Goal: Check status: Verify the current state of an ongoing process or item

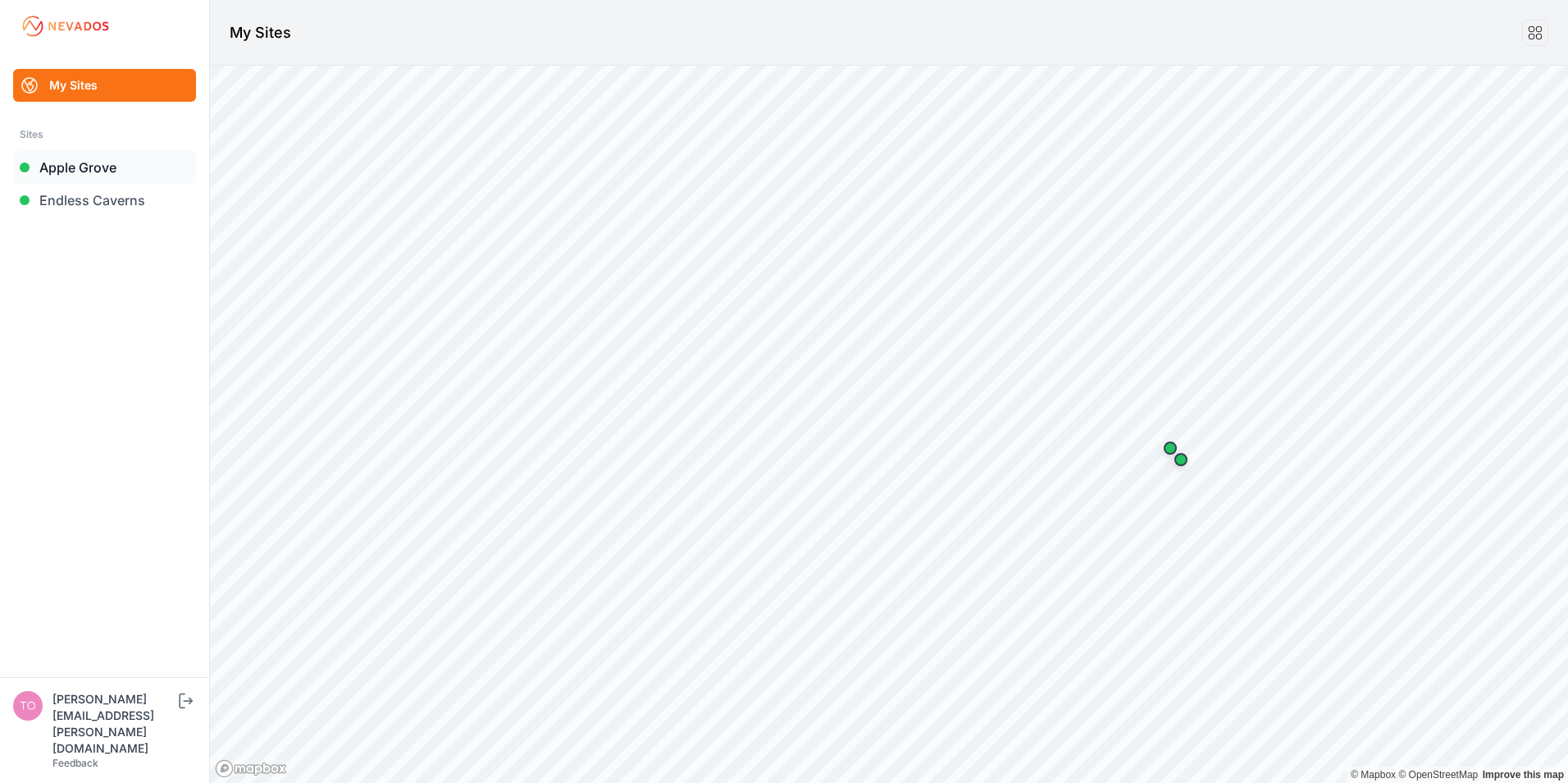
click at [64, 168] on link "Apple Grove" at bounding box center [105, 167] width 183 height 33
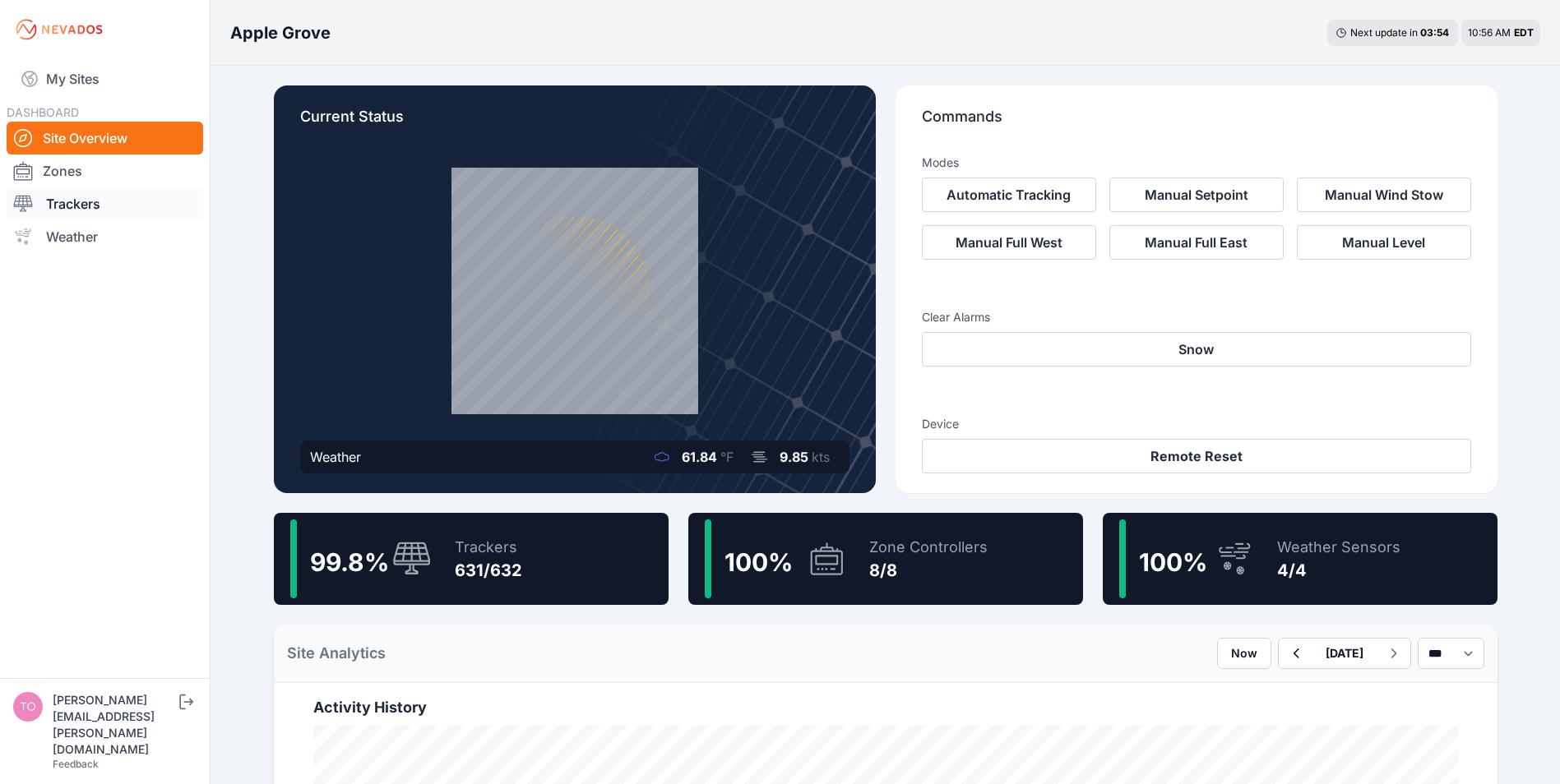
click at [60, 208] on link "Trackers" at bounding box center [105, 204] width 197 height 33
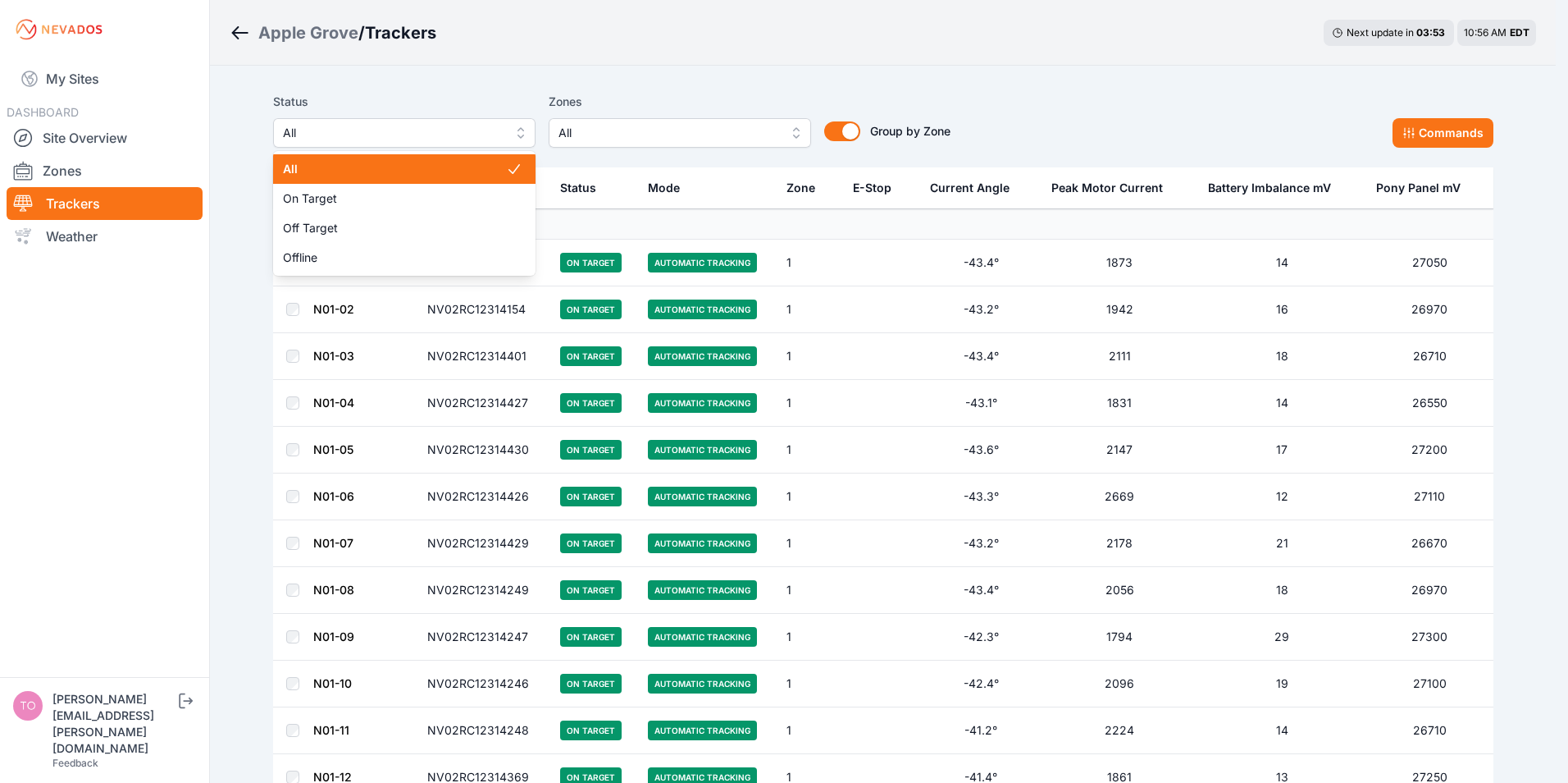
click at [456, 134] on span "All" at bounding box center [392, 133] width 220 height 19
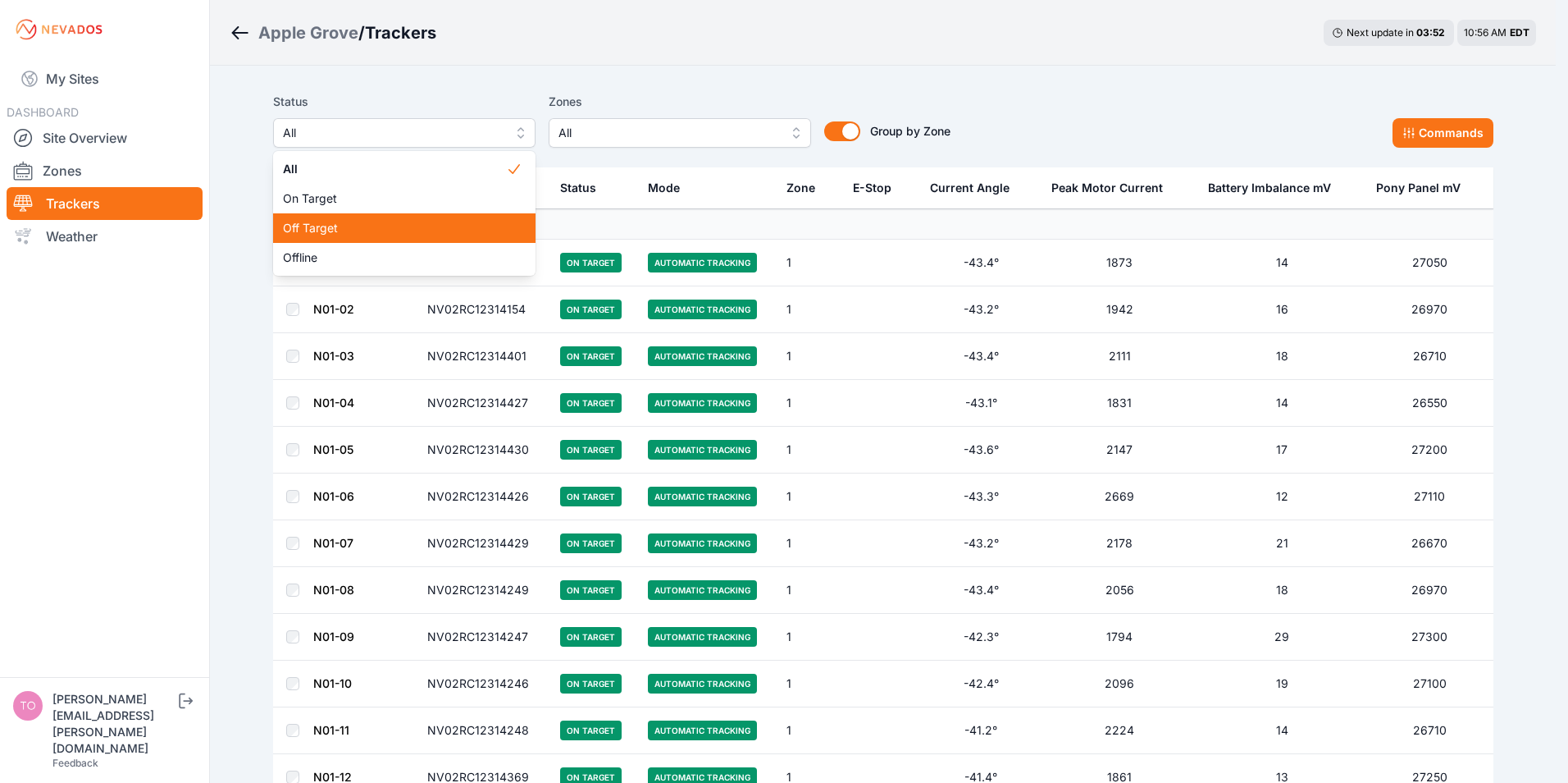
click at [327, 225] on span "Off Target" at bounding box center [394, 228] width 223 height 16
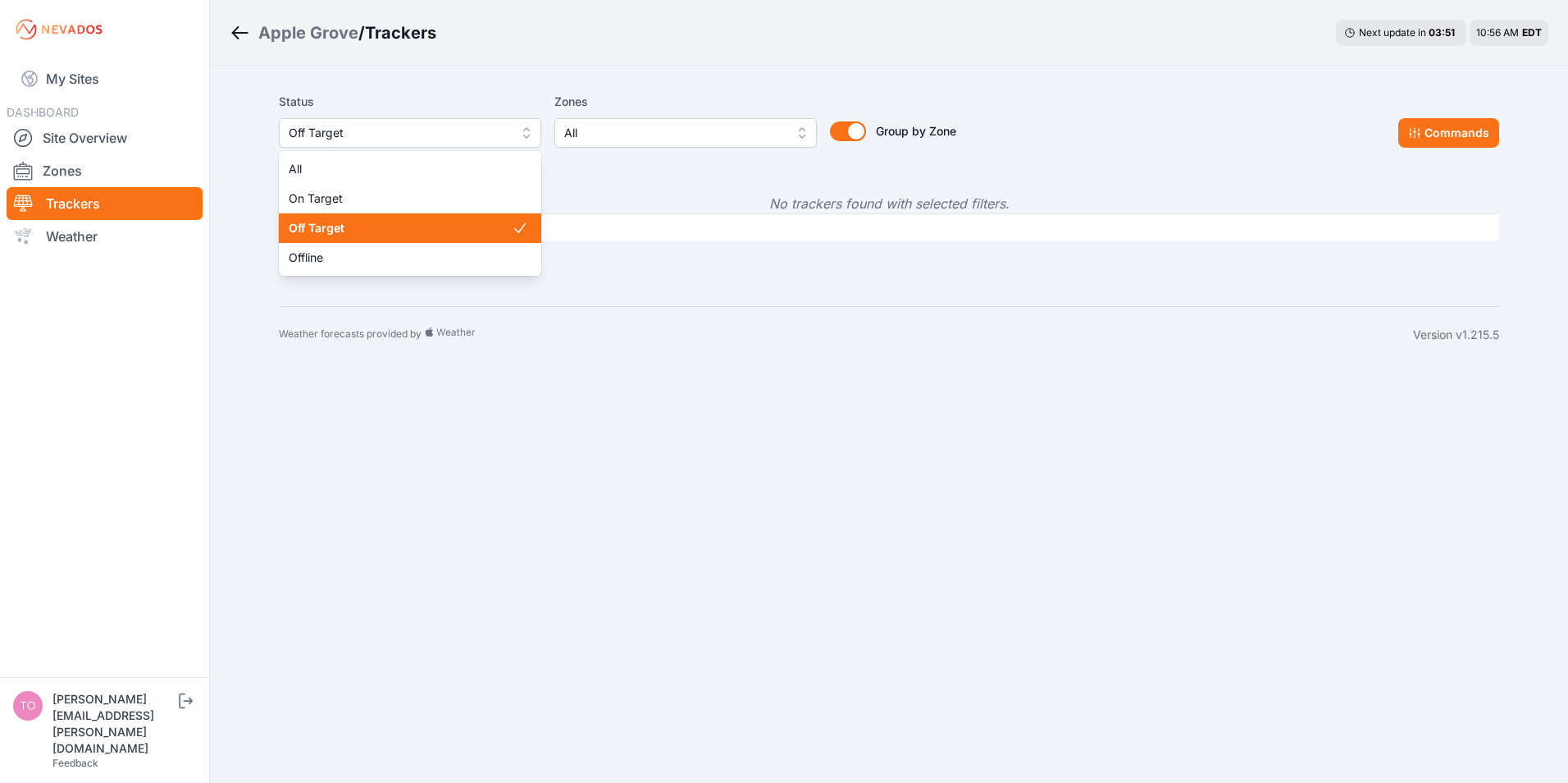
click at [415, 129] on span "Off Target" at bounding box center [398, 133] width 220 height 19
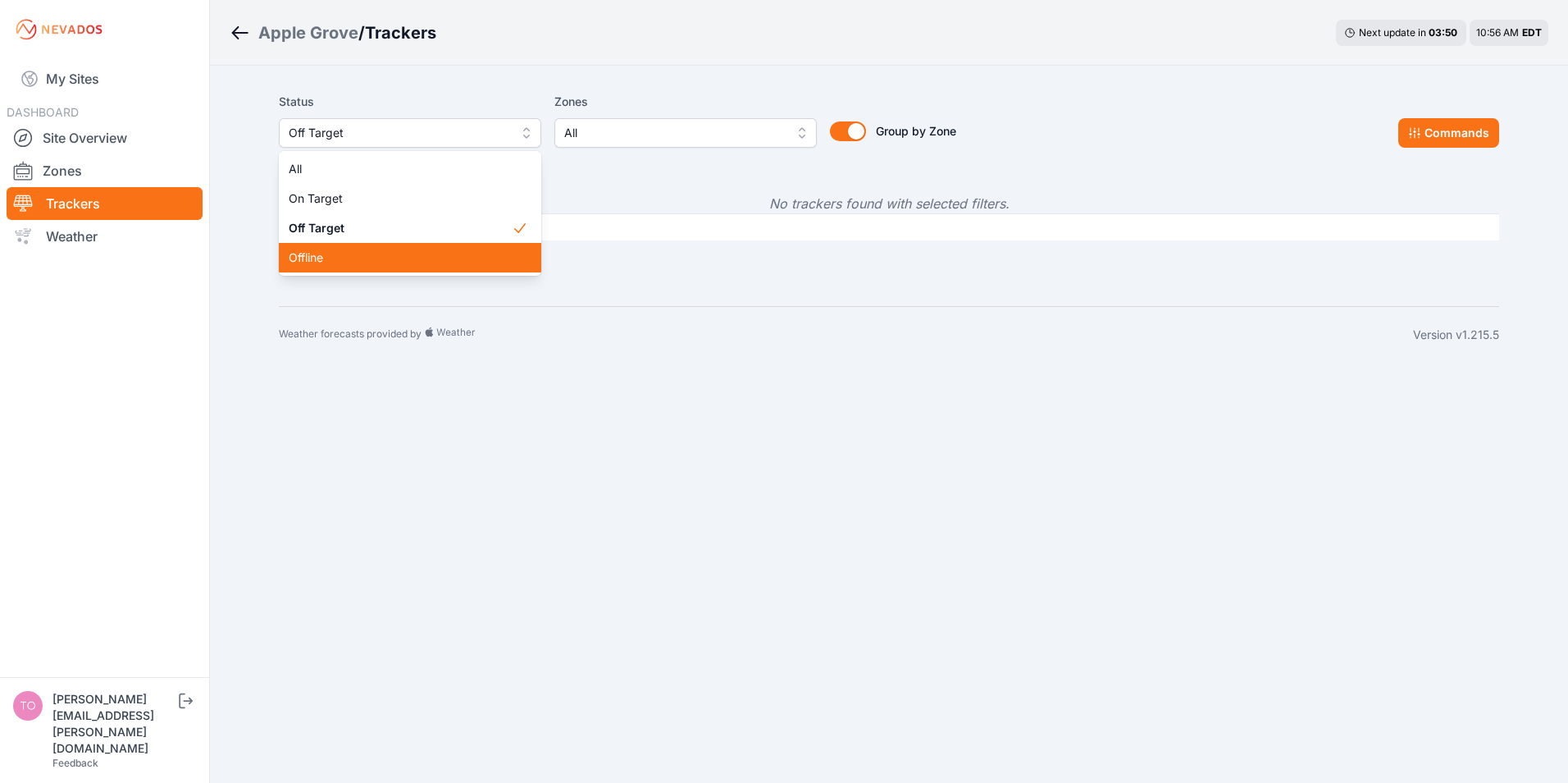
click at [342, 255] on span "Offline" at bounding box center [400, 257] width 223 height 16
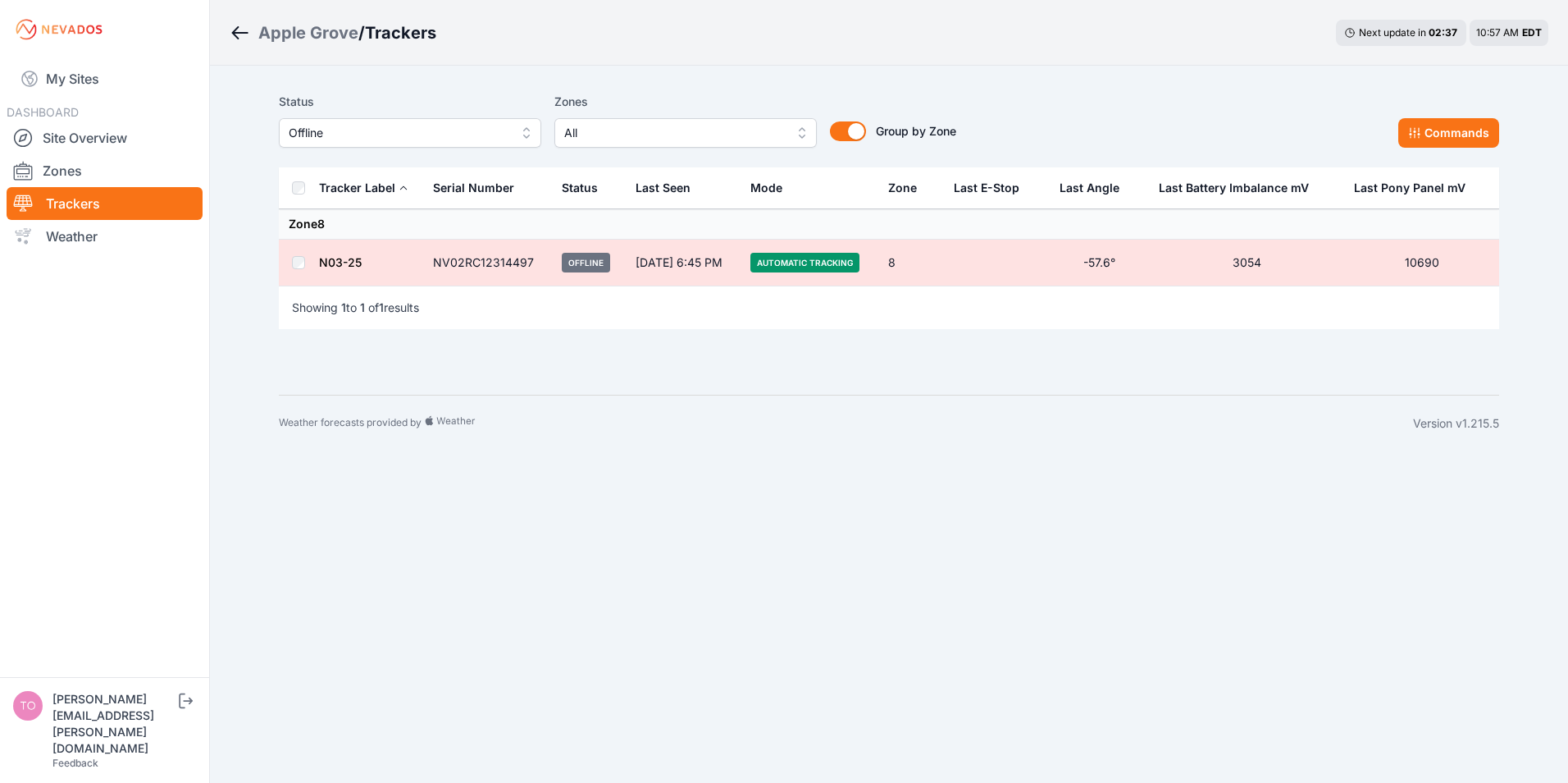
click at [334, 261] on link "N03-25" at bounding box center [340, 262] width 42 height 14
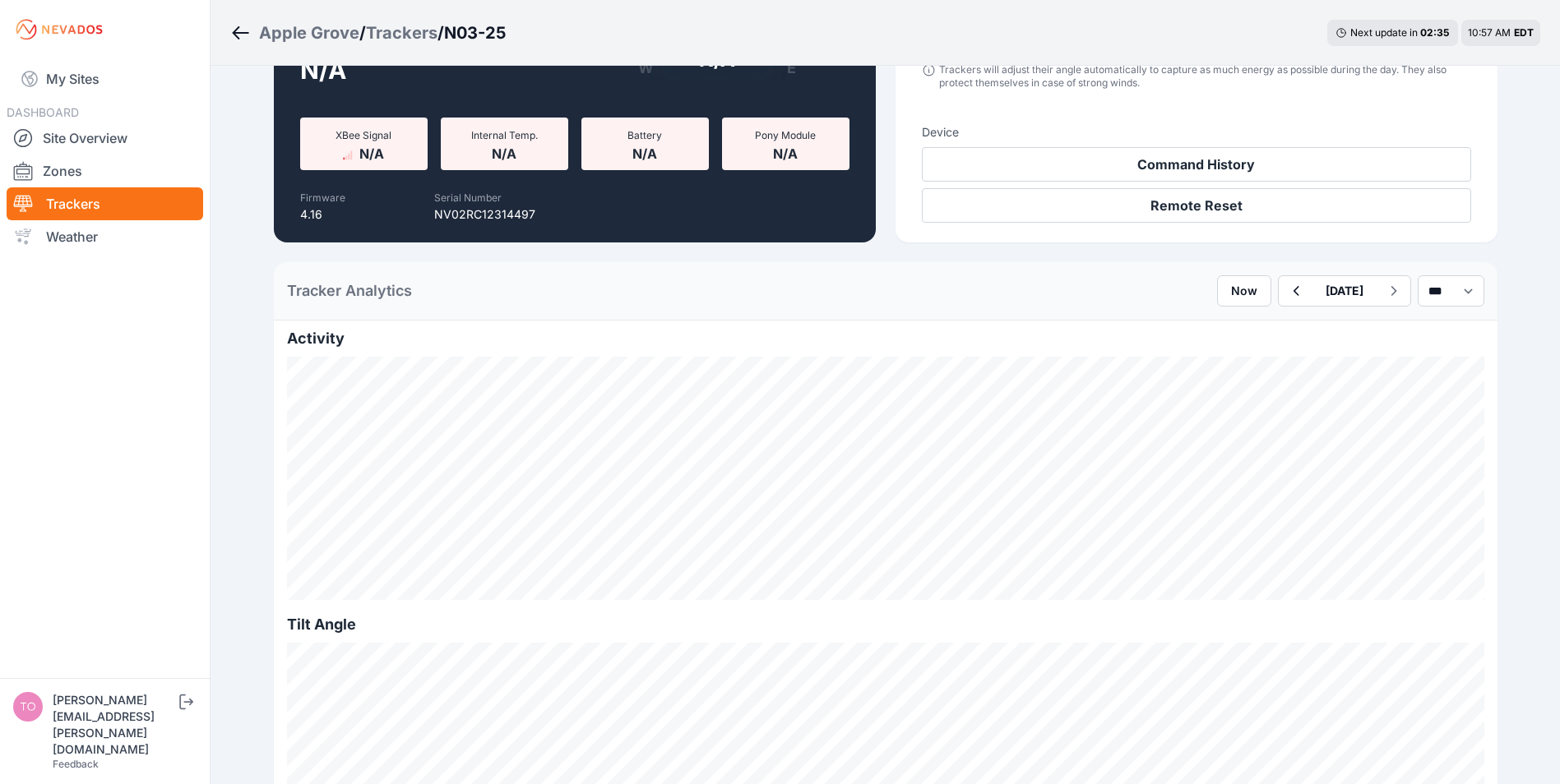
scroll to position [247, 0]
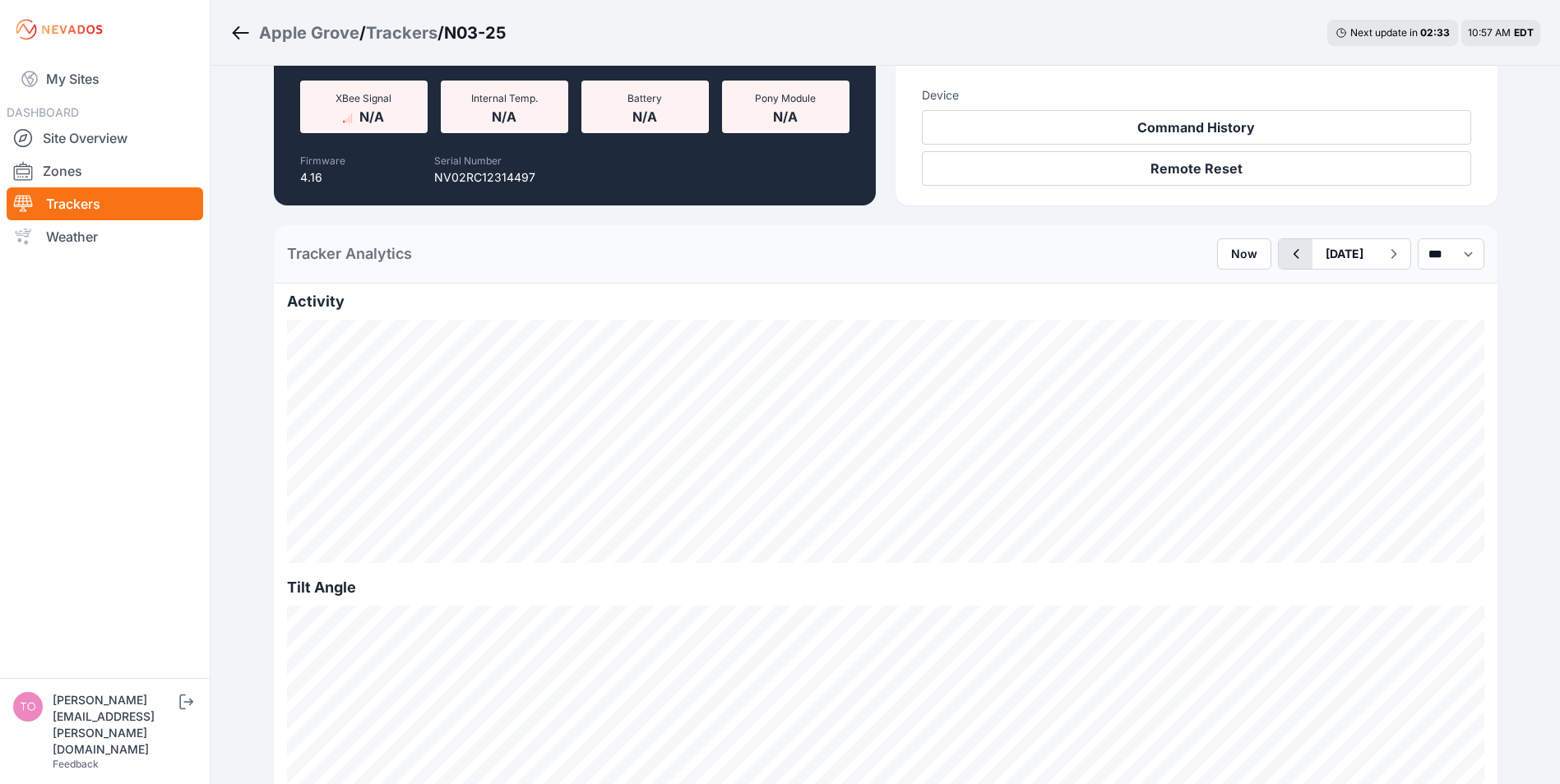
click at [1292, 256] on icon "button" at bounding box center [1295, 254] width 6 height 10
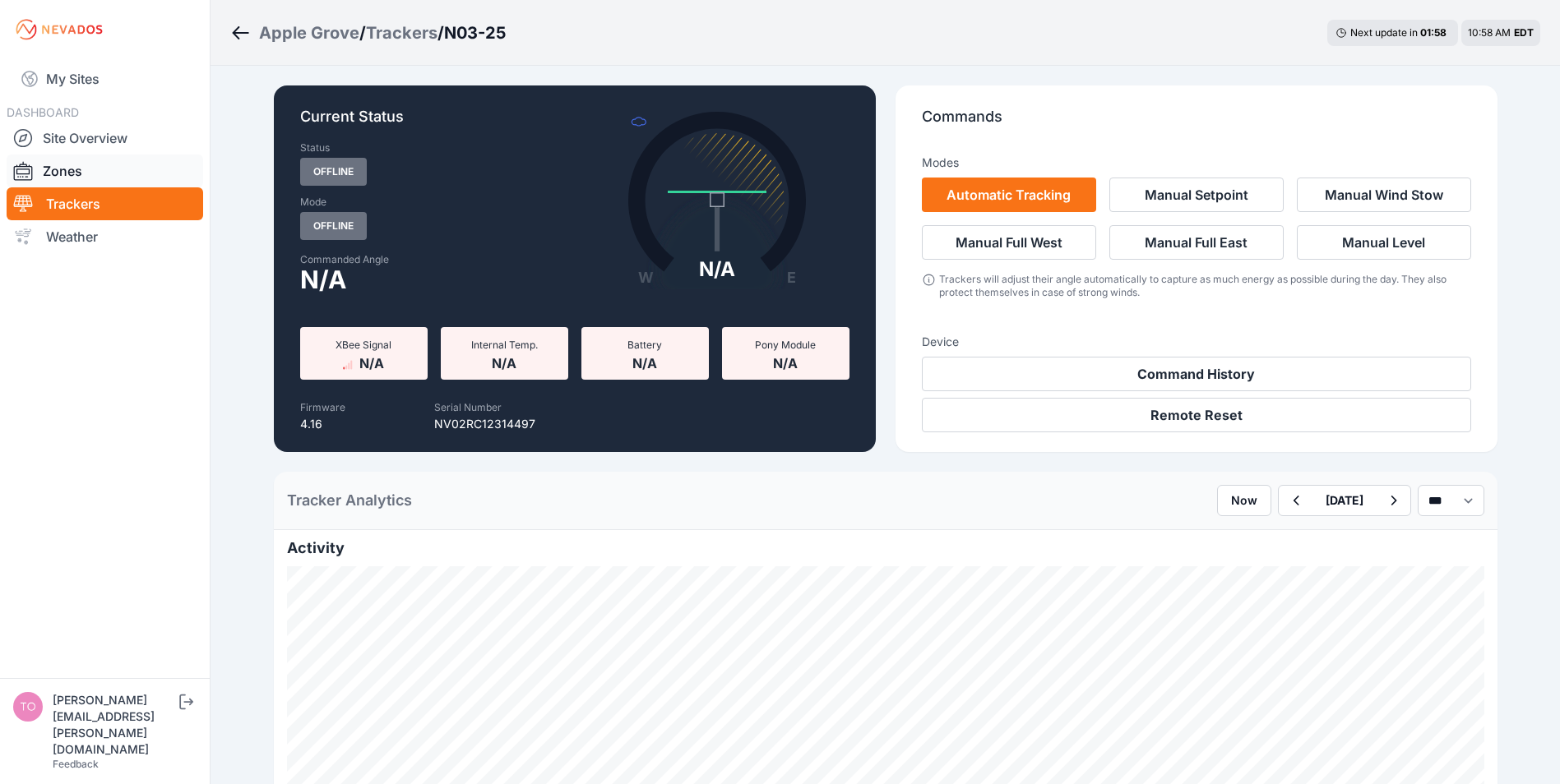
click at [71, 170] on link "Zones" at bounding box center [105, 170] width 197 height 33
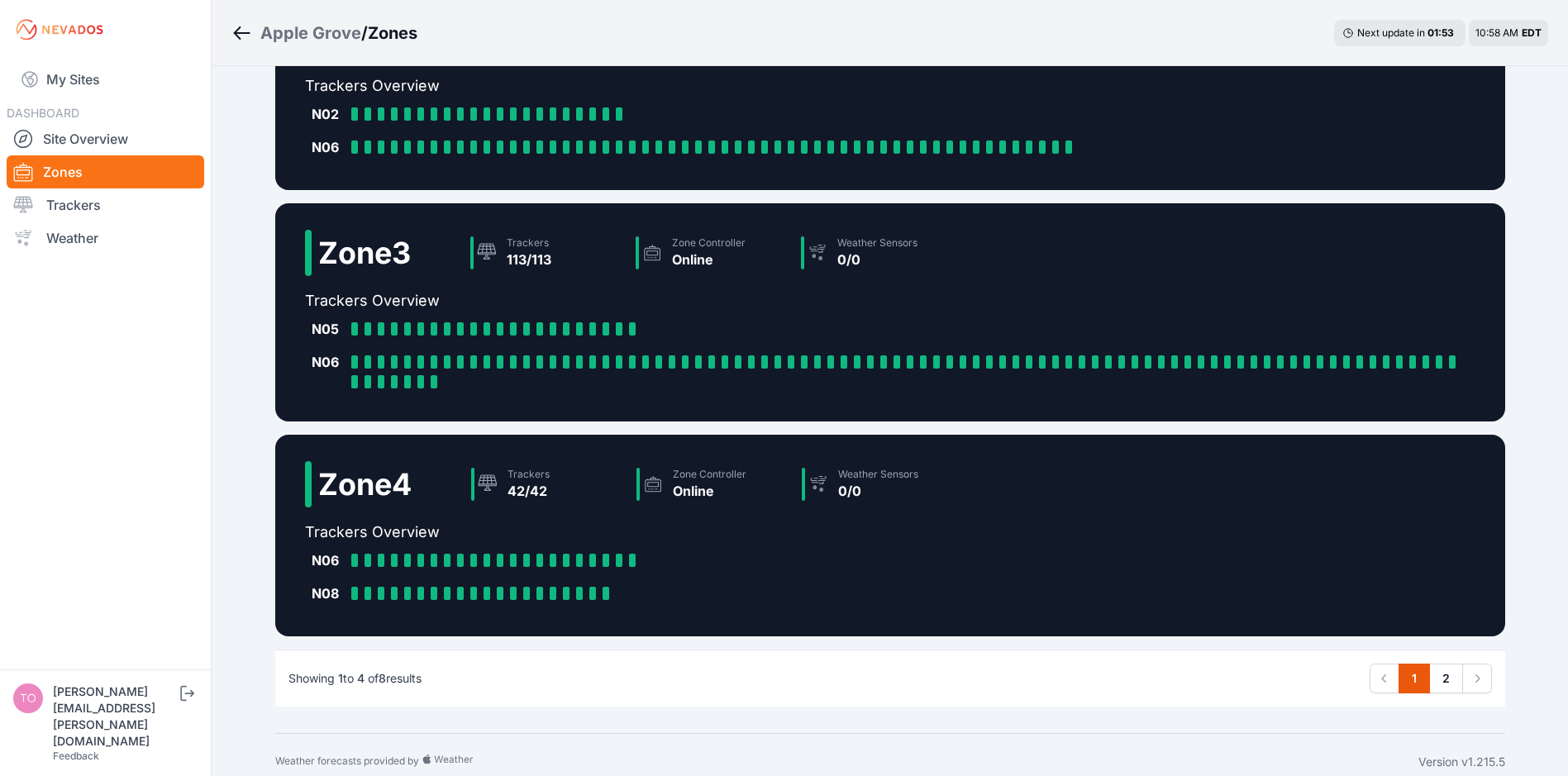
scroll to position [310, 0]
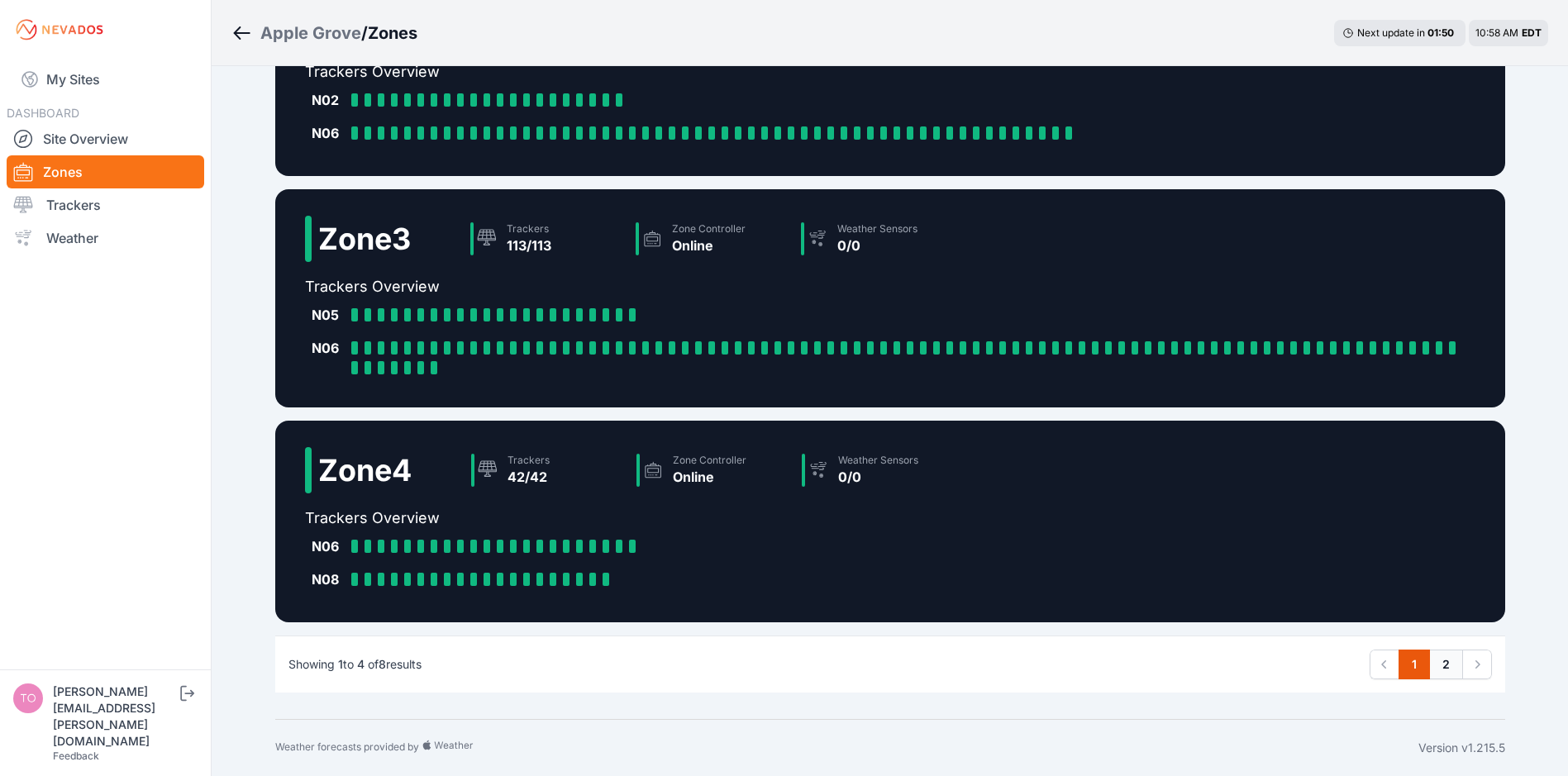
click at [1447, 664] on link "2" at bounding box center [1445, 665] width 34 height 30
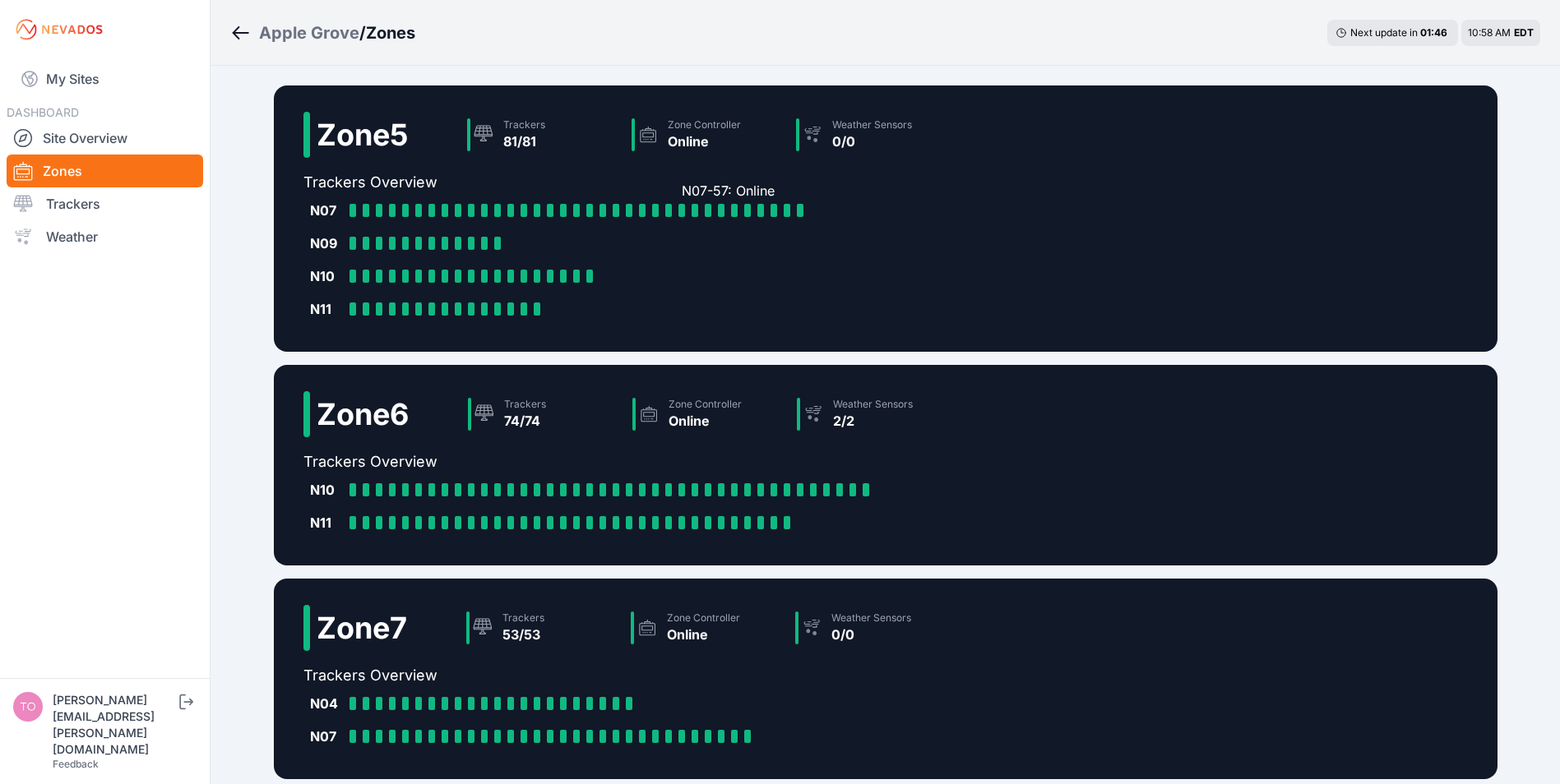
click at [690, 208] on div "N07-57: Online" at bounding box center [685, 211] width 13 height 13
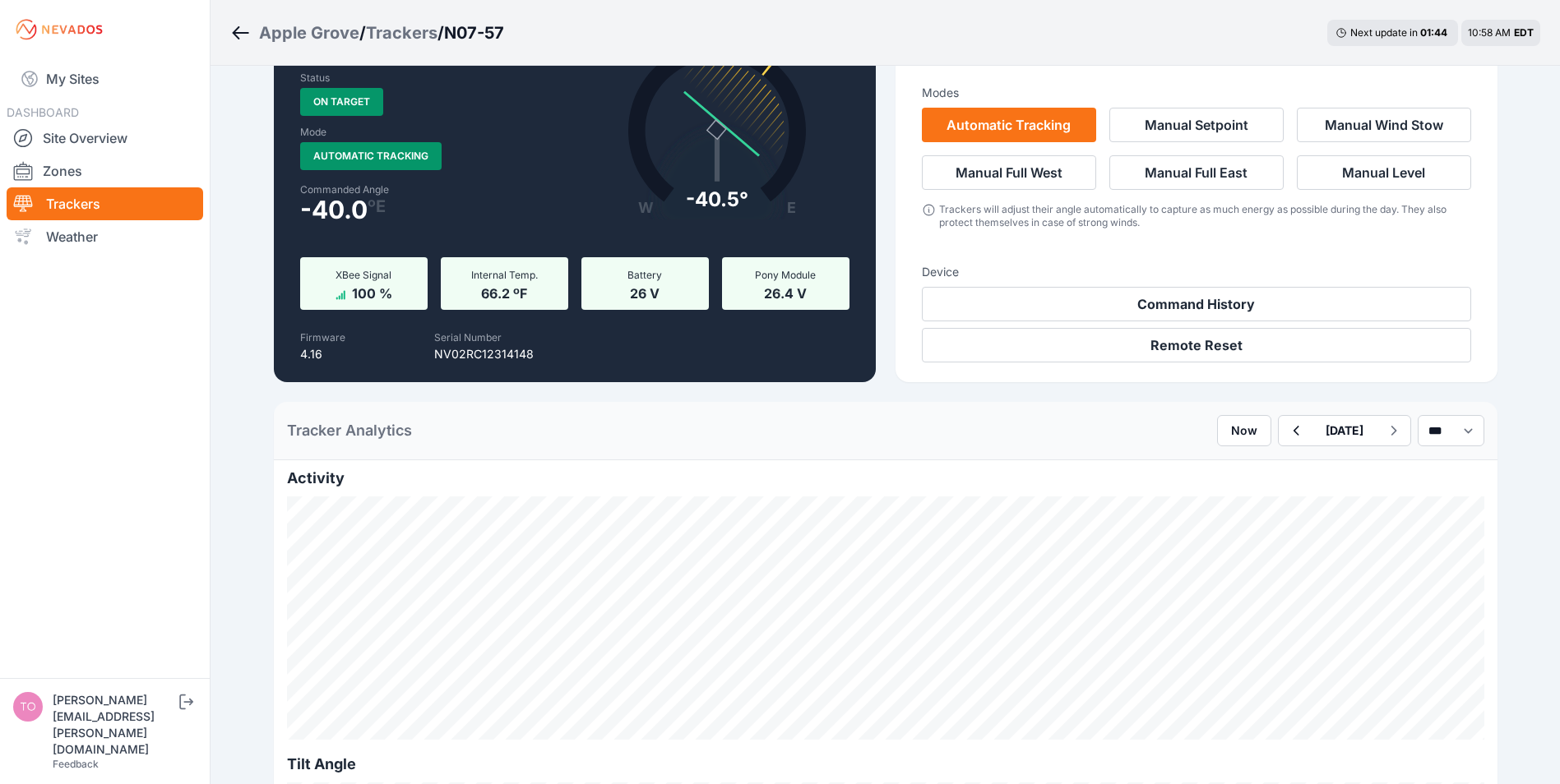
scroll to position [165, 0]
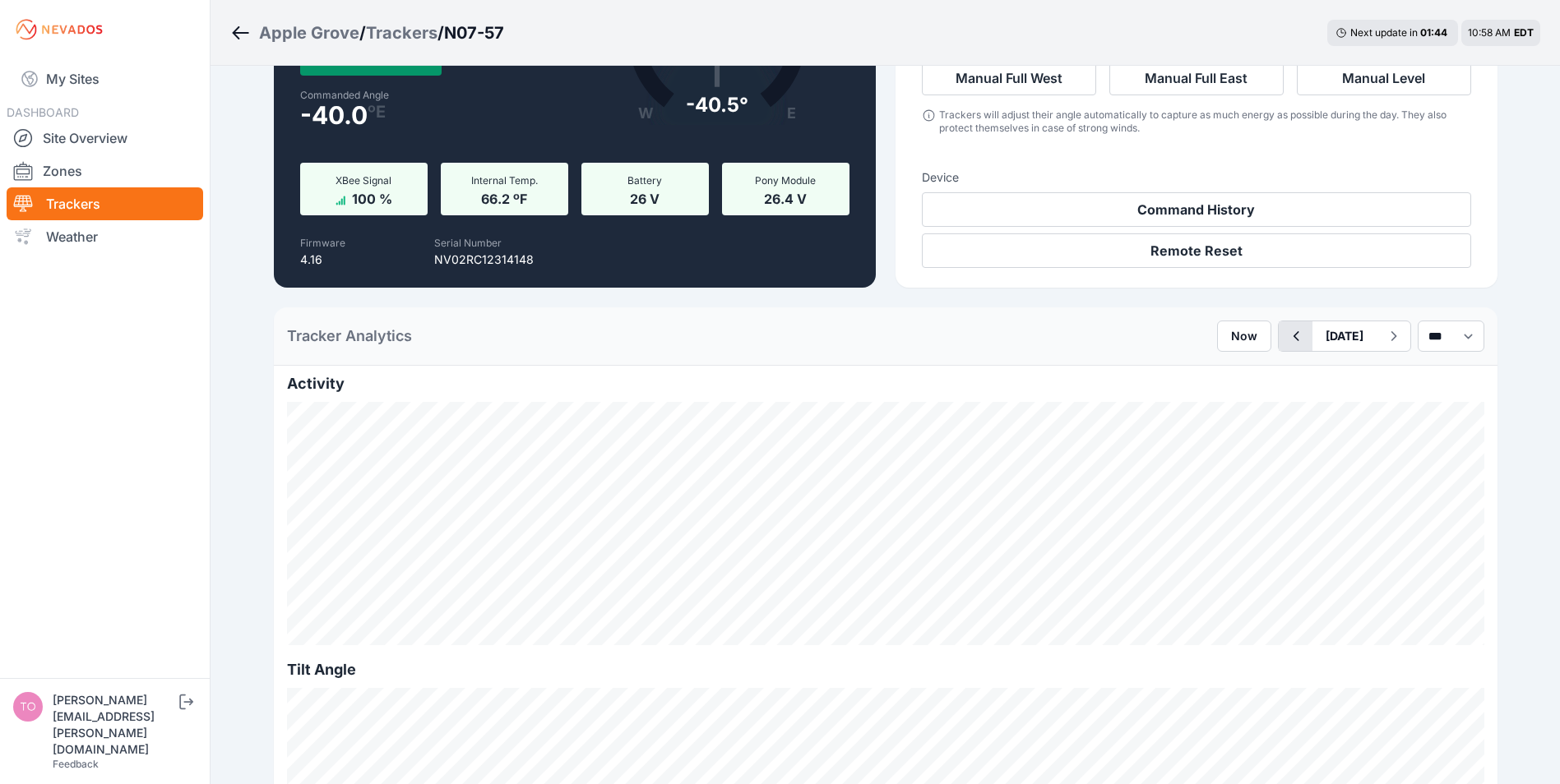
click at [1285, 330] on icon "button" at bounding box center [1295, 336] width 20 height 19
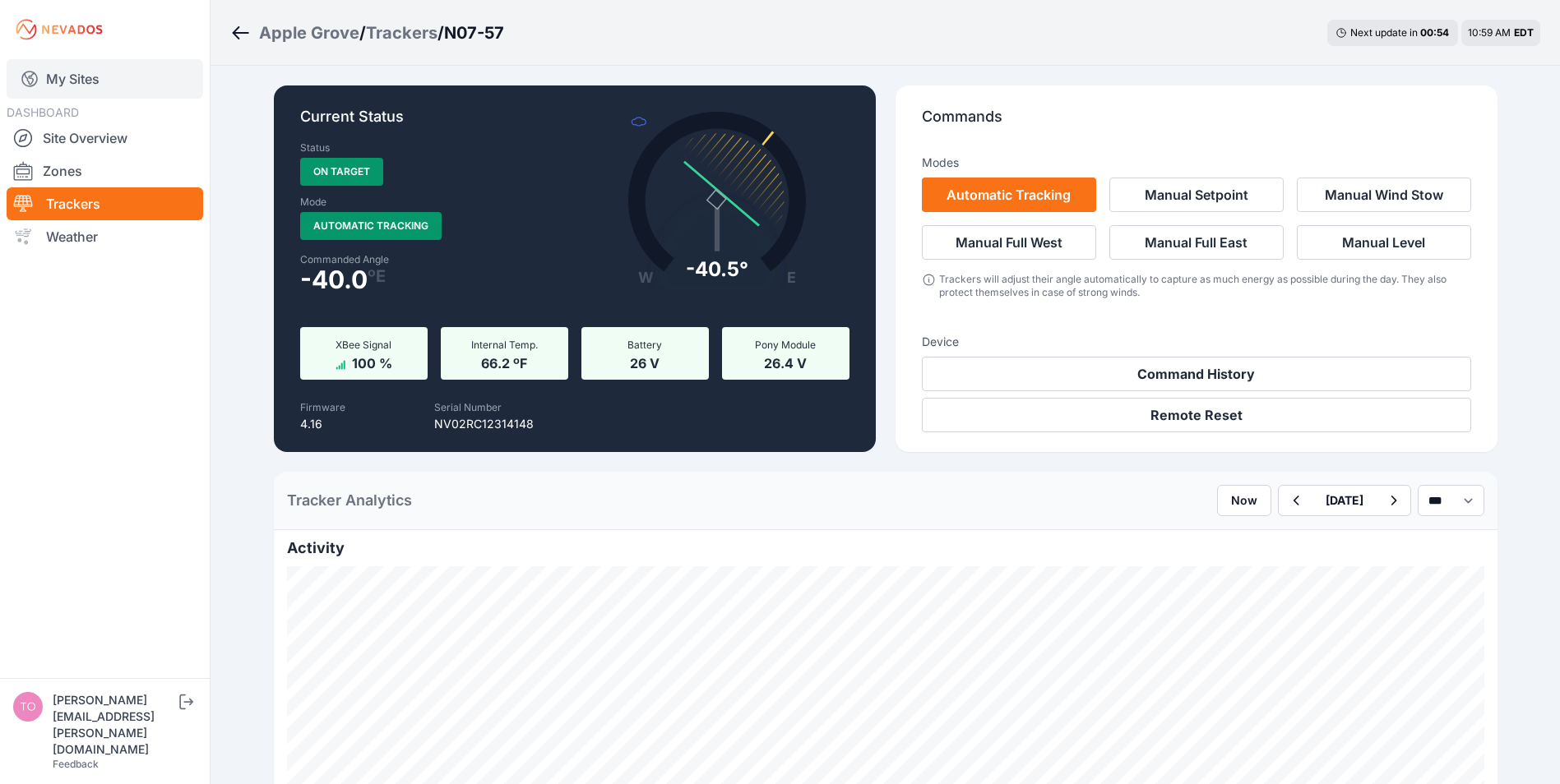
click at [67, 70] on link "My Sites" at bounding box center [105, 78] width 197 height 39
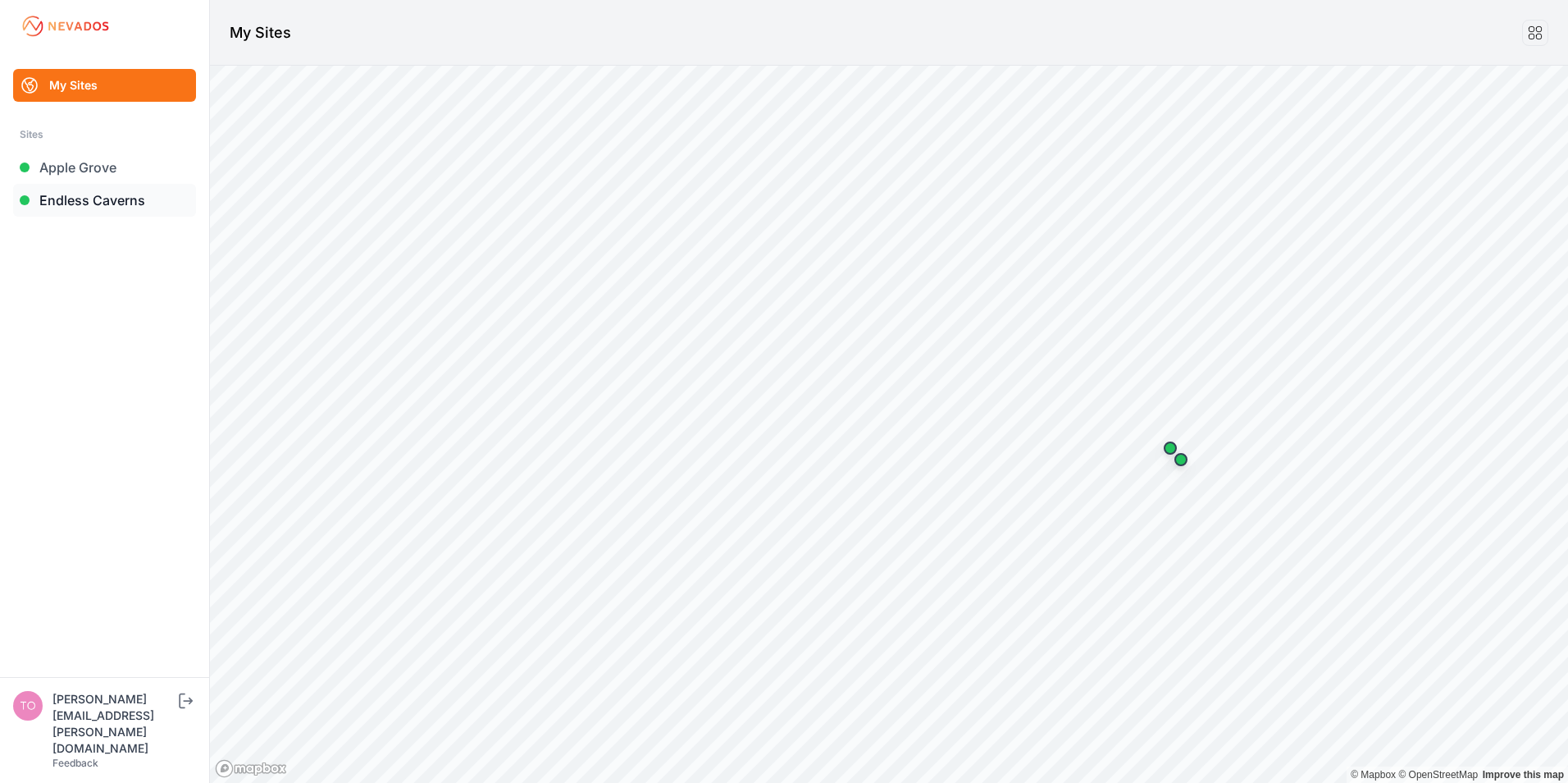
click at [59, 198] on link "Endless Caverns" at bounding box center [105, 200] width 183 height 33
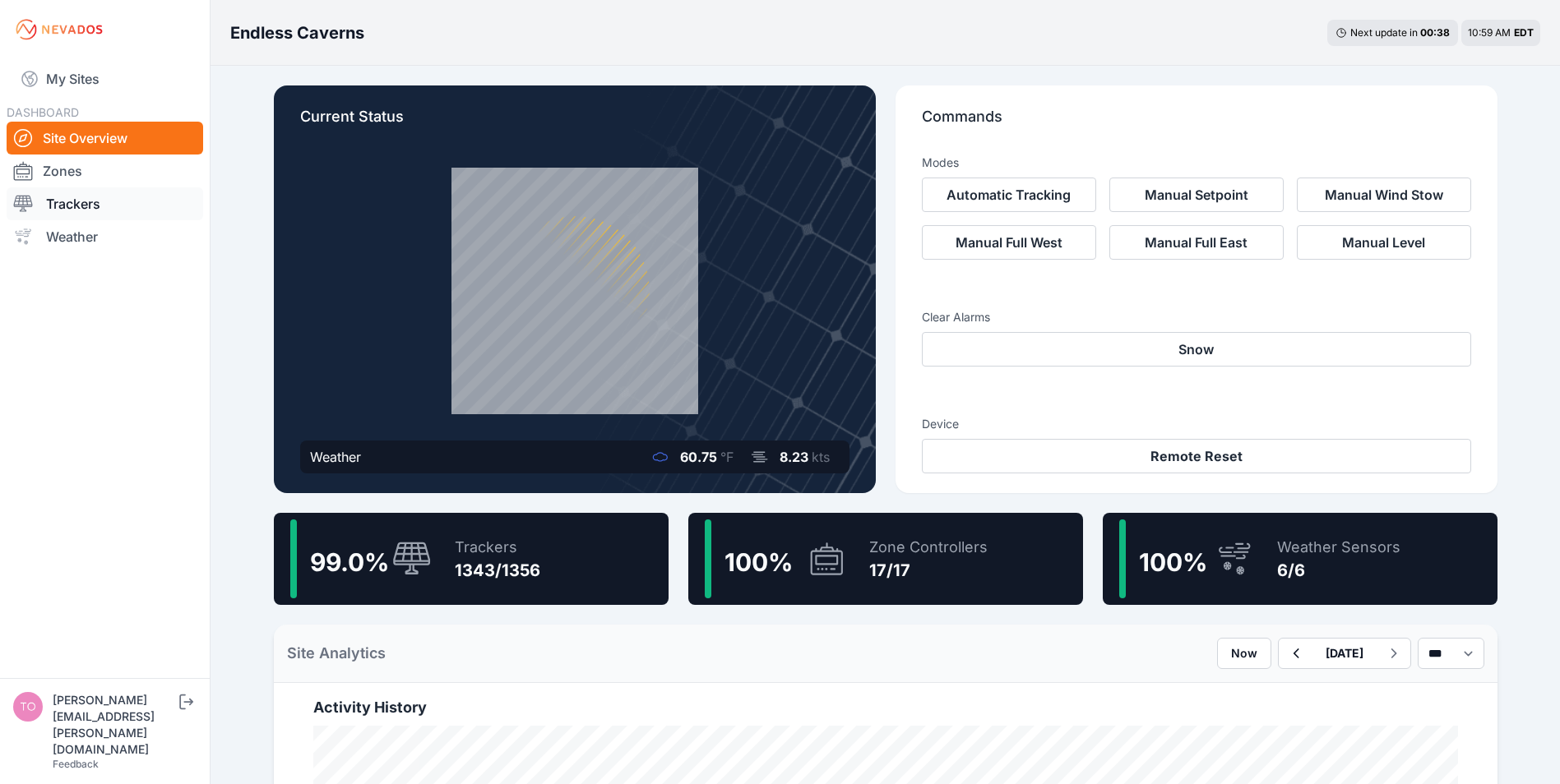
click at [59, 198] on link "Trackers" at bounding box center [105, 204] width 197 height 33
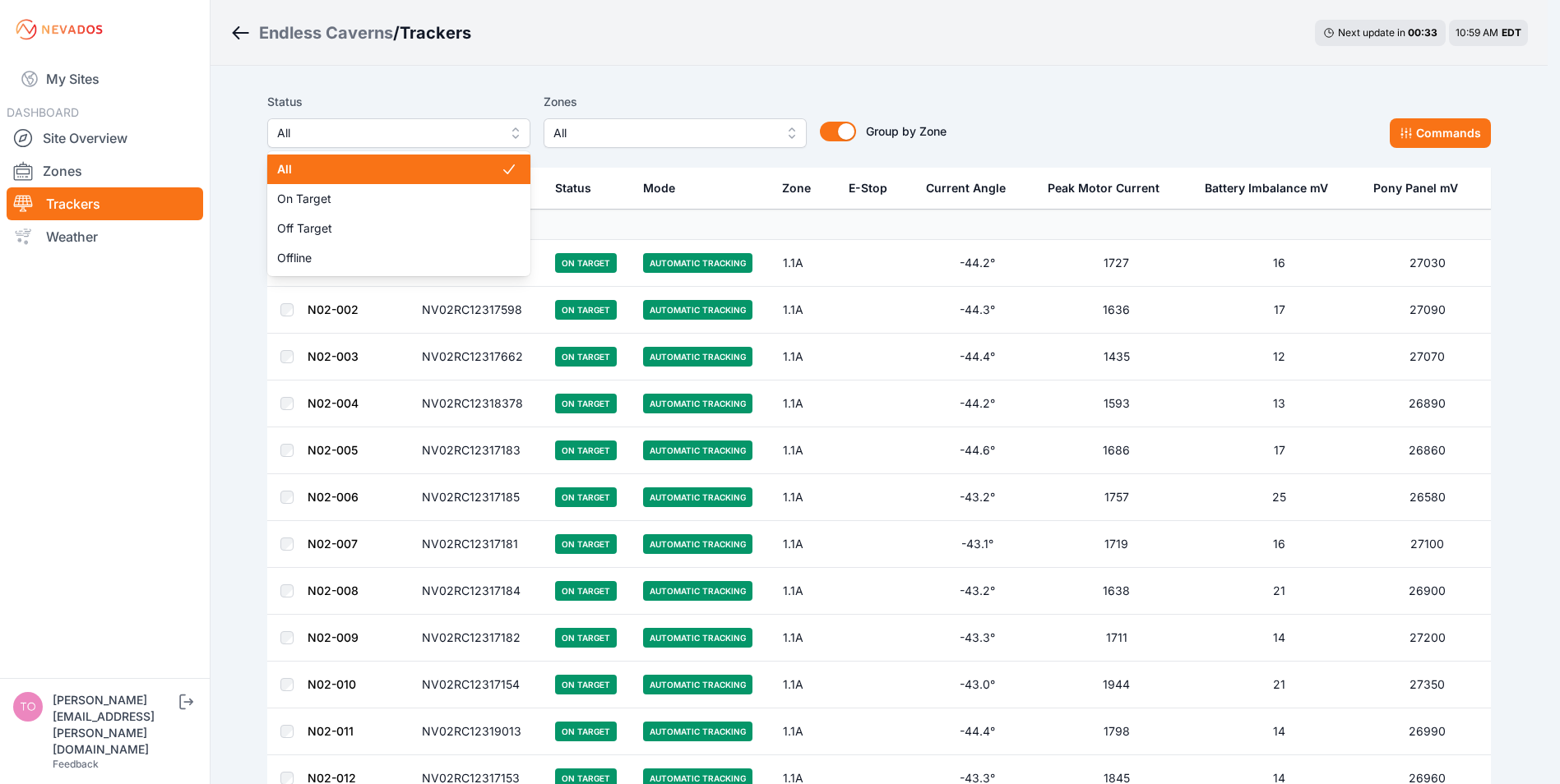
click at [454, 126] on span "All" at bounding box center [387, 133] width 221 height 19
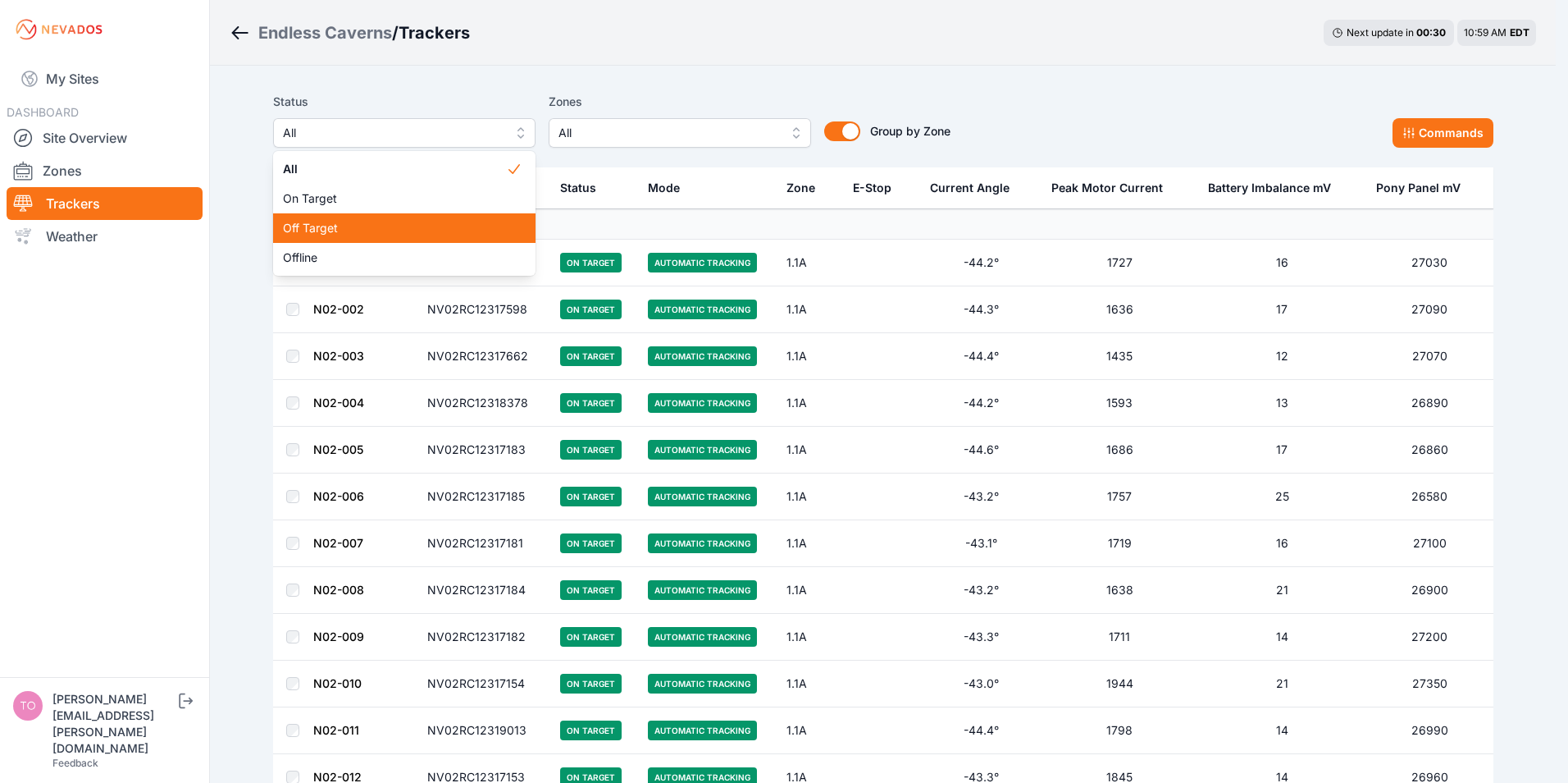
click at [326, 226] on span "Off Target" at bounding box center [394, 228] width 223 height 16
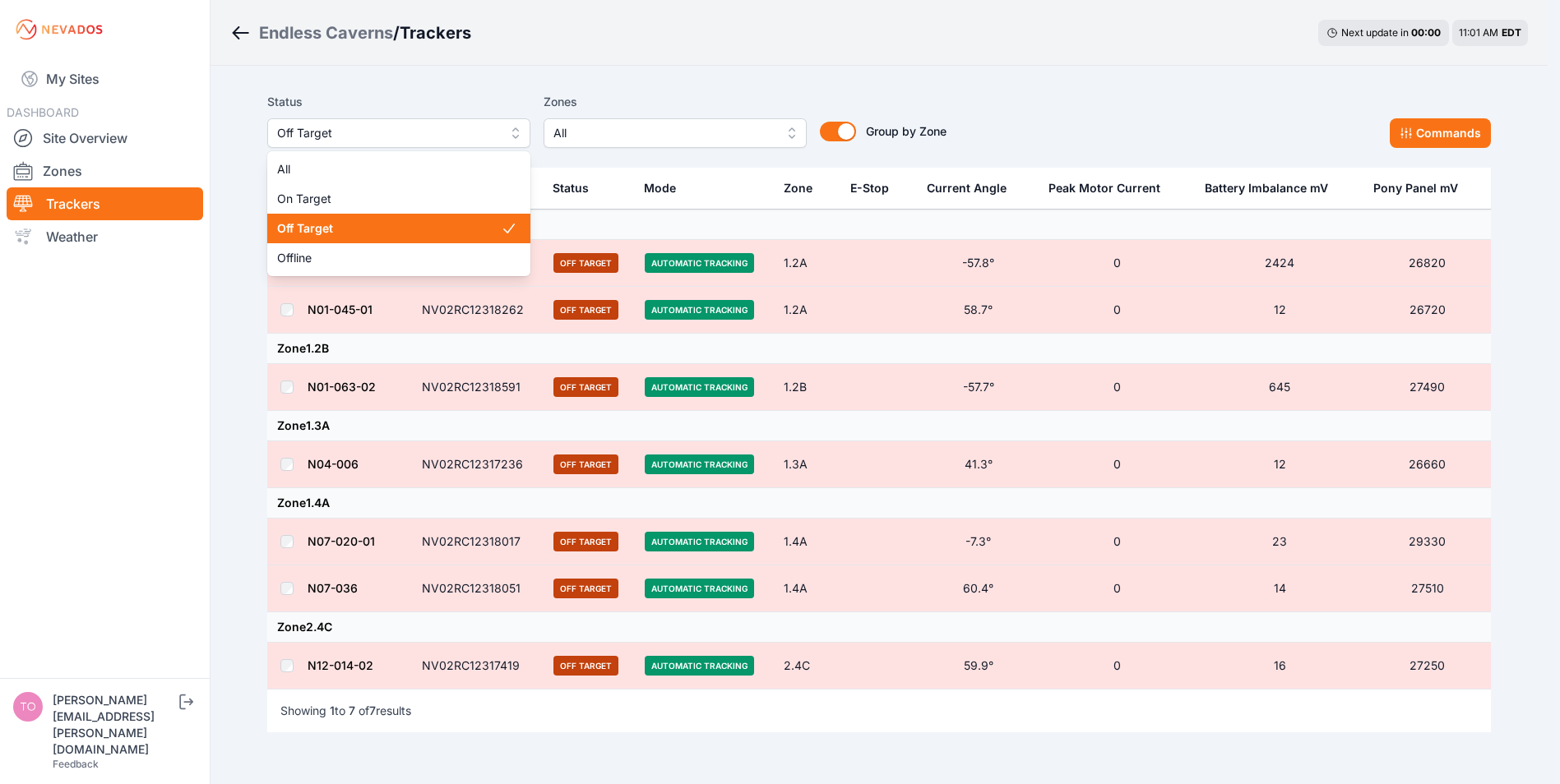
click at [413, 137] on span "Off Target" at bounding box center [387, 133] width 221 height 19
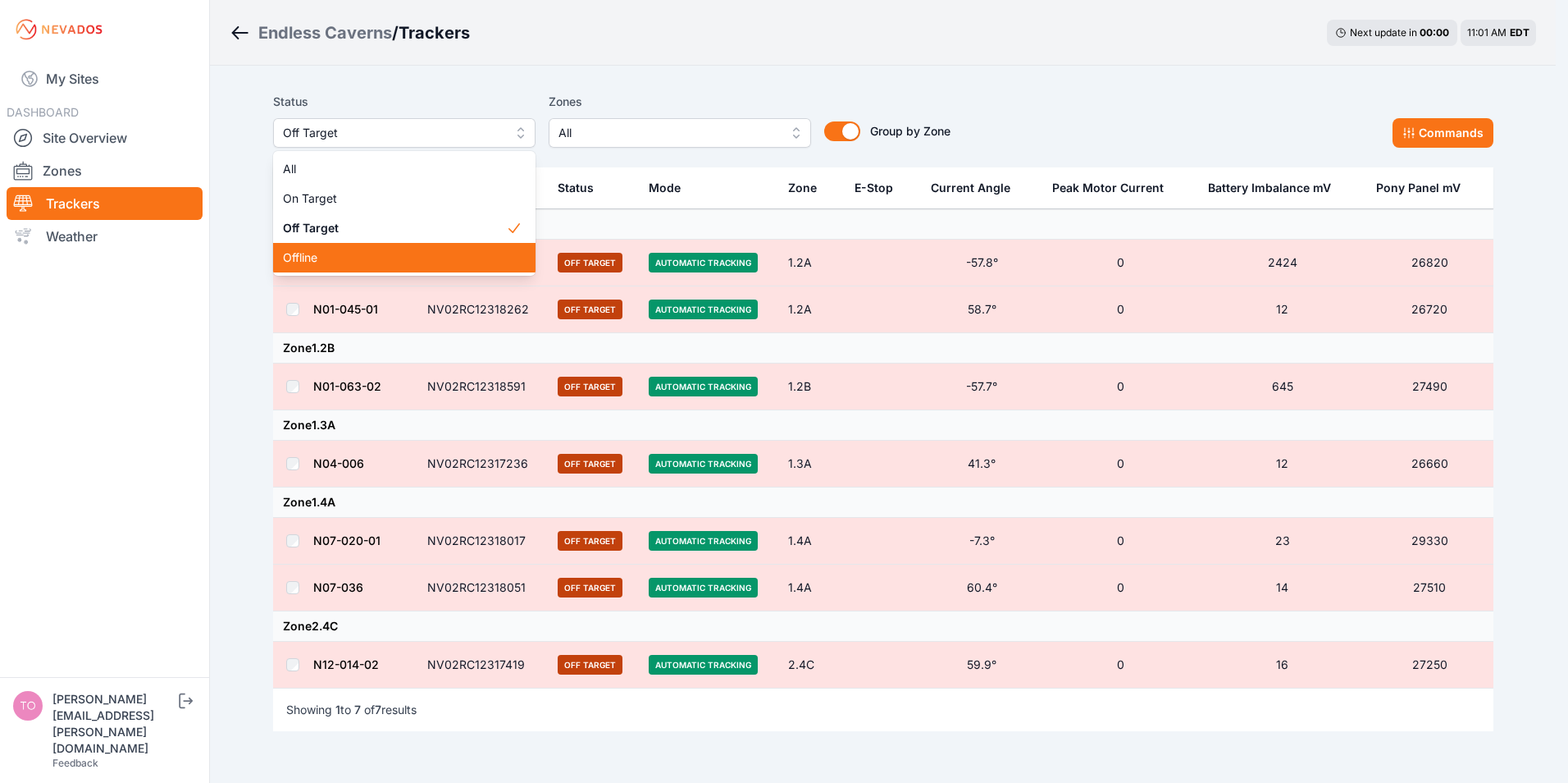
click at [325, 255] on span "Offline" at bounding box center [394, 257] width 223 height 16
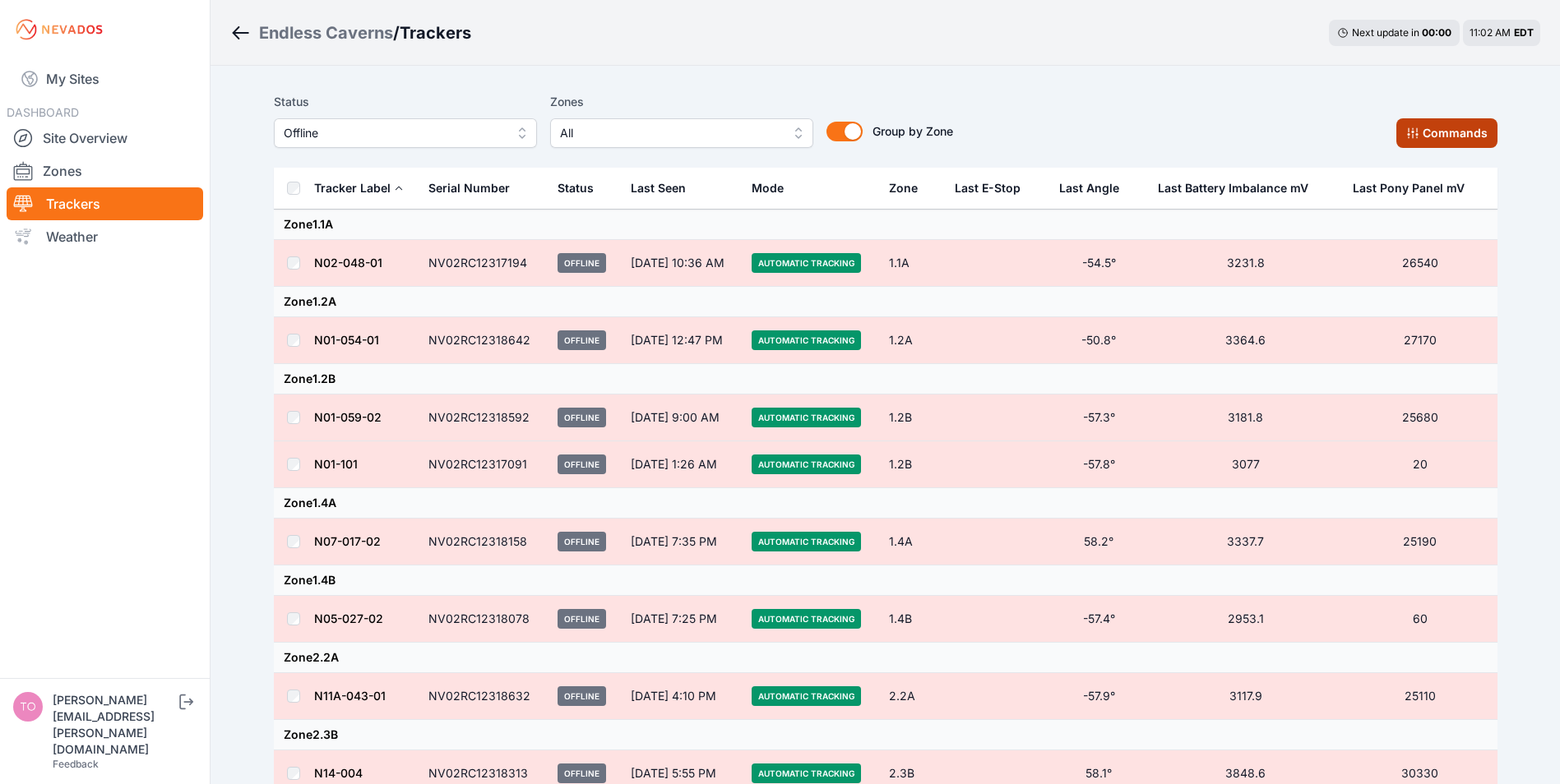
click at [1446, 124] on button "Commands" at bounding box center [1446, 133] width 101 height 30
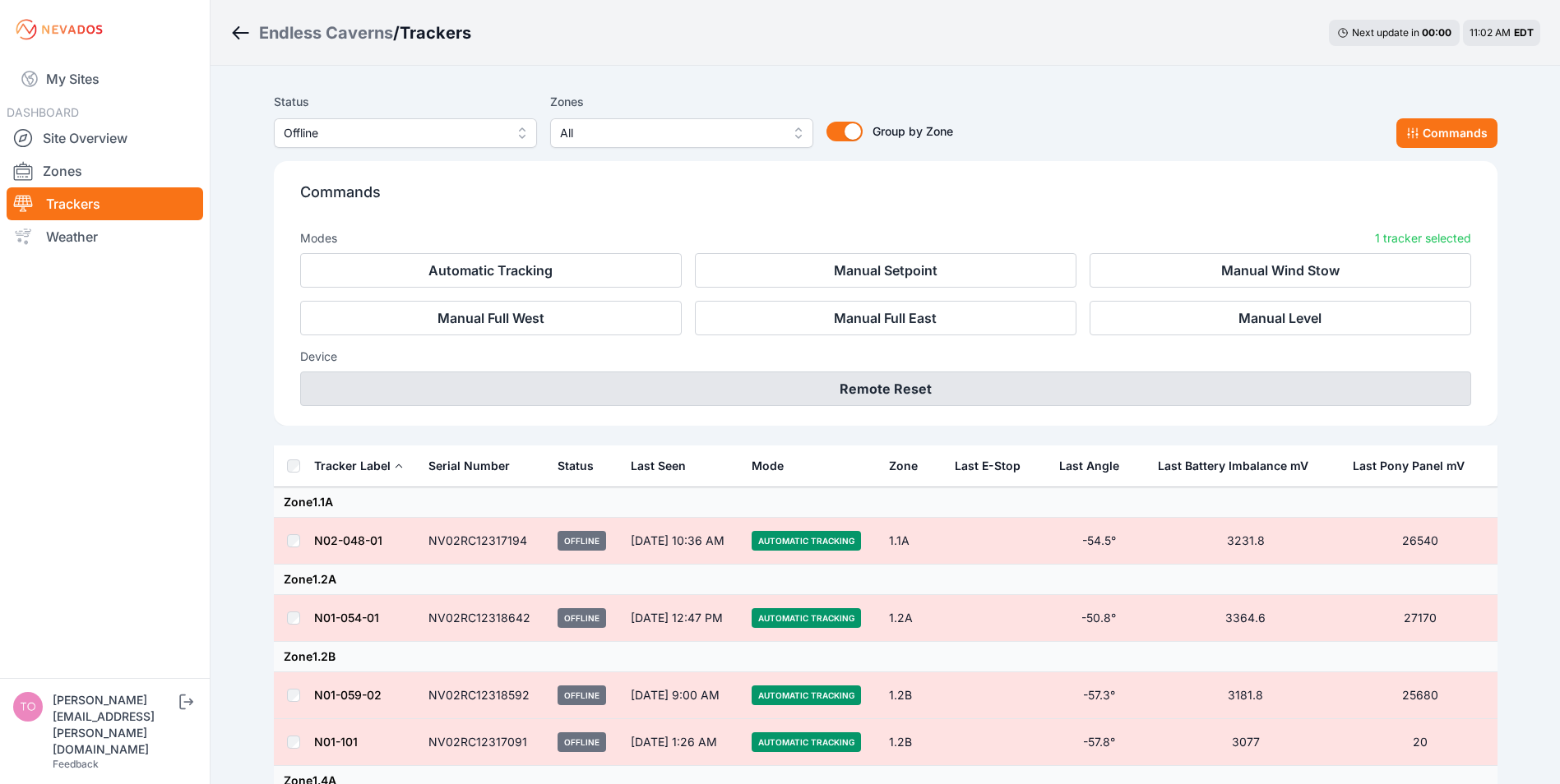
click at [862, 393] on button "Remote Reset" at bounding box center [885, 389] width 1171 height 35
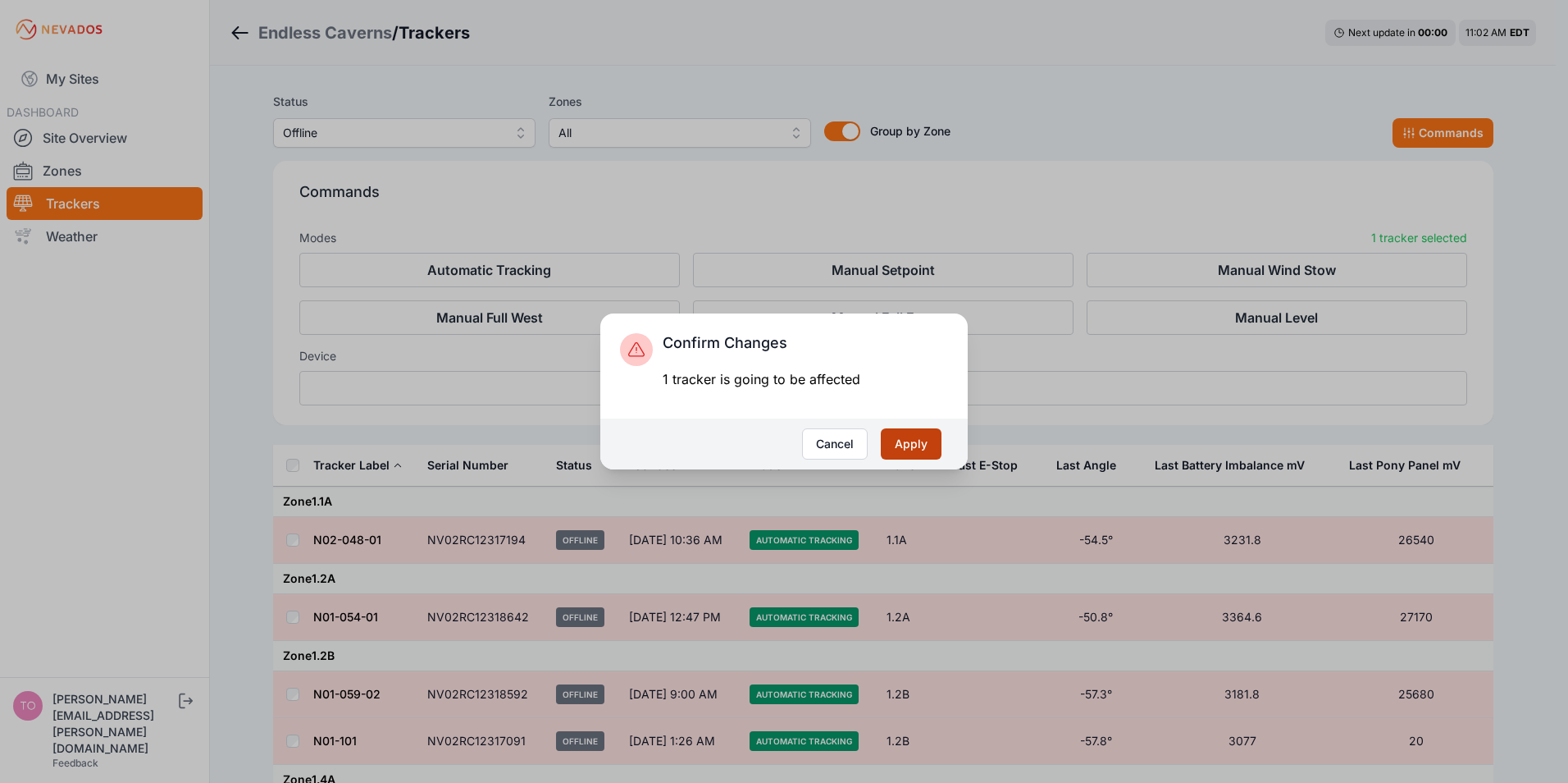
click at [912, 437] on button "Apply" at bounding box center [910, 443] width 61 height 31
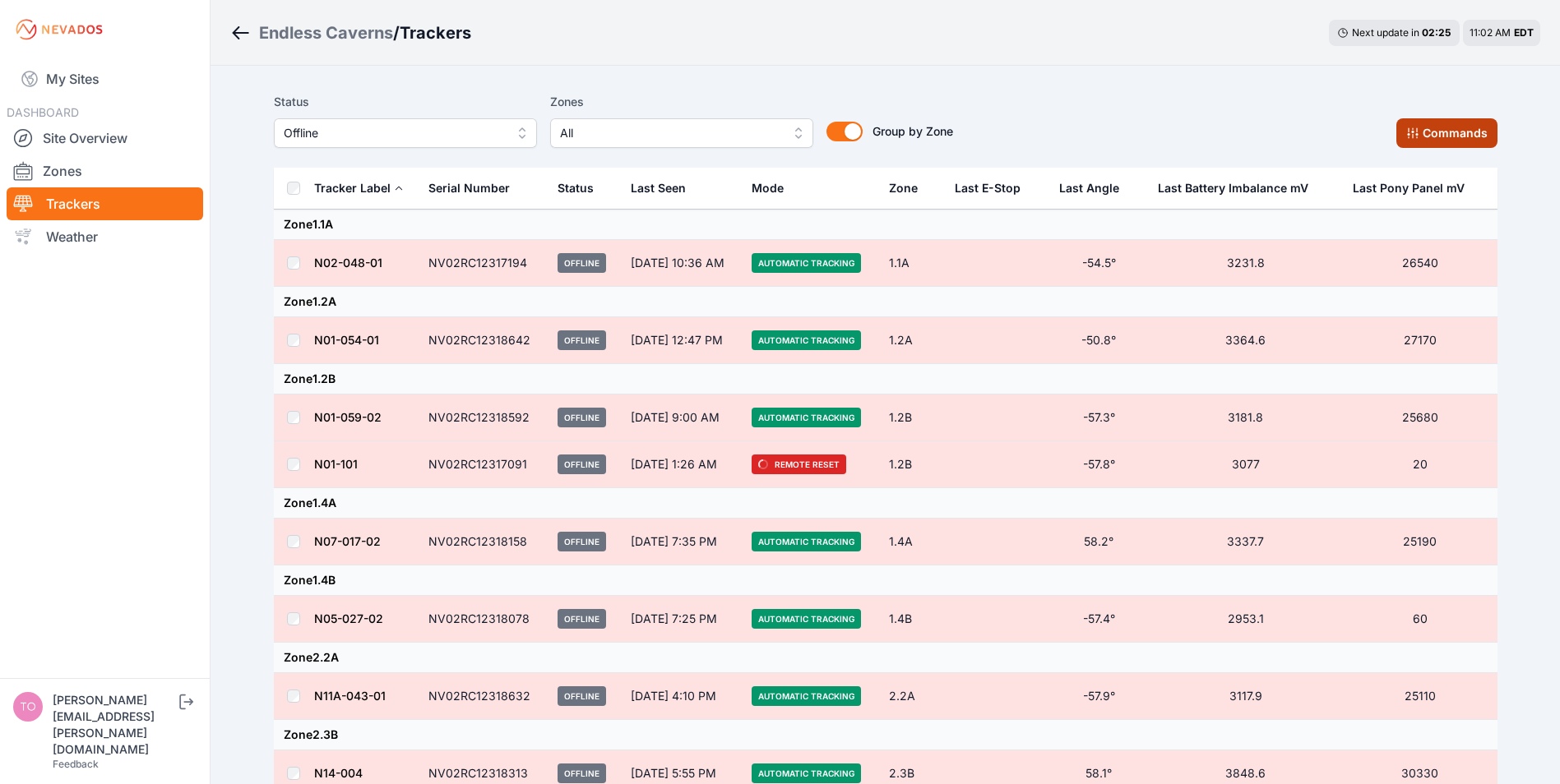
click at [1436, 132] on button "Commands" at bounding box center [1446, 133] width 101 height 30
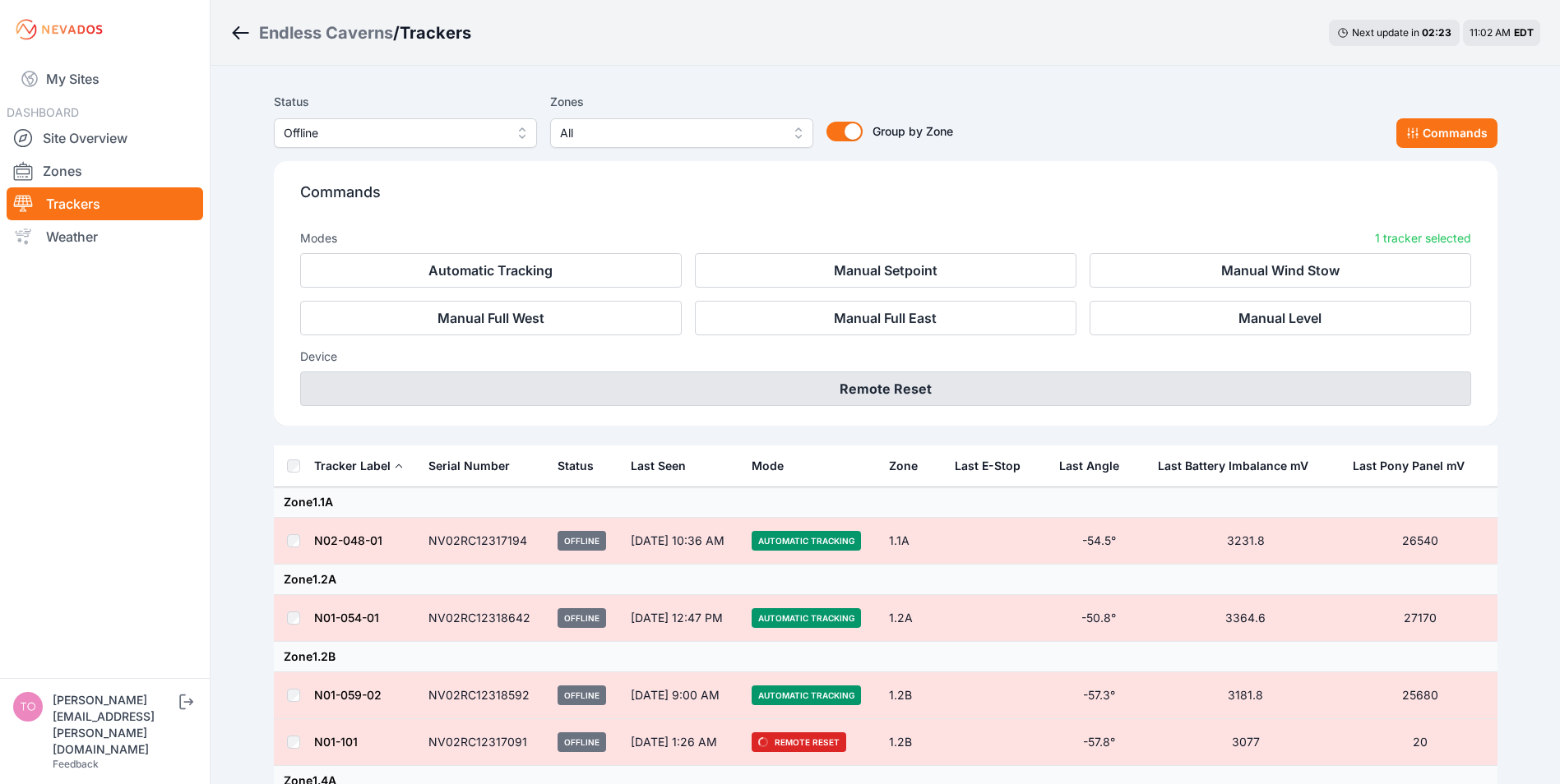
click at [877, 376] on button "Remote Reset" at bounding box center [885, 389] width 1171 height 35
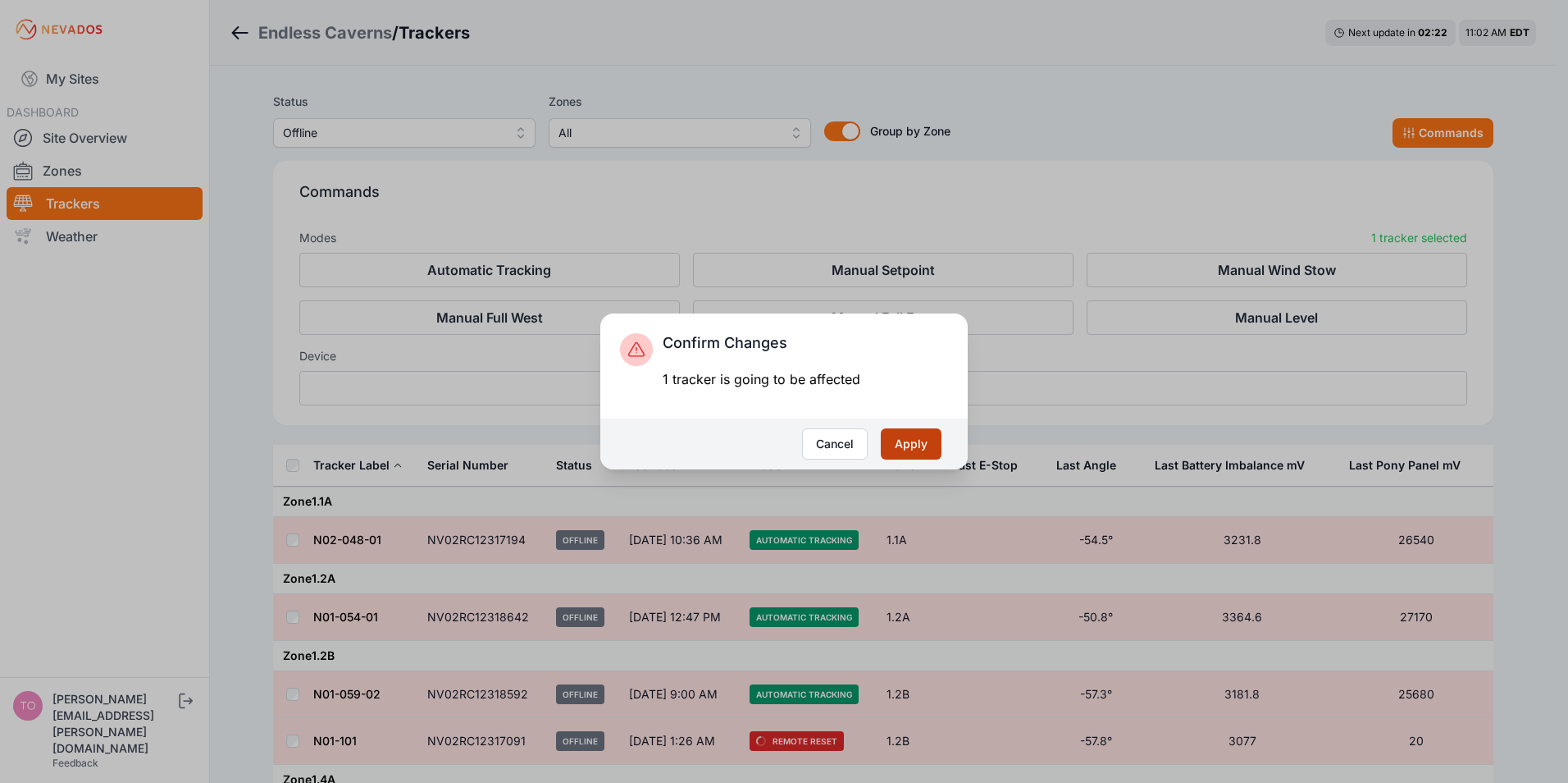
click at [902, 441] on button "Apply" at bounding box center [910, 443] width 61 height 31
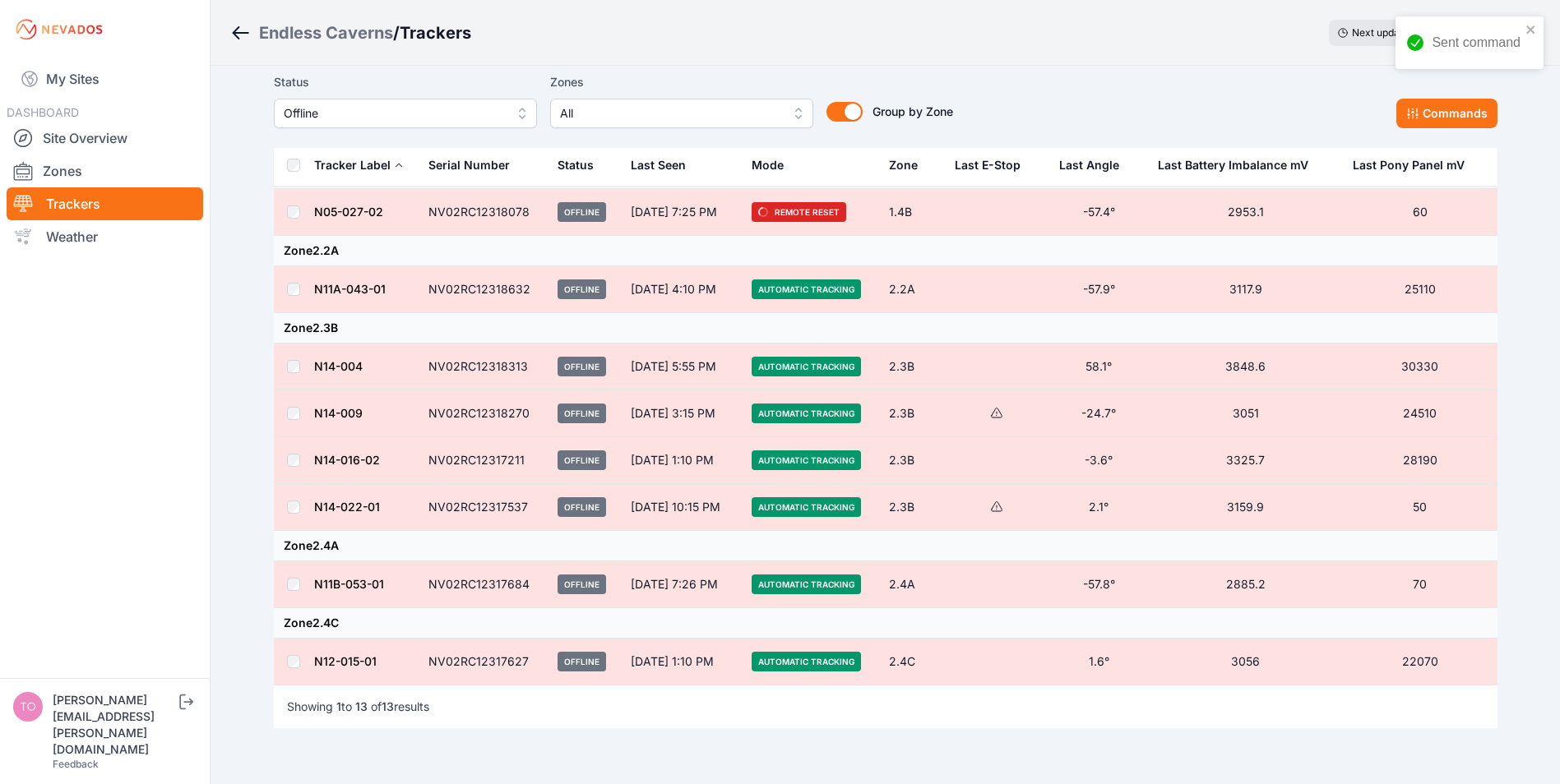
scroll to position [411, 0]
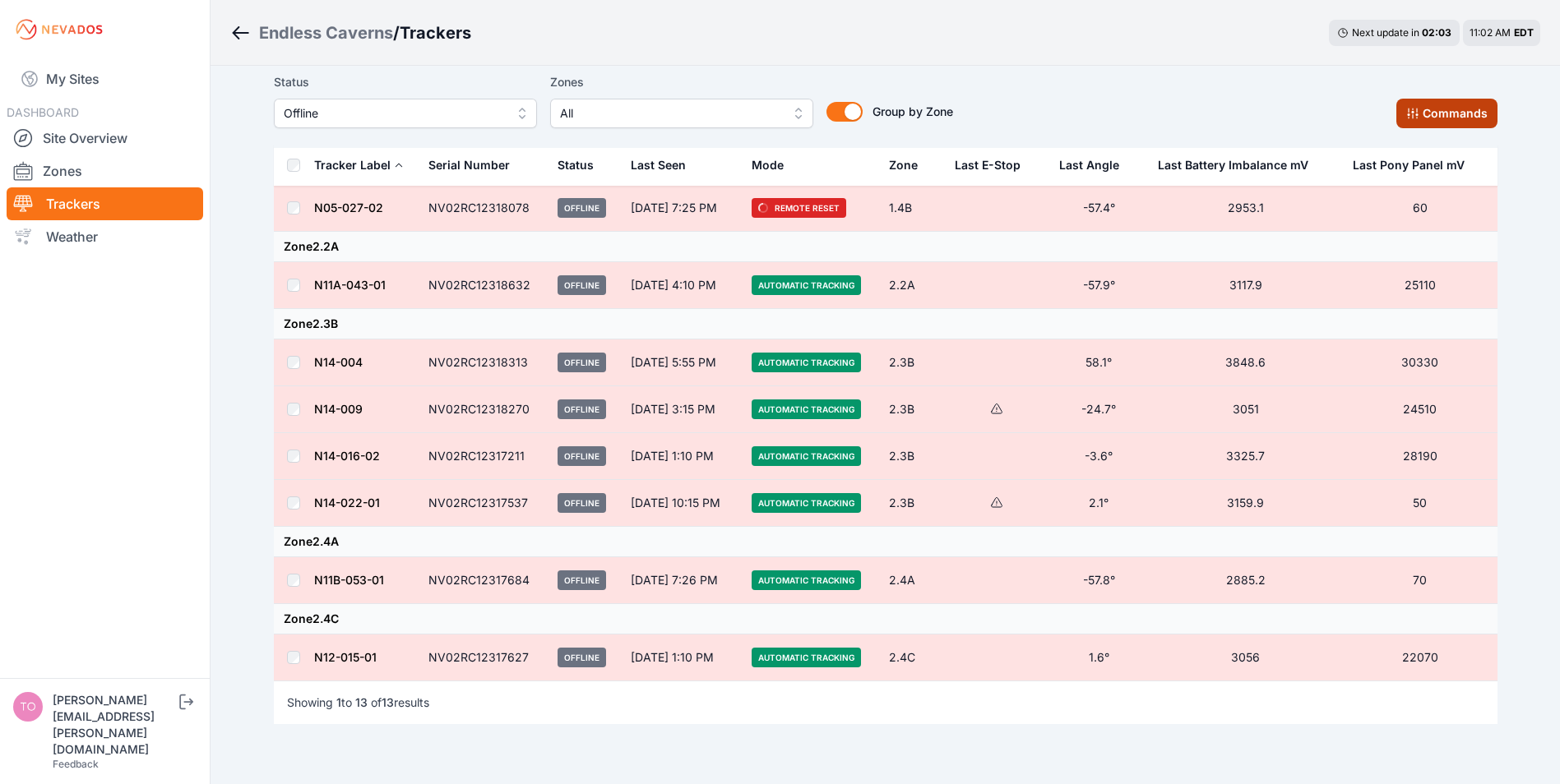
click at [1434, 118] on button "Commands" at bounding box center [1446, 113] width 101 height 30
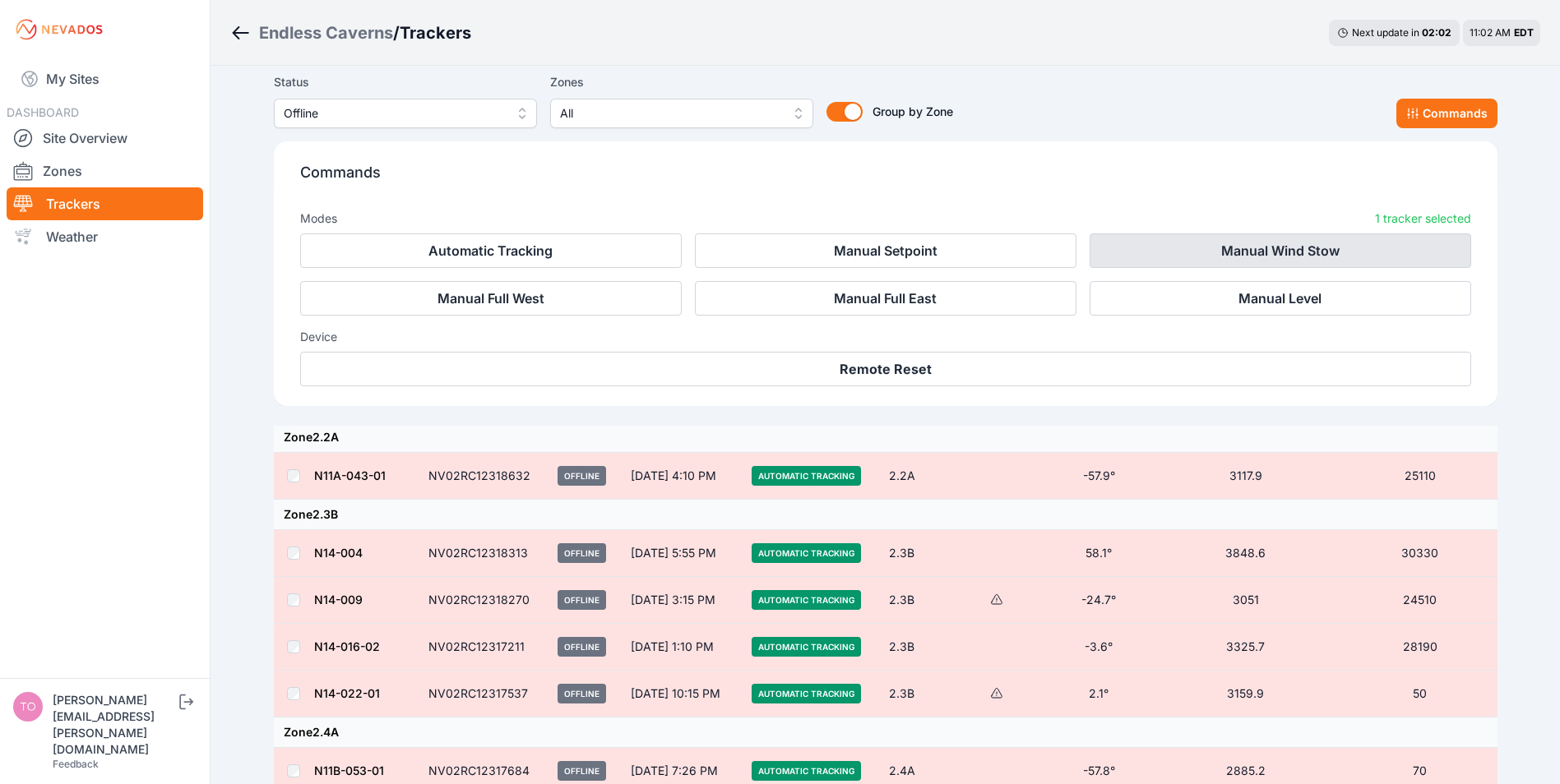
scroll to position [689, 0]
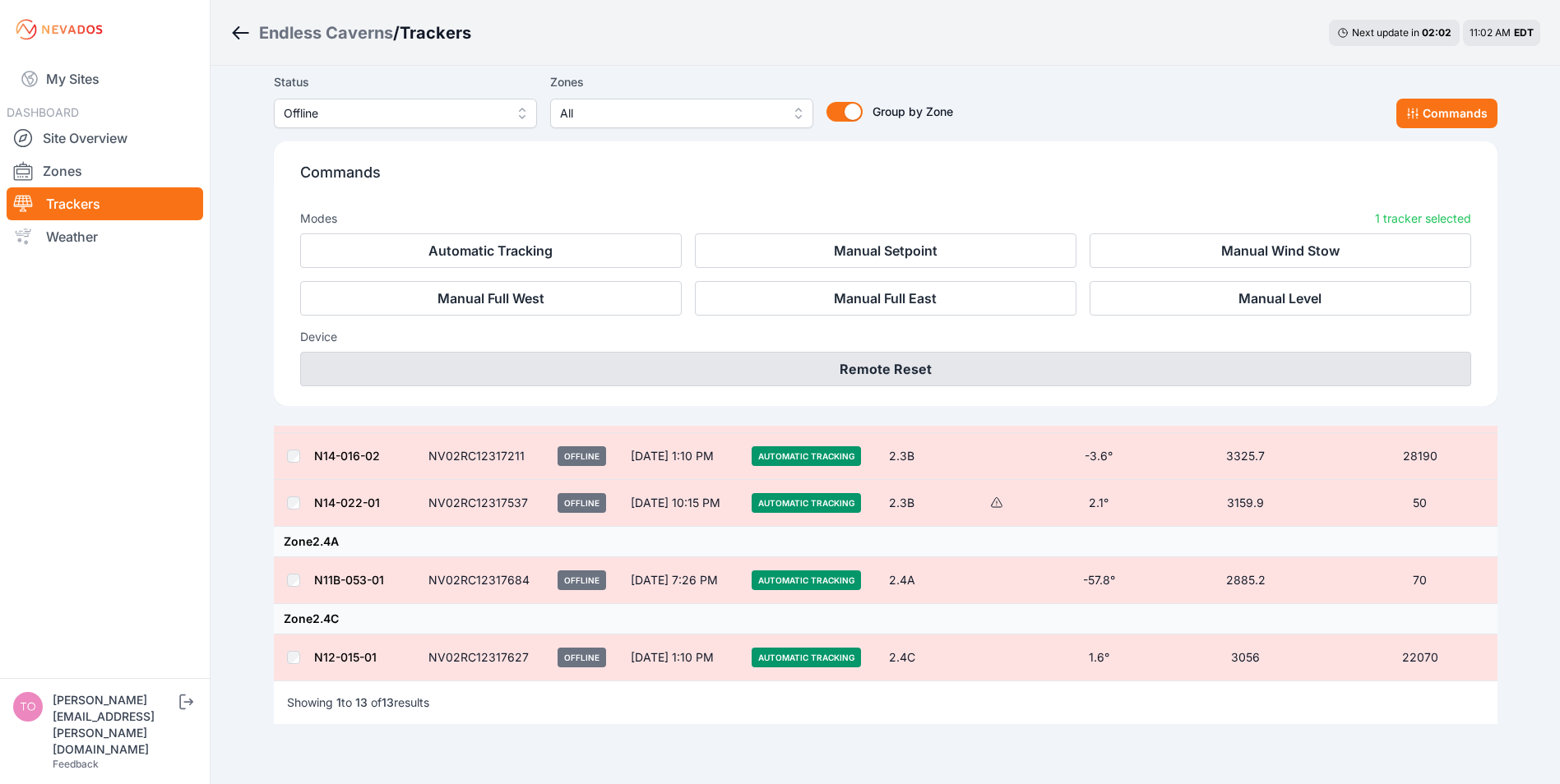
click at [858, 373] on button "Remote Reset" at bounding box center [885, 369] width 1171 height 35
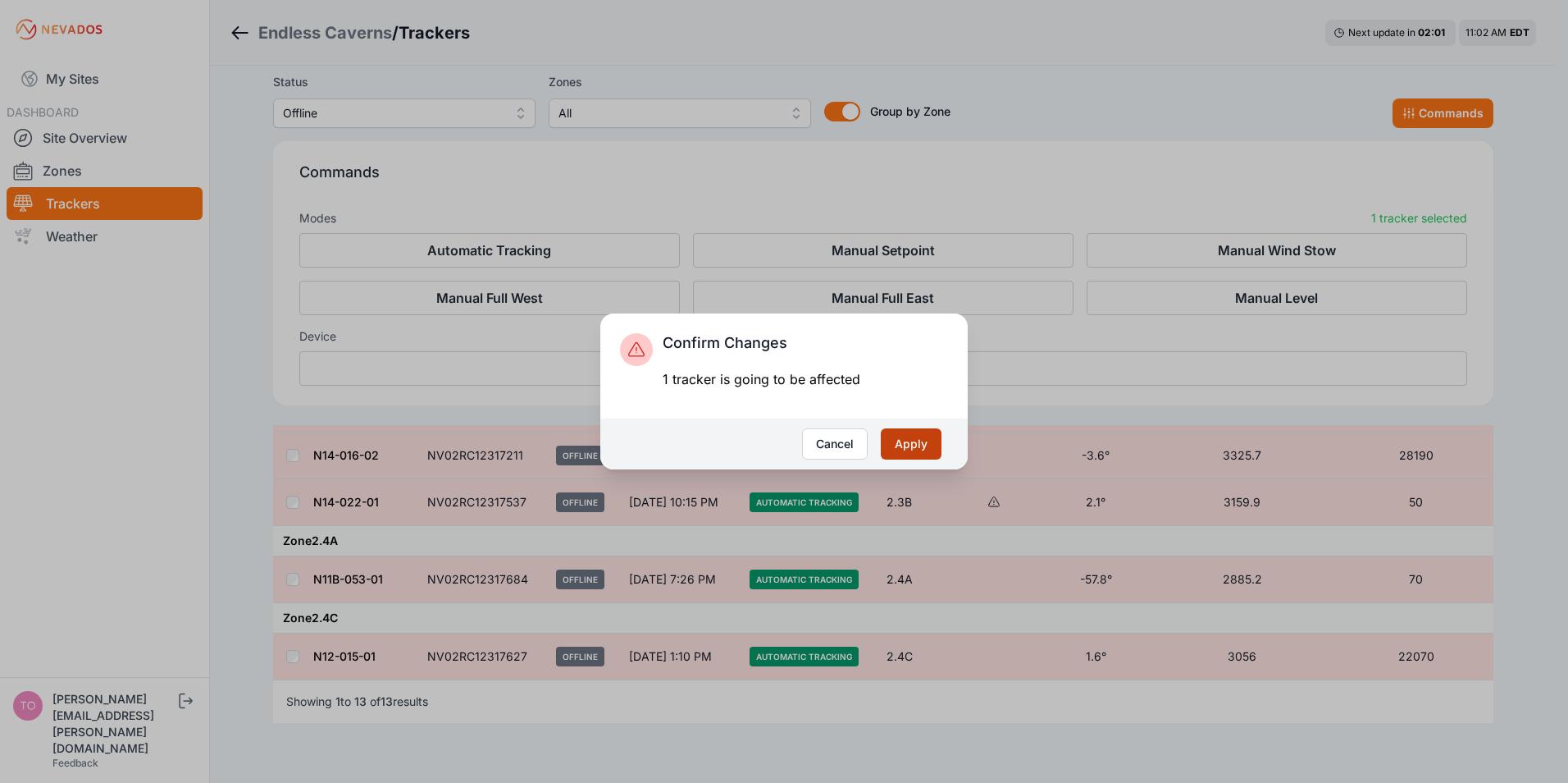
click at [898, 442] on button "Apply" at bounding box center [910, 443] width 61 height 31
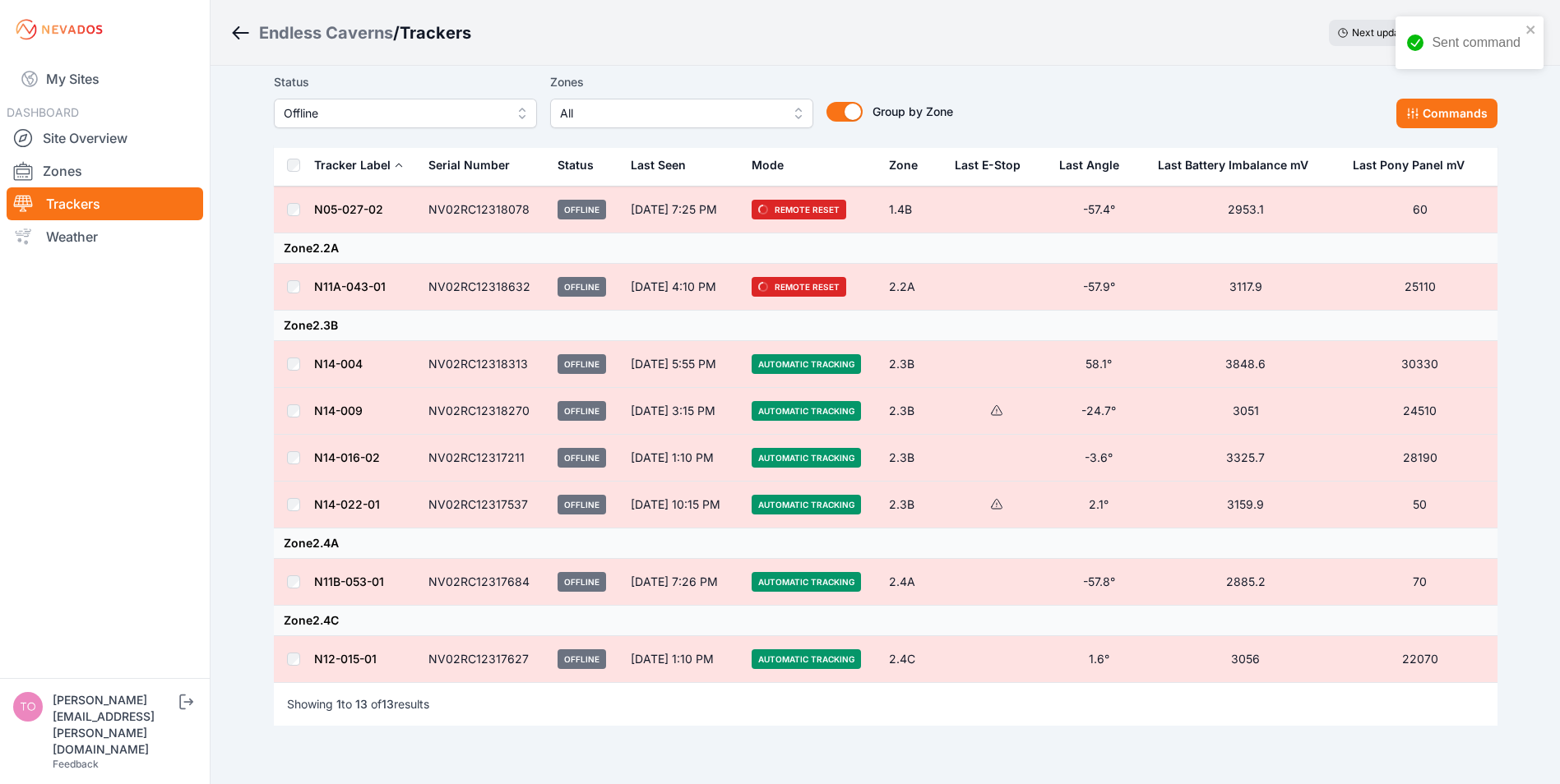
scroll to position [411, 0]
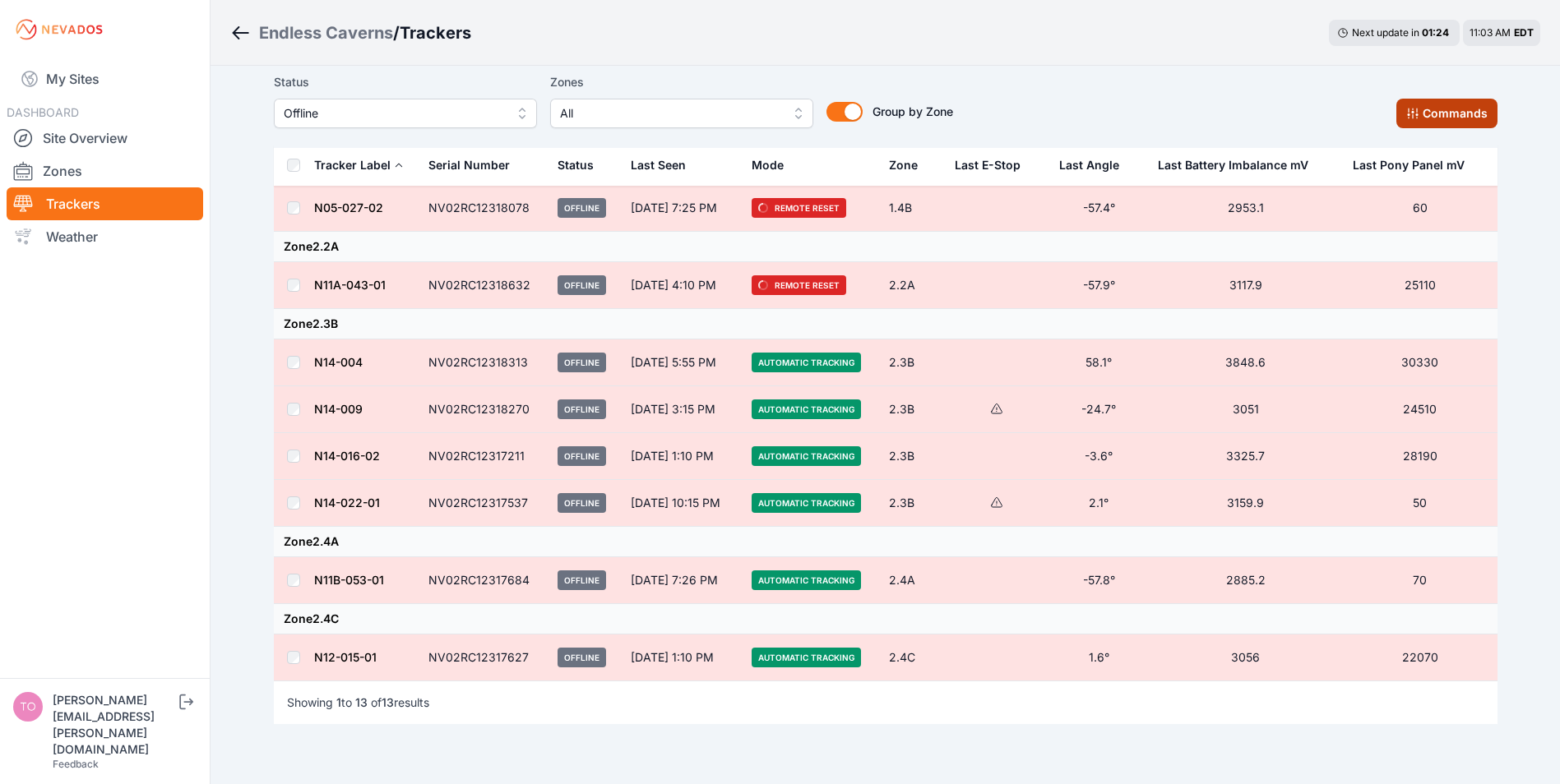
click at [1423, 115] on button "Commands" at bounding box center [1446, 113] width 101 height 30
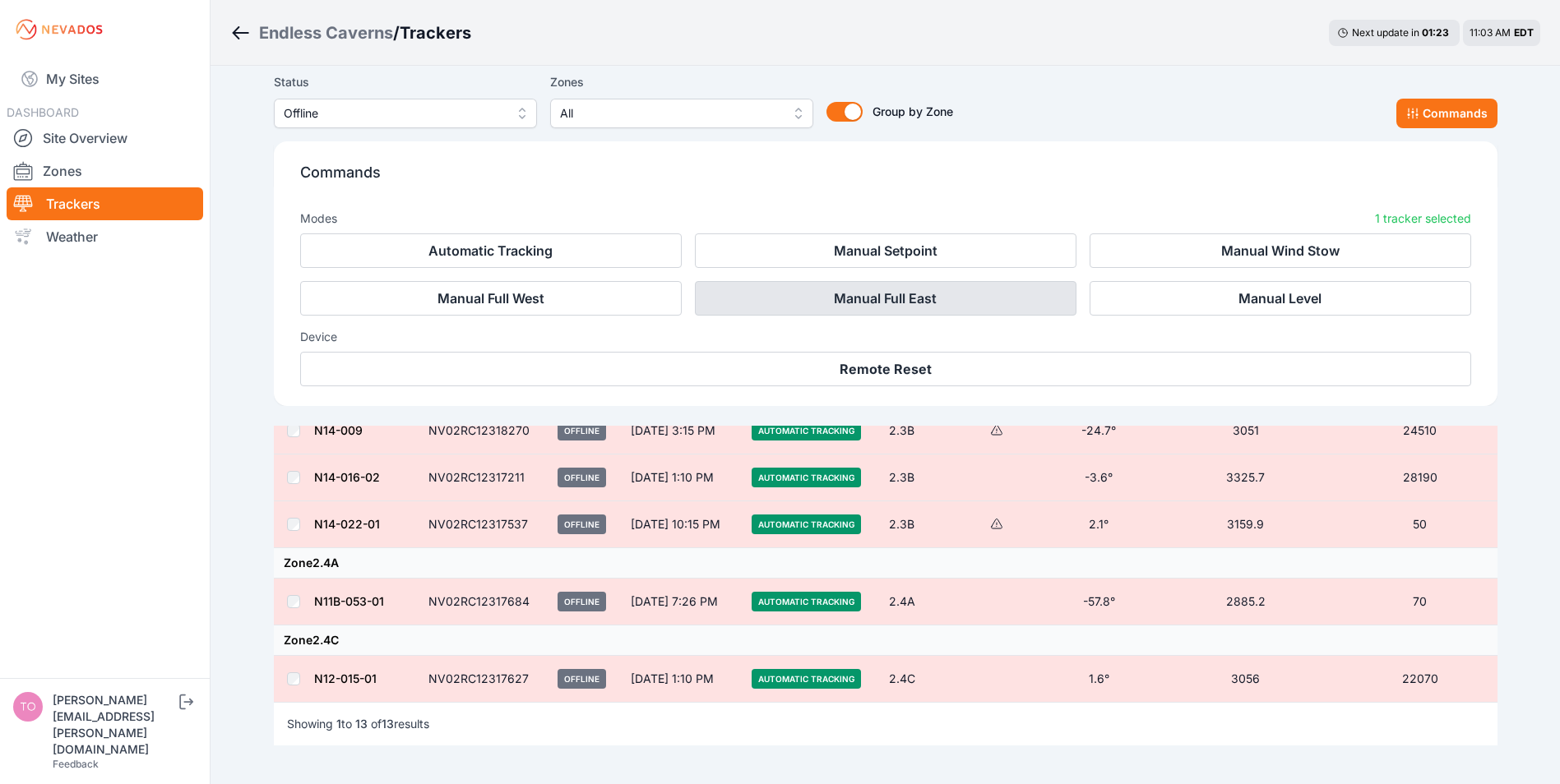
scroll to position [689, 0]
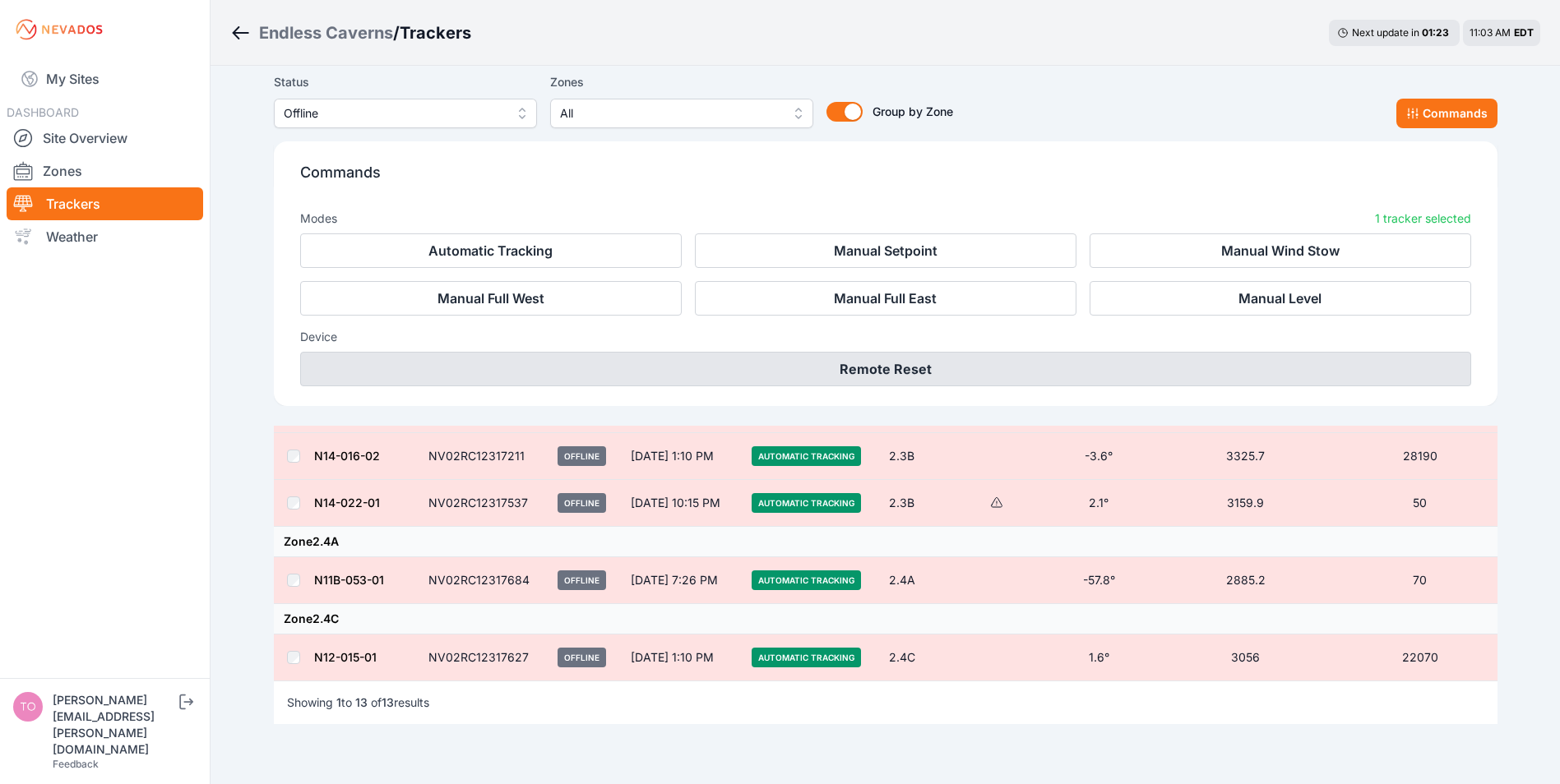
click at [849, 371] on button "Remote Reset" at bounding box center [885, 369] width 1171 height 35
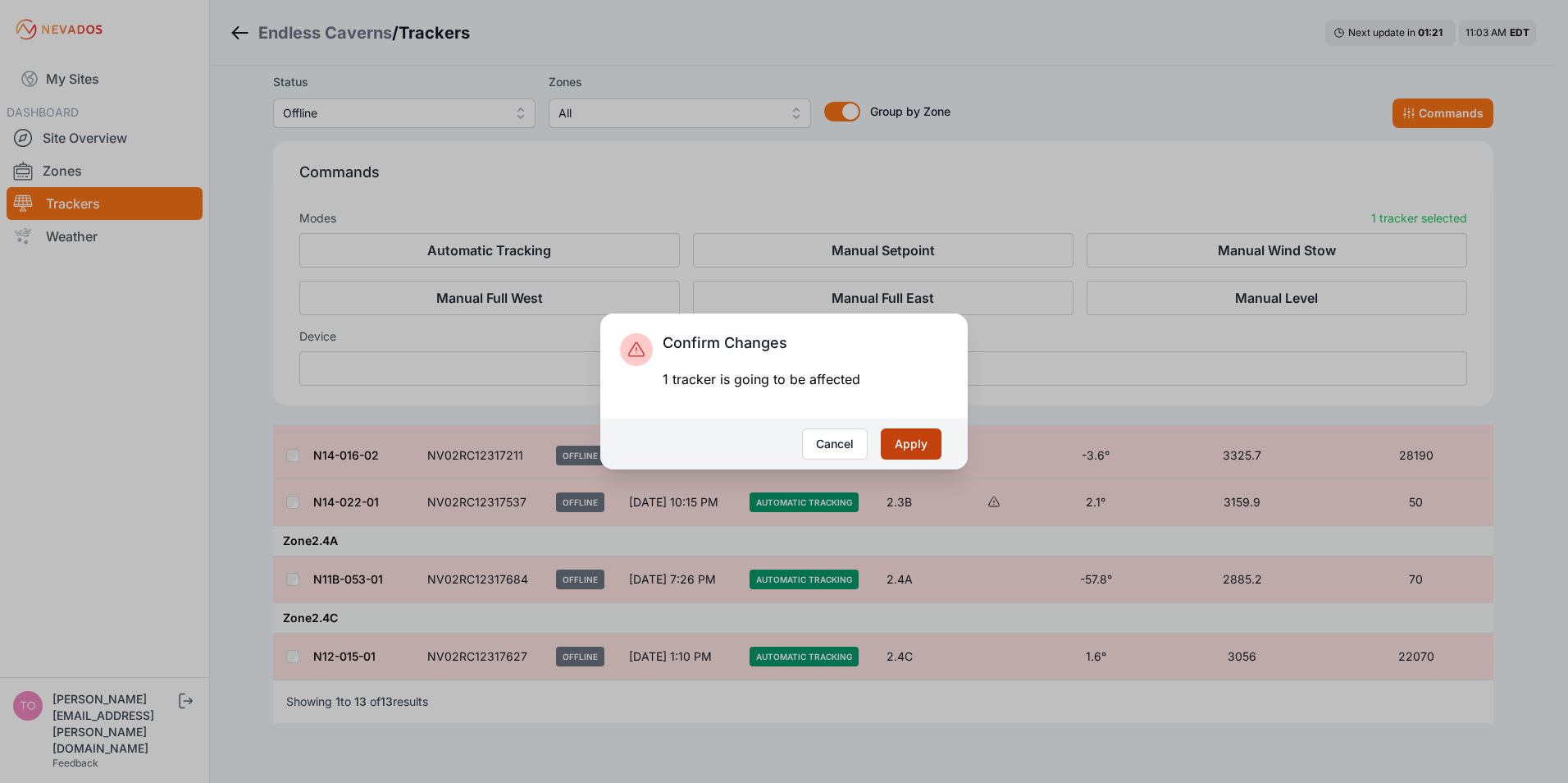
click at [889, 445] on button "Apply" at bounding box center [910, 443] width 61 height 31
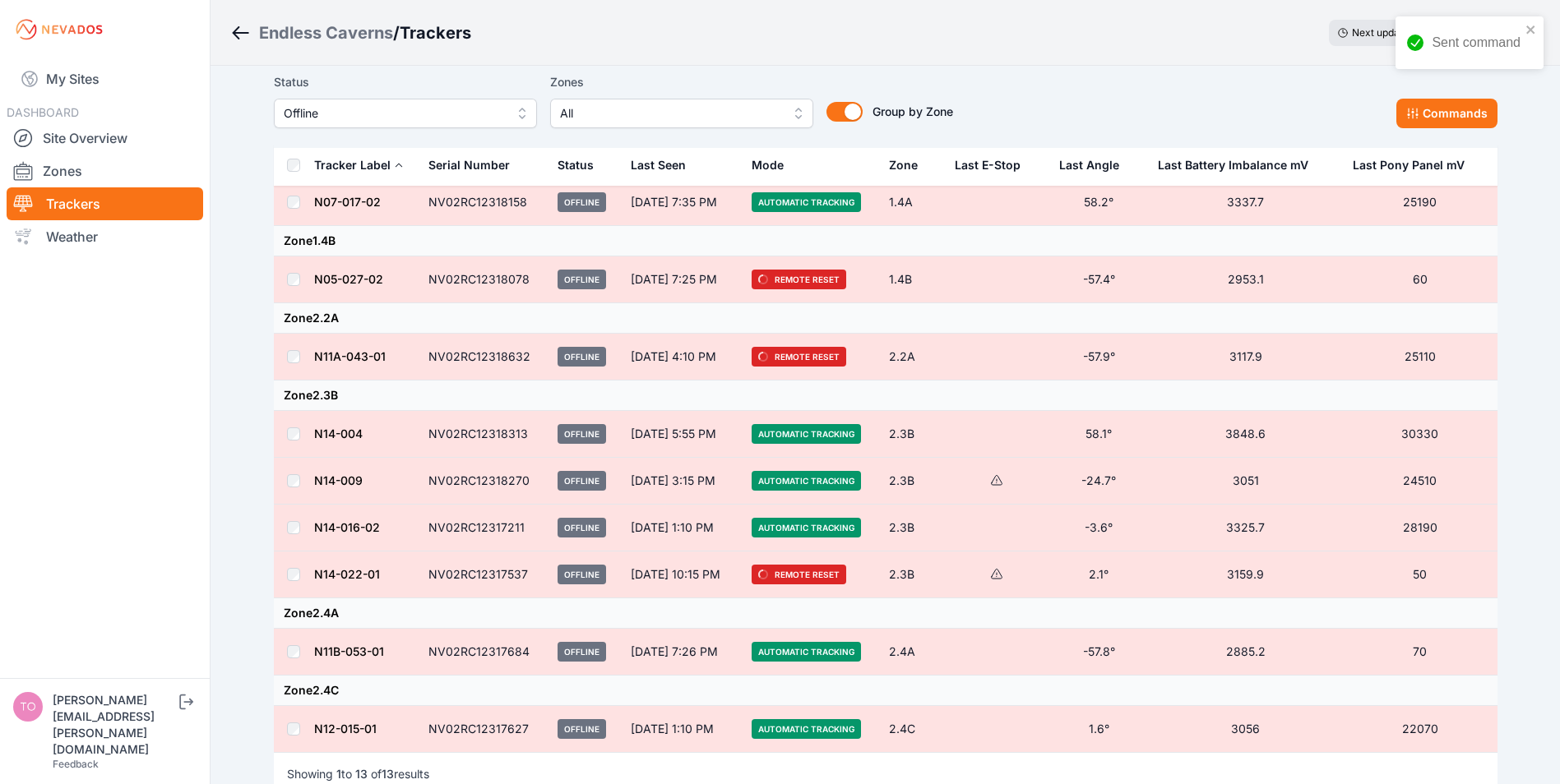
scroll to position [411, 0]
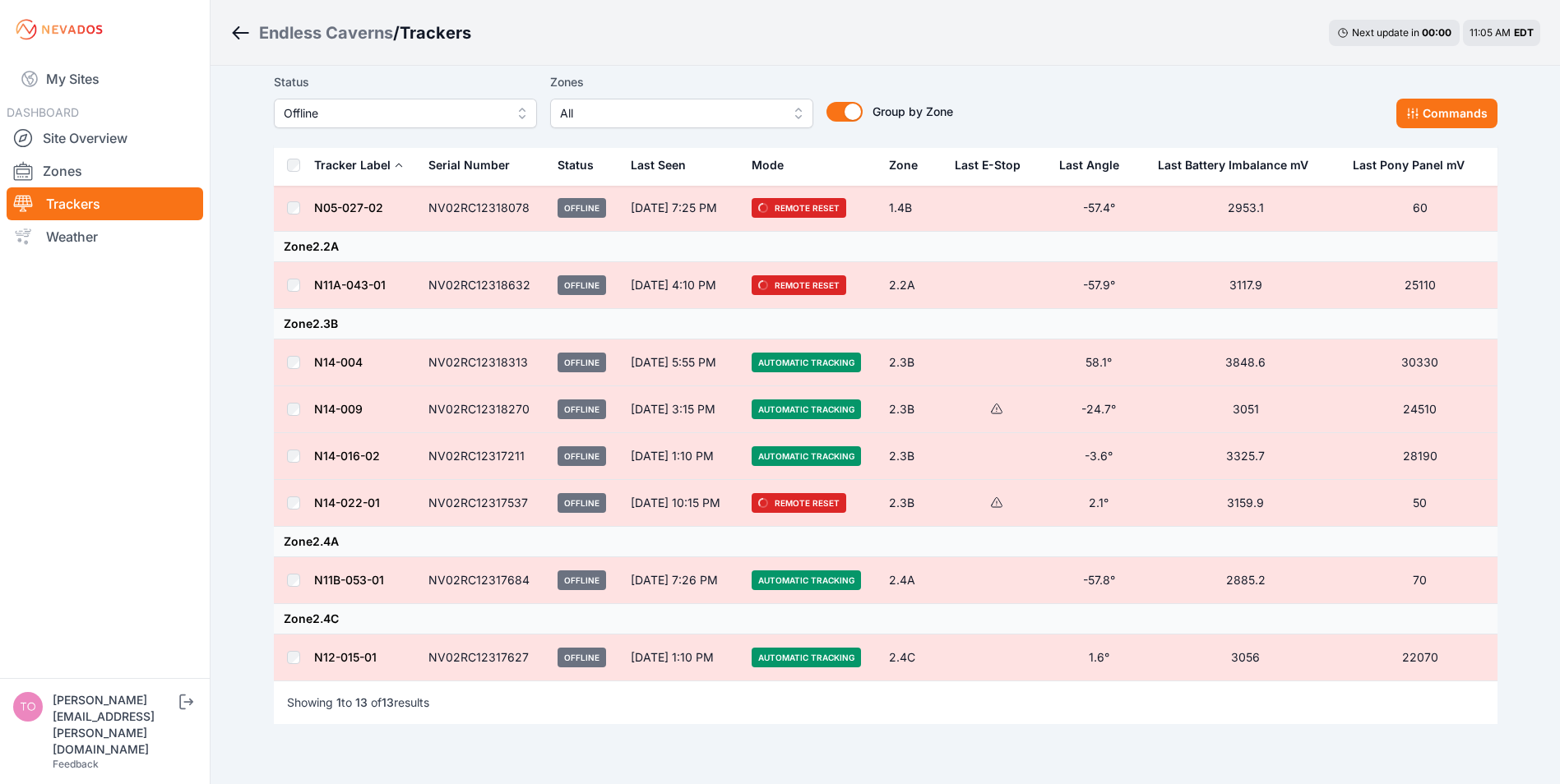
click at [339, 574] on link "N11B-053-01" at bounding box center [349, 580] width 70 height 14
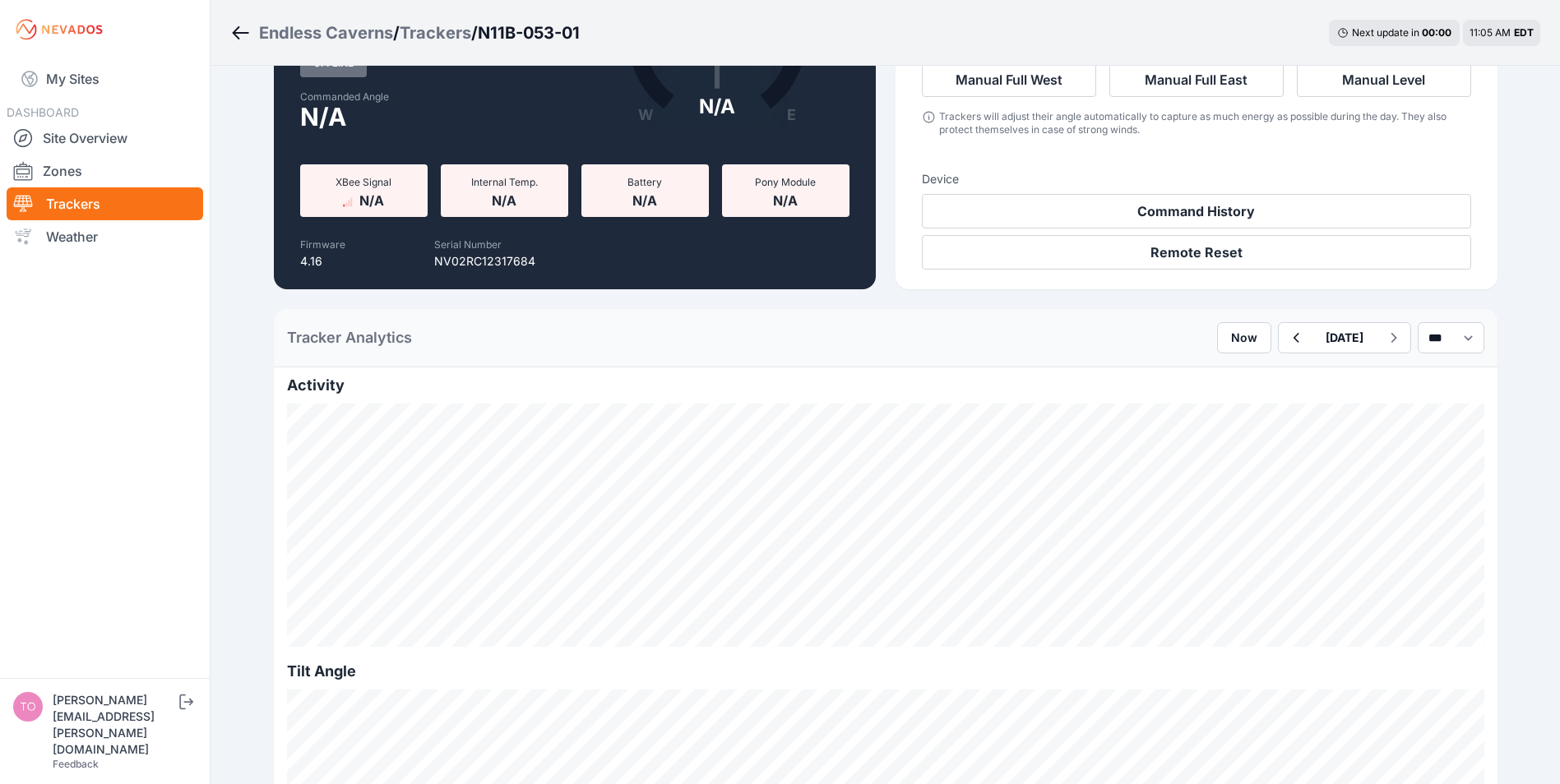
scroll to position [165, 0]
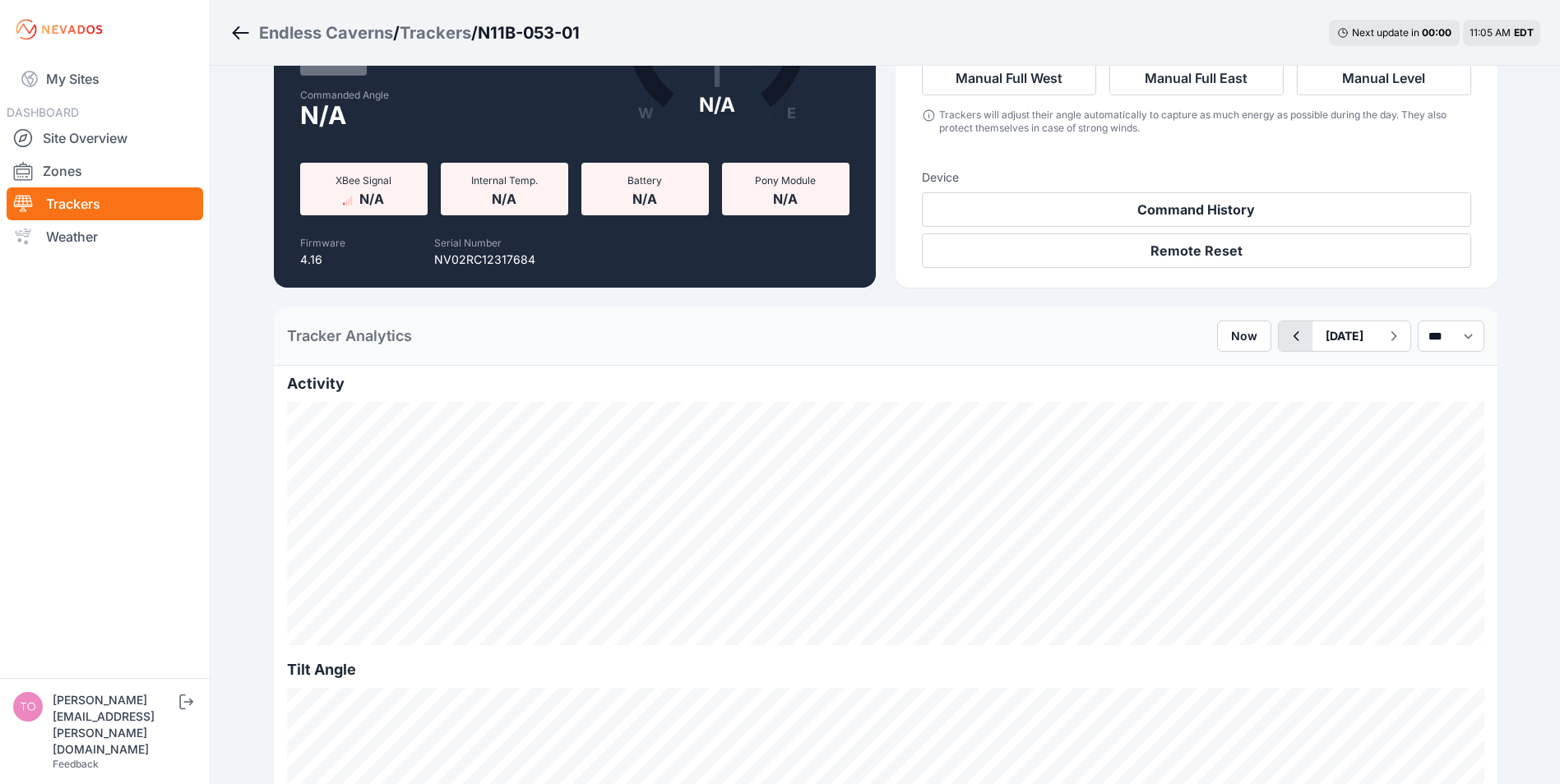
click at [1285, 334] on icon "button" at bounding box center [1295, 336] width 20 height 19
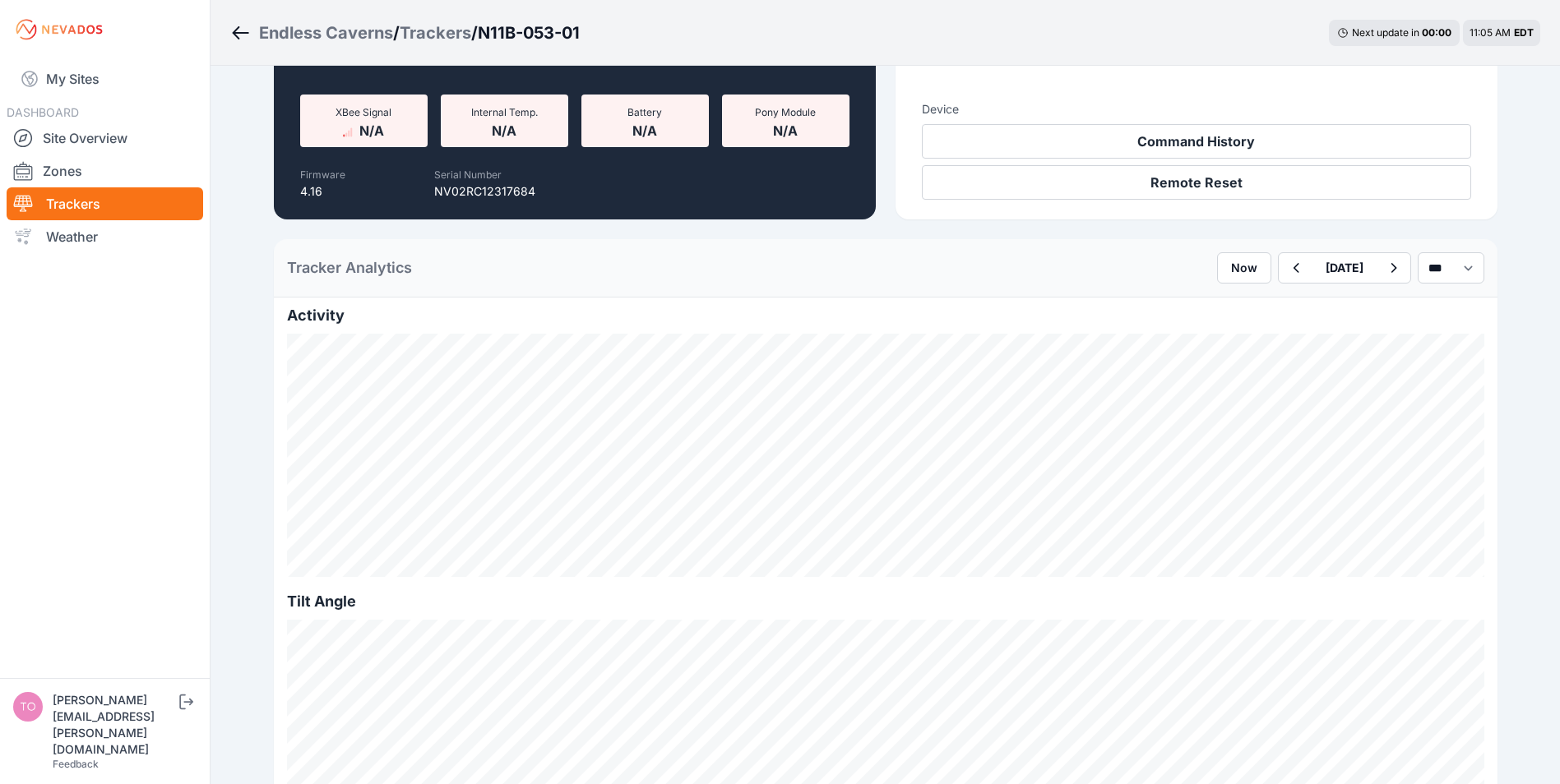
scroll to position [247, 0]
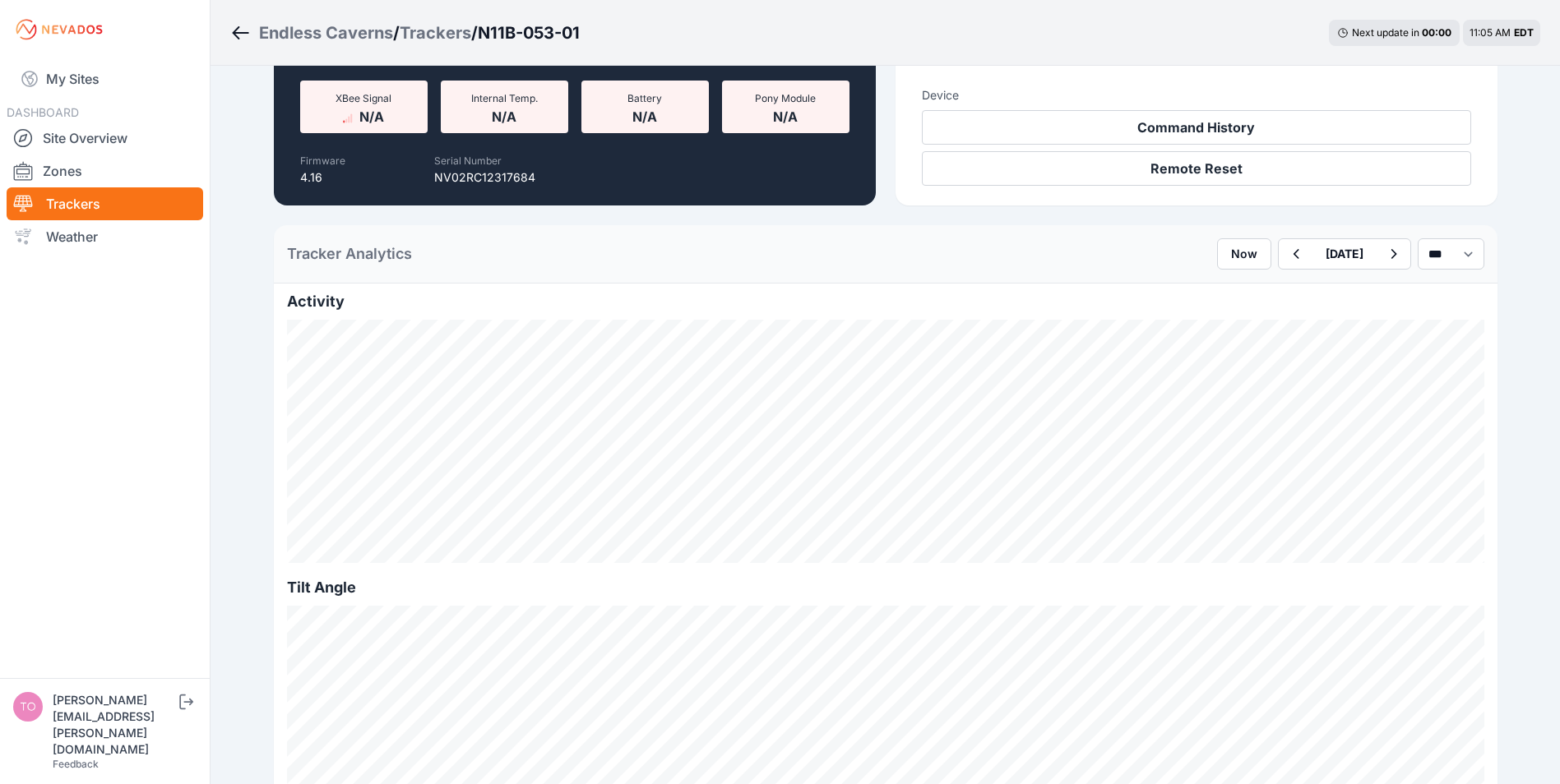
click at [89, 198] on link "Trackers" at bounding box center [105, 204] width 197 height 33
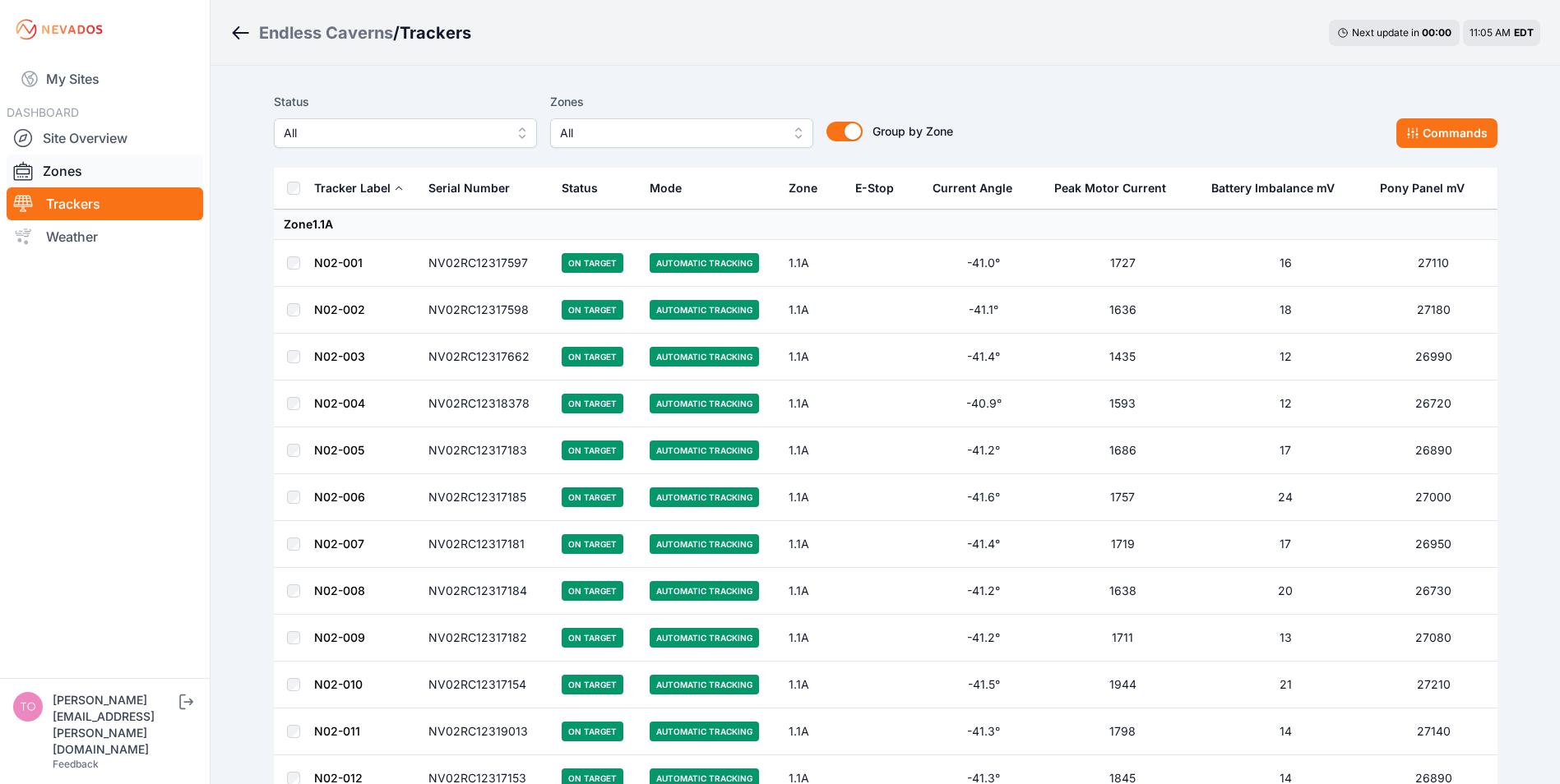
click at [69, 169] on link "Zones" at bounding box center [105, 170] width 197 height 33
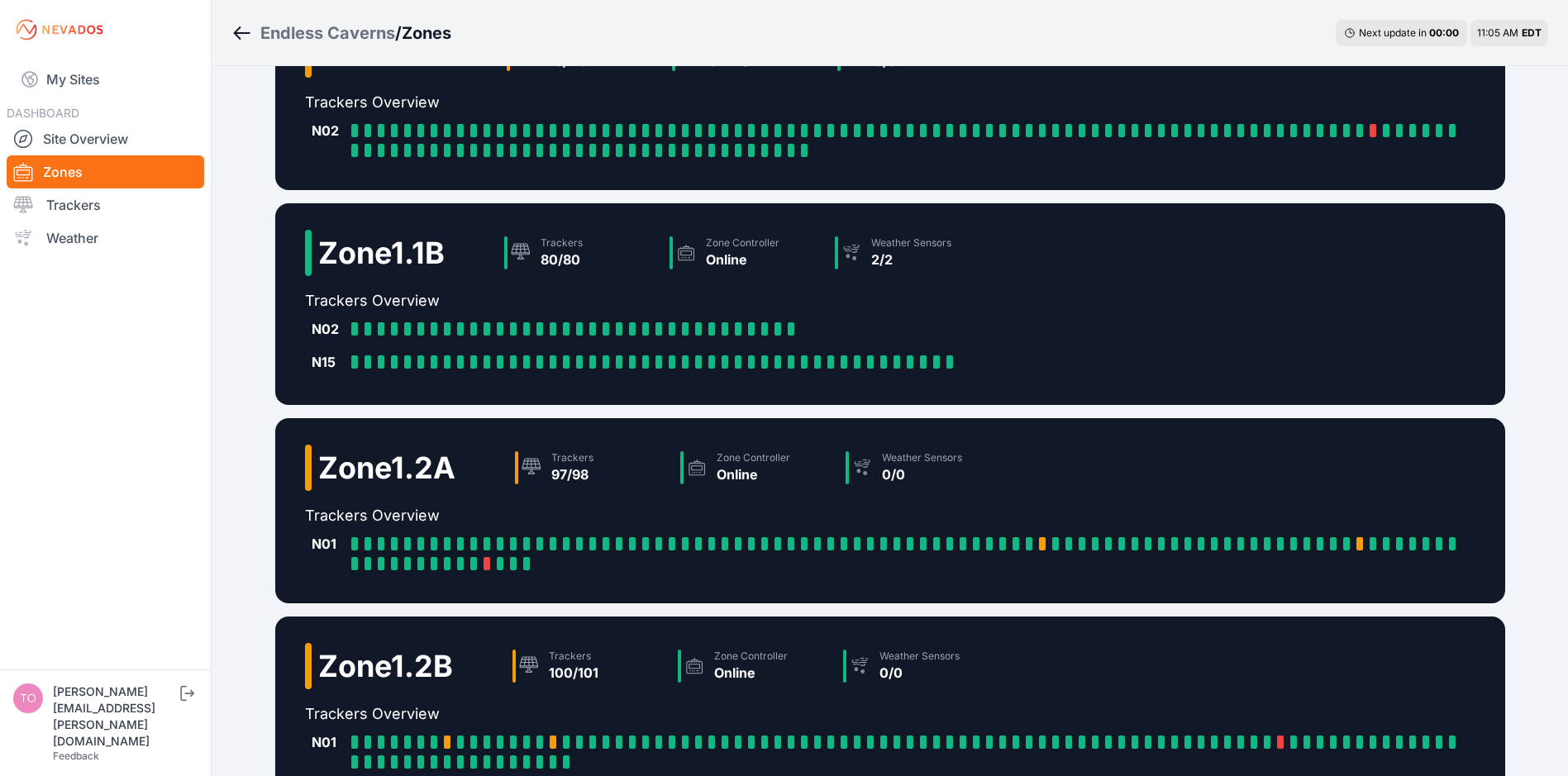
scroll to position [261, 0]
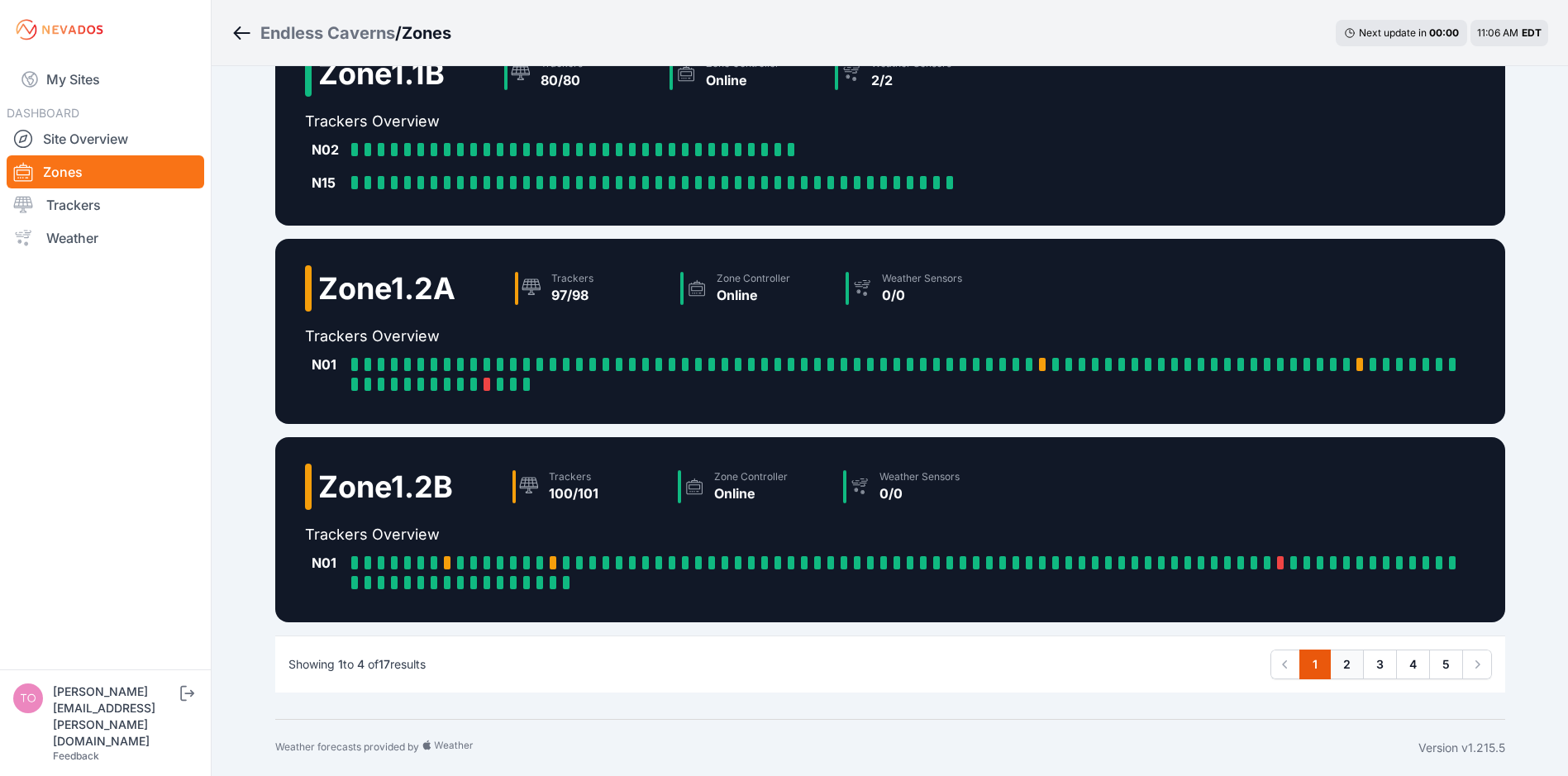
click at [1348, 667] on link "2" at bounding box center [1346, 665] width 34 height 30
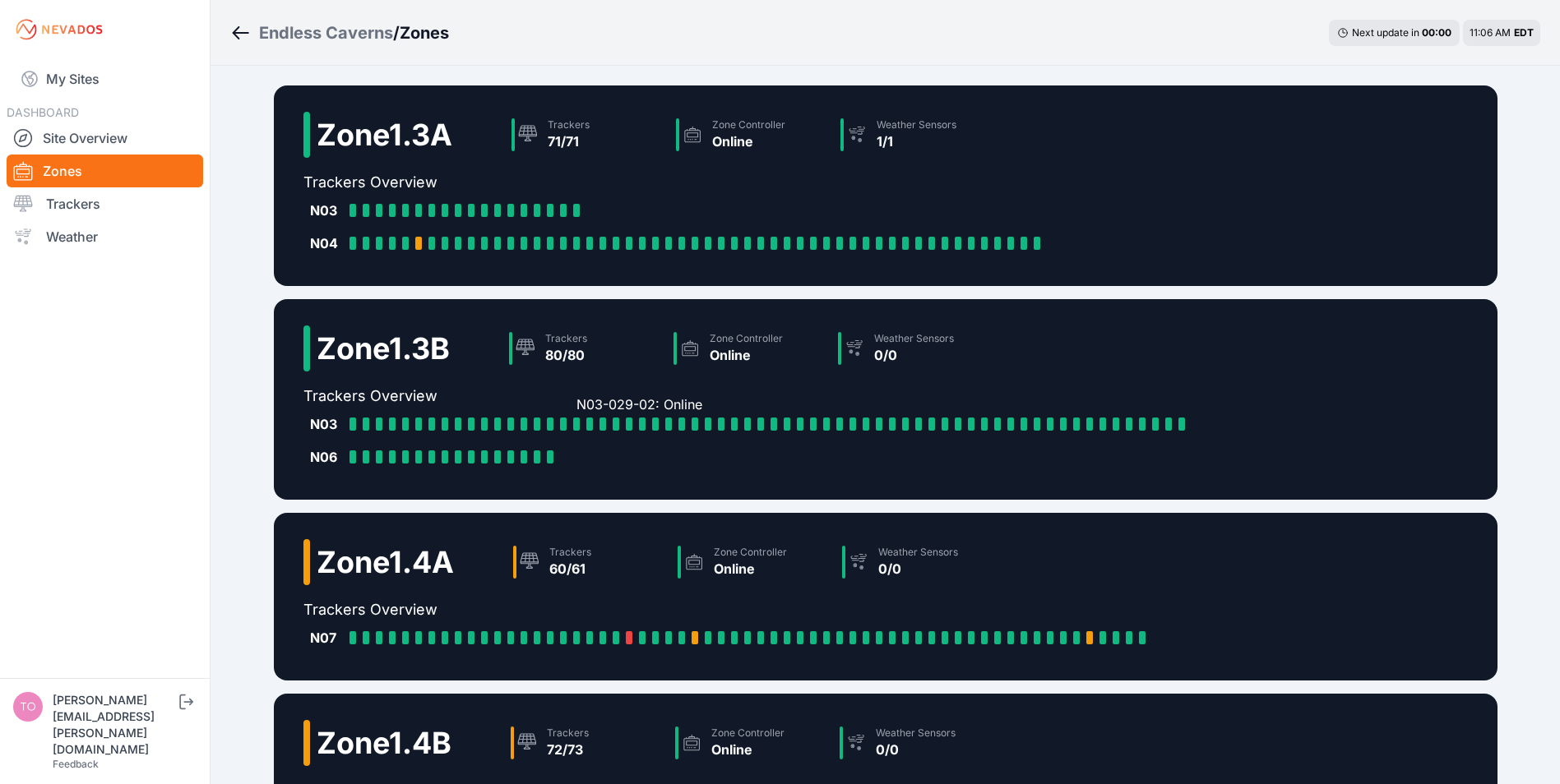
click at [581, 424] on div "N03-029-02: Online" at bounding box center [580, 424] width 13 height 13
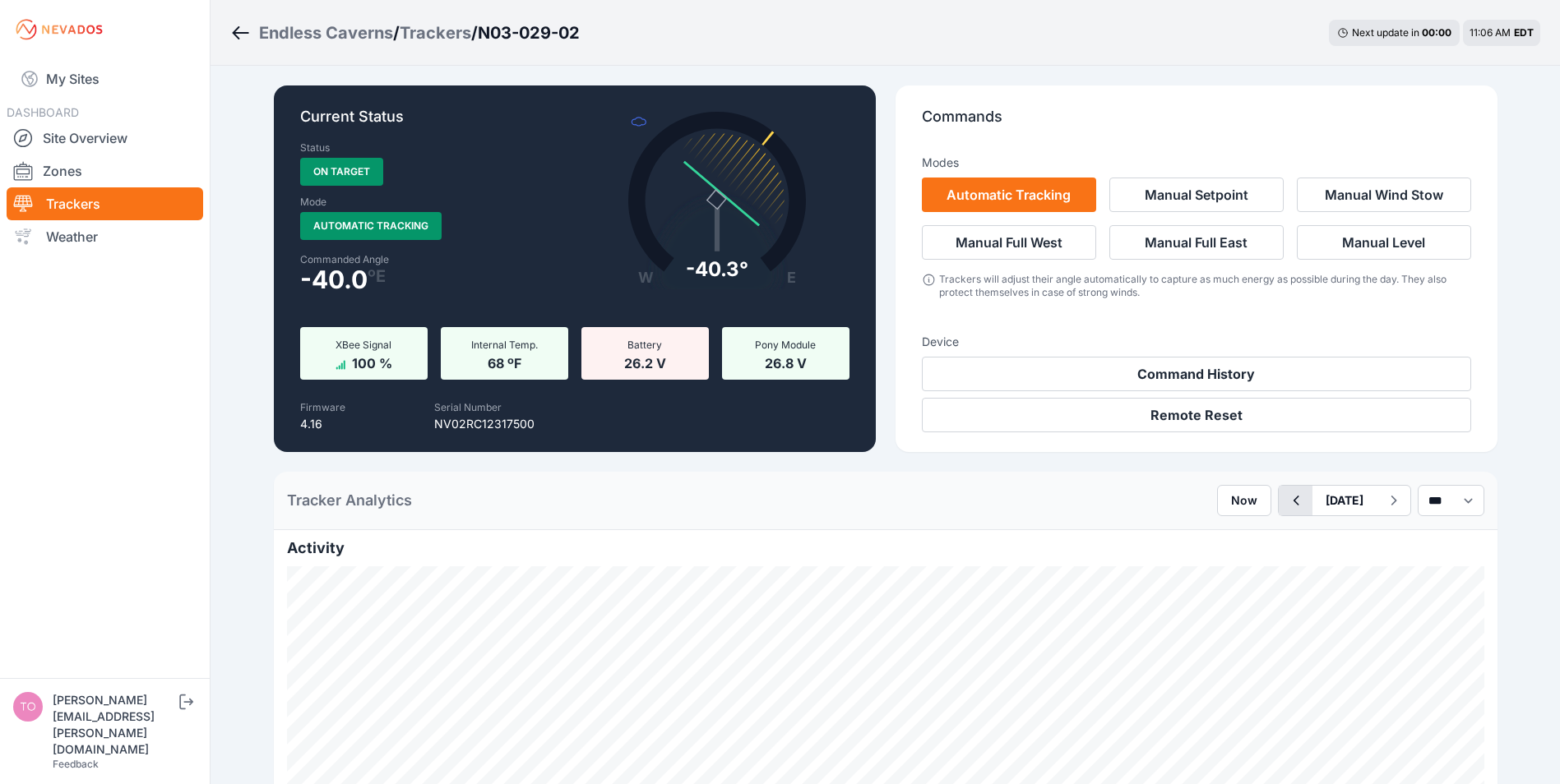
click at [1285, 501] on icon "button" at bounding box center [1295, 500] width 20 height 19
click at [81, 199] on link "Trackers" at bounding box center [105, 204] width 197 height 33
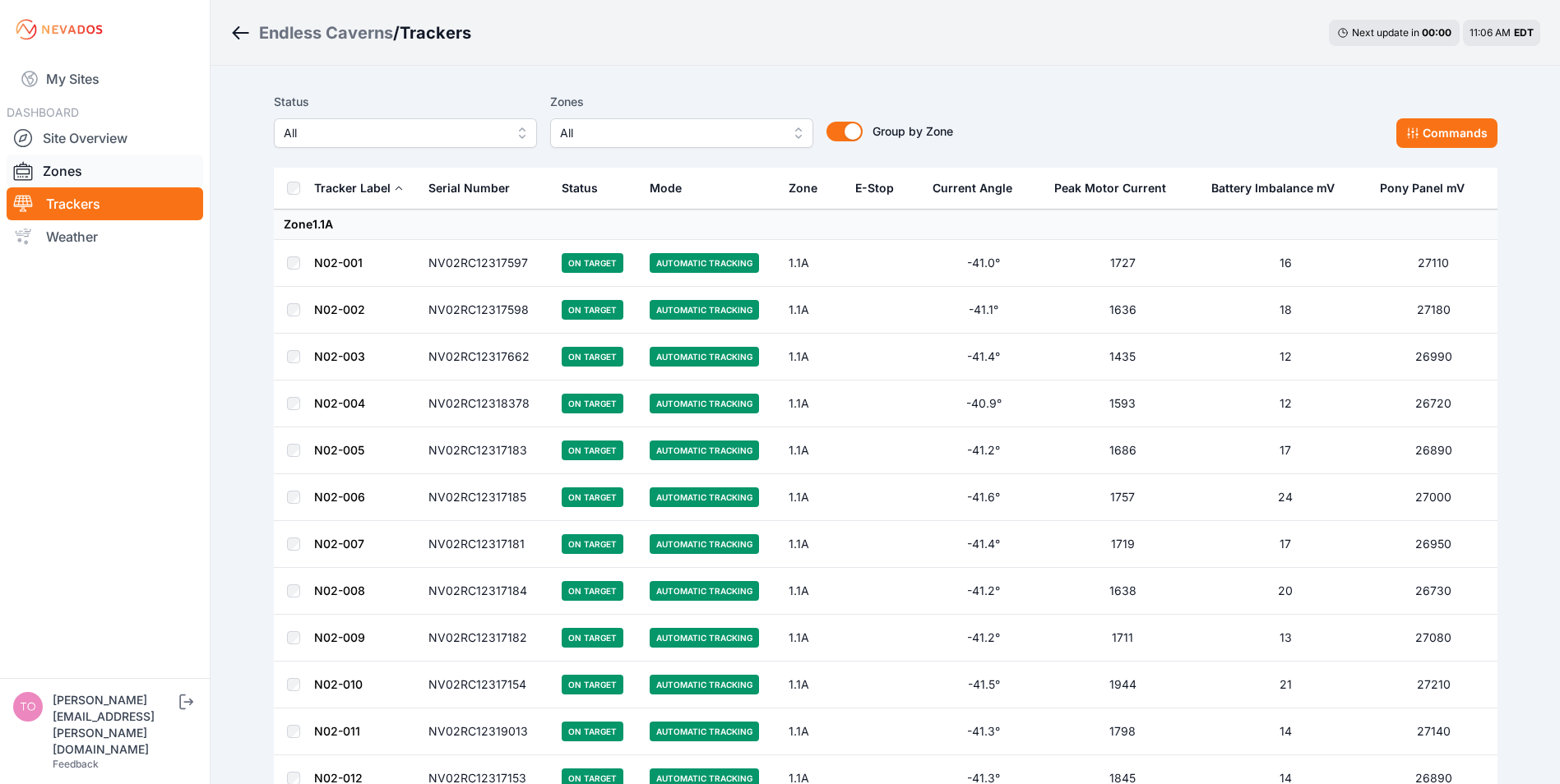
click at [67, 164] on link "Zones" at bounding box center [105, 170] width 197 height 33
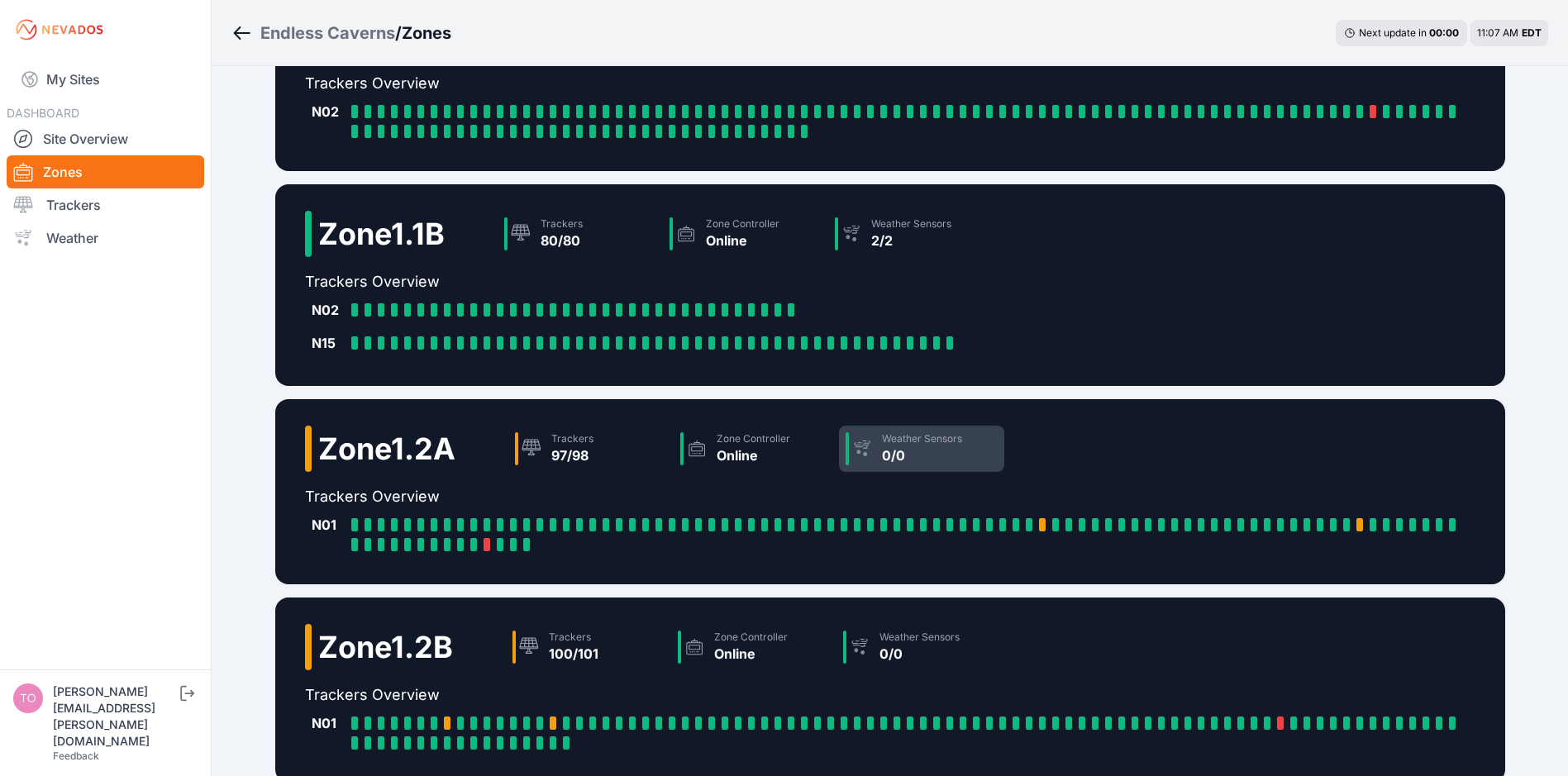
scroll to position [261, 0]
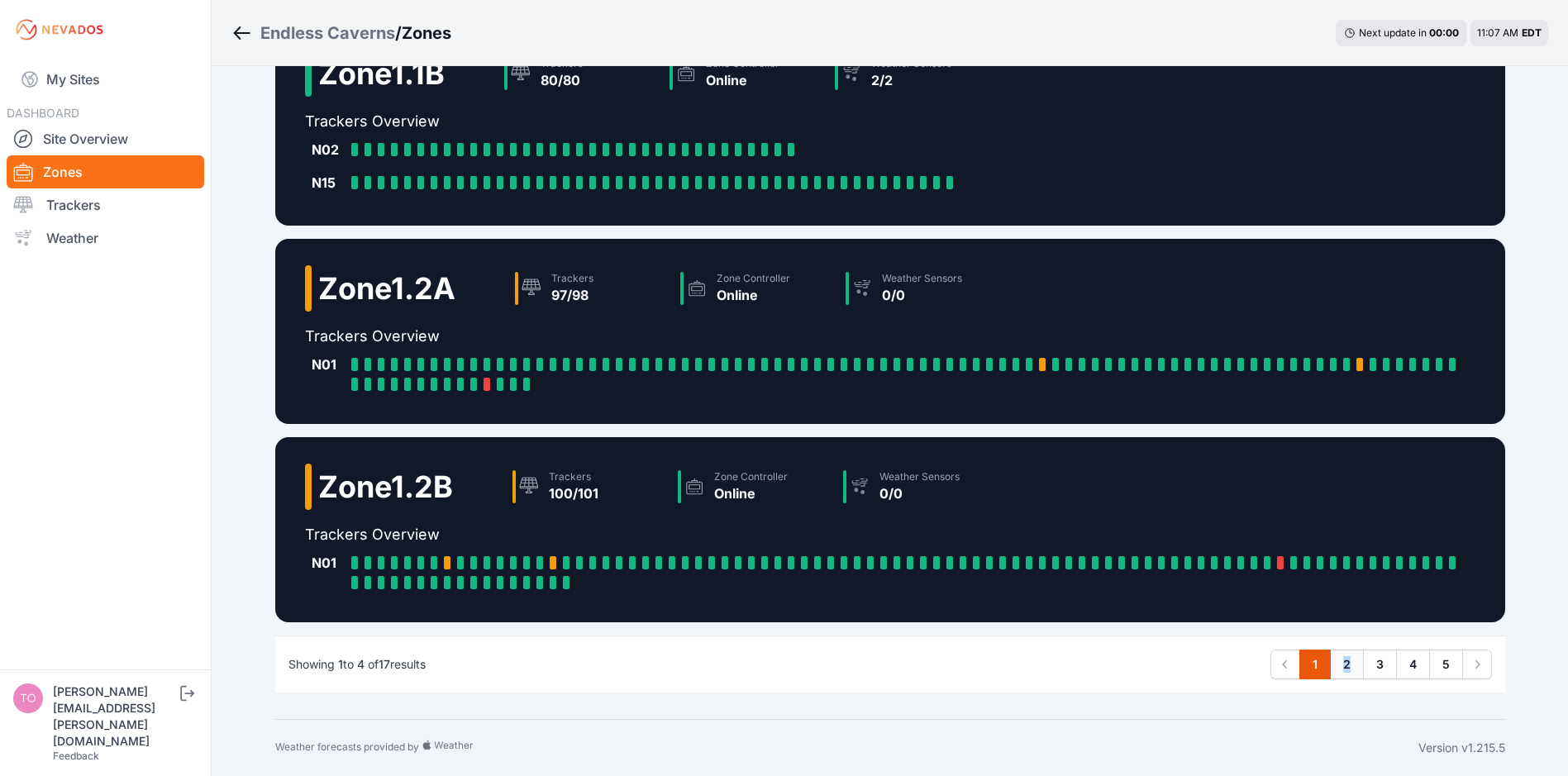
click at [1347, 662] on link "2" at bounding box center [1346, 665] width 34 height 30
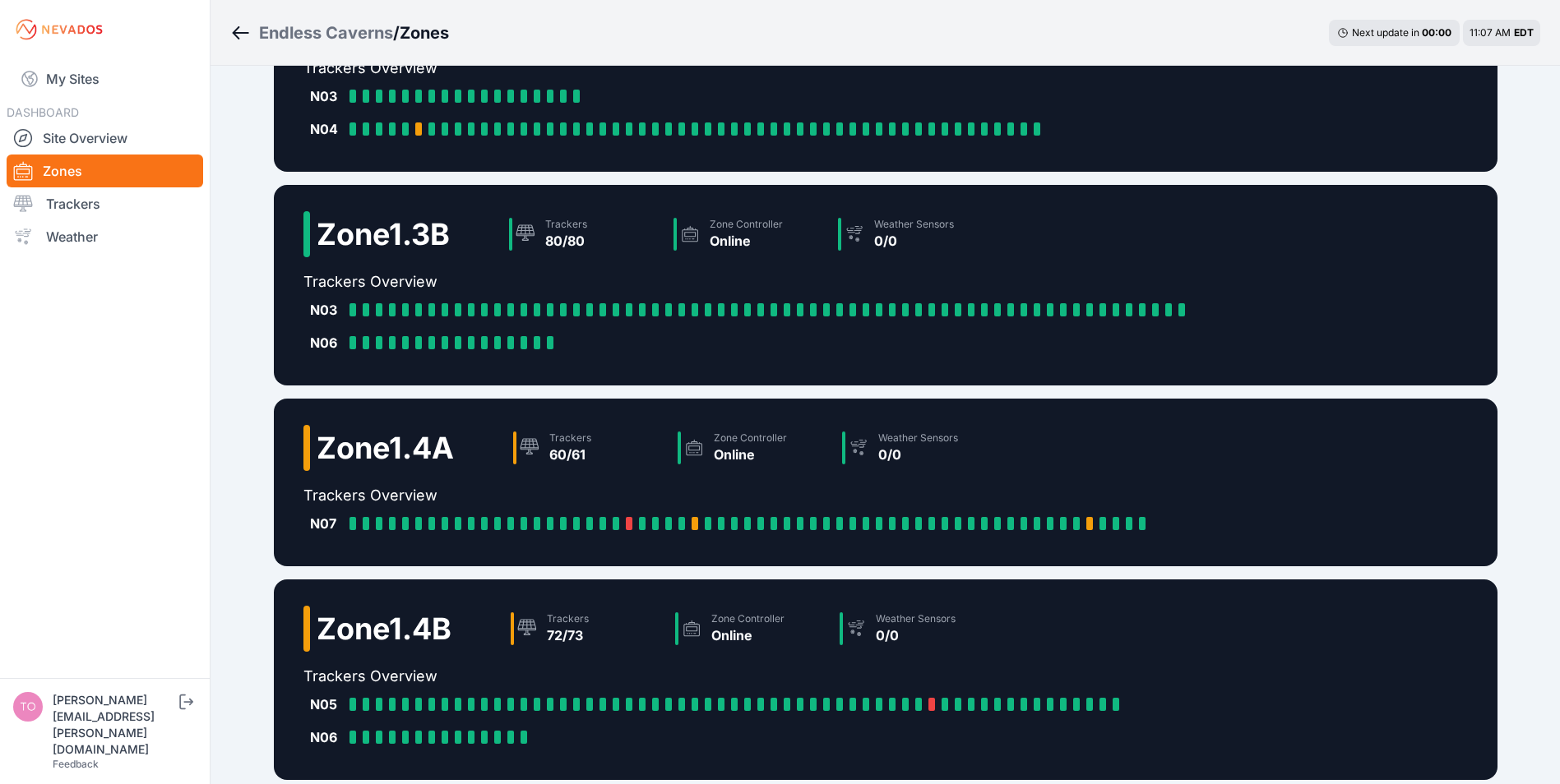
scroll to position [263, 0]
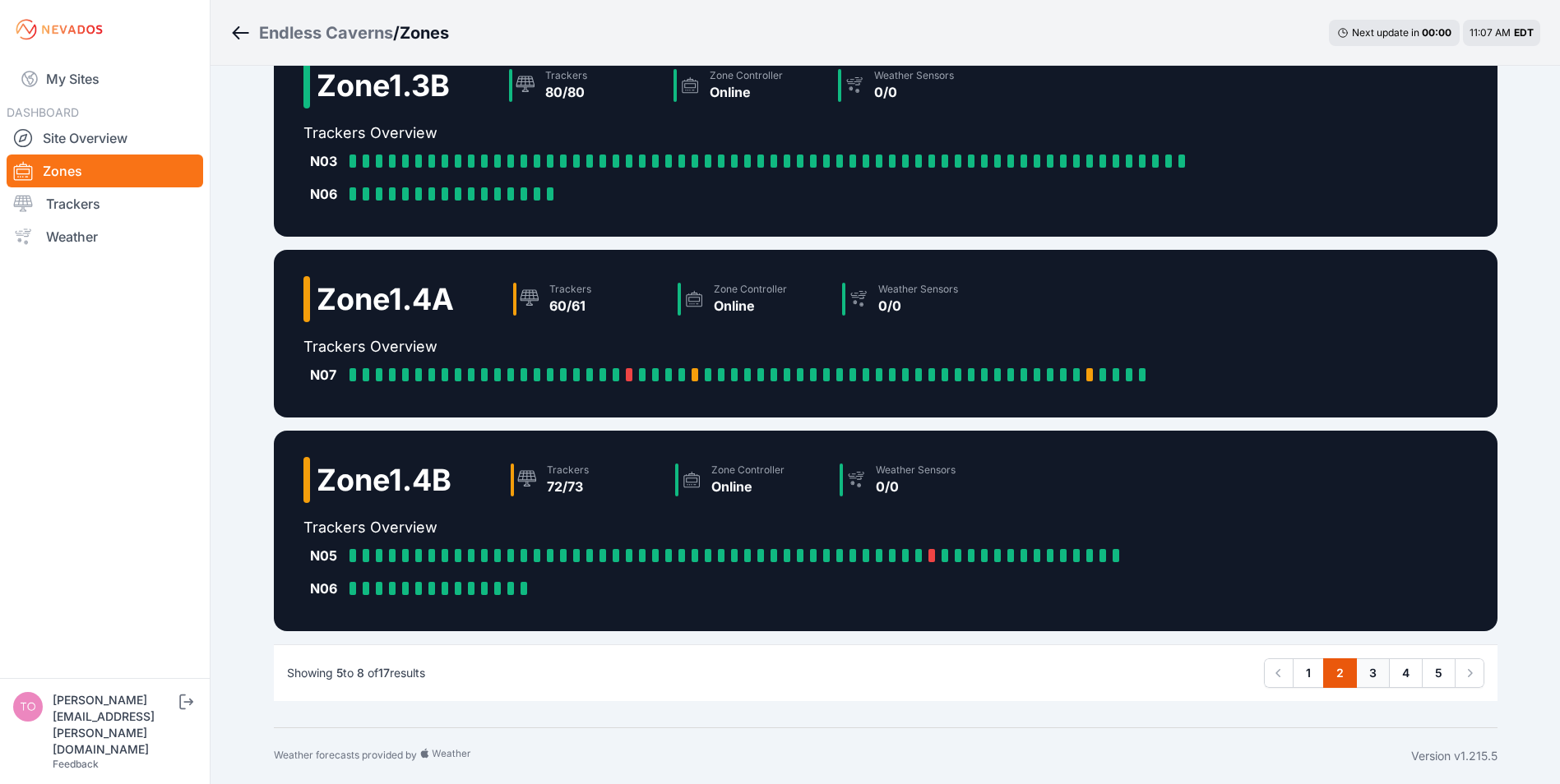
click at [1369, 672] on link "3" at bounding box center [1372, 672] width 34 height 30
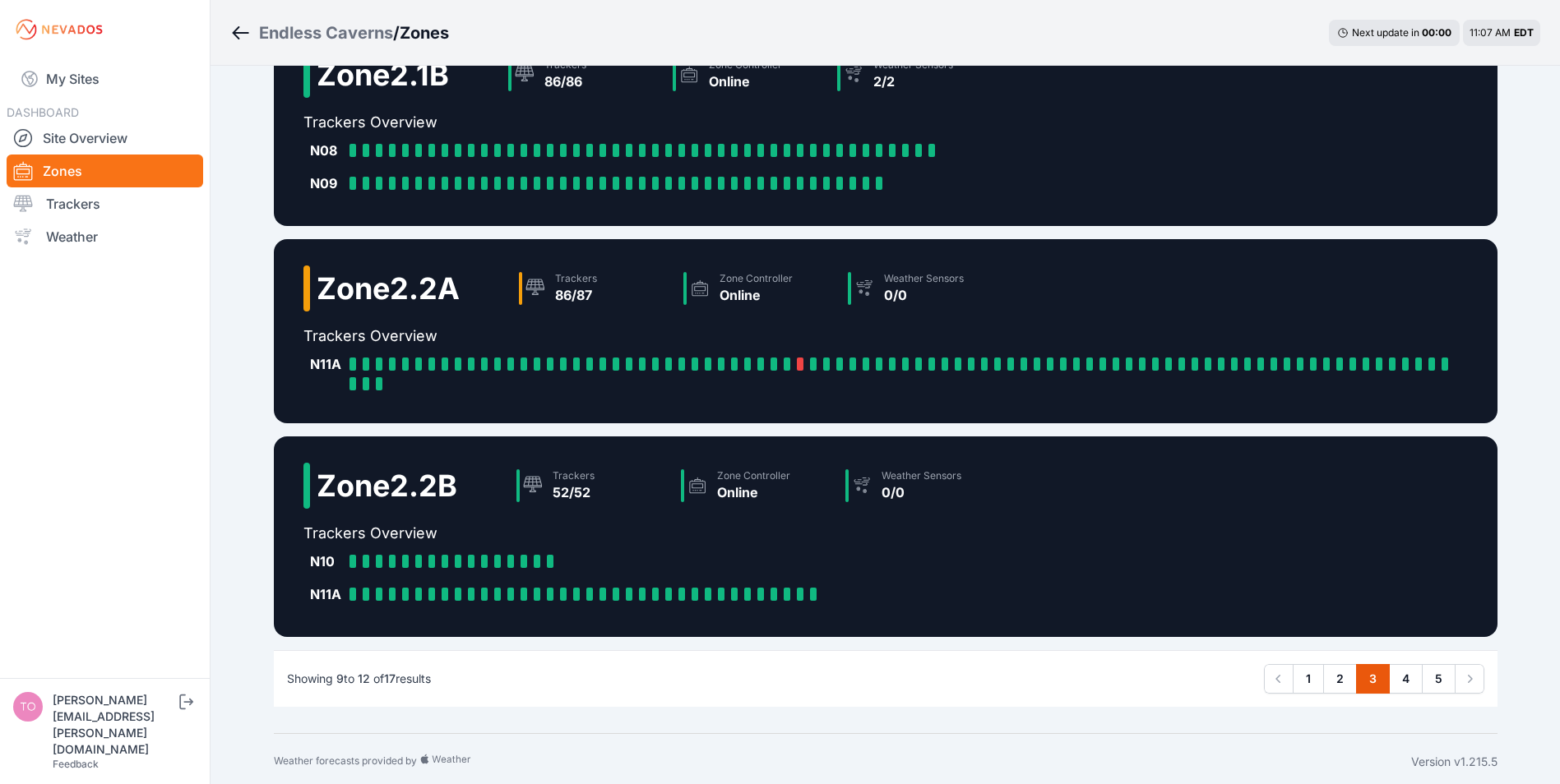
scroll to position [263, 0]
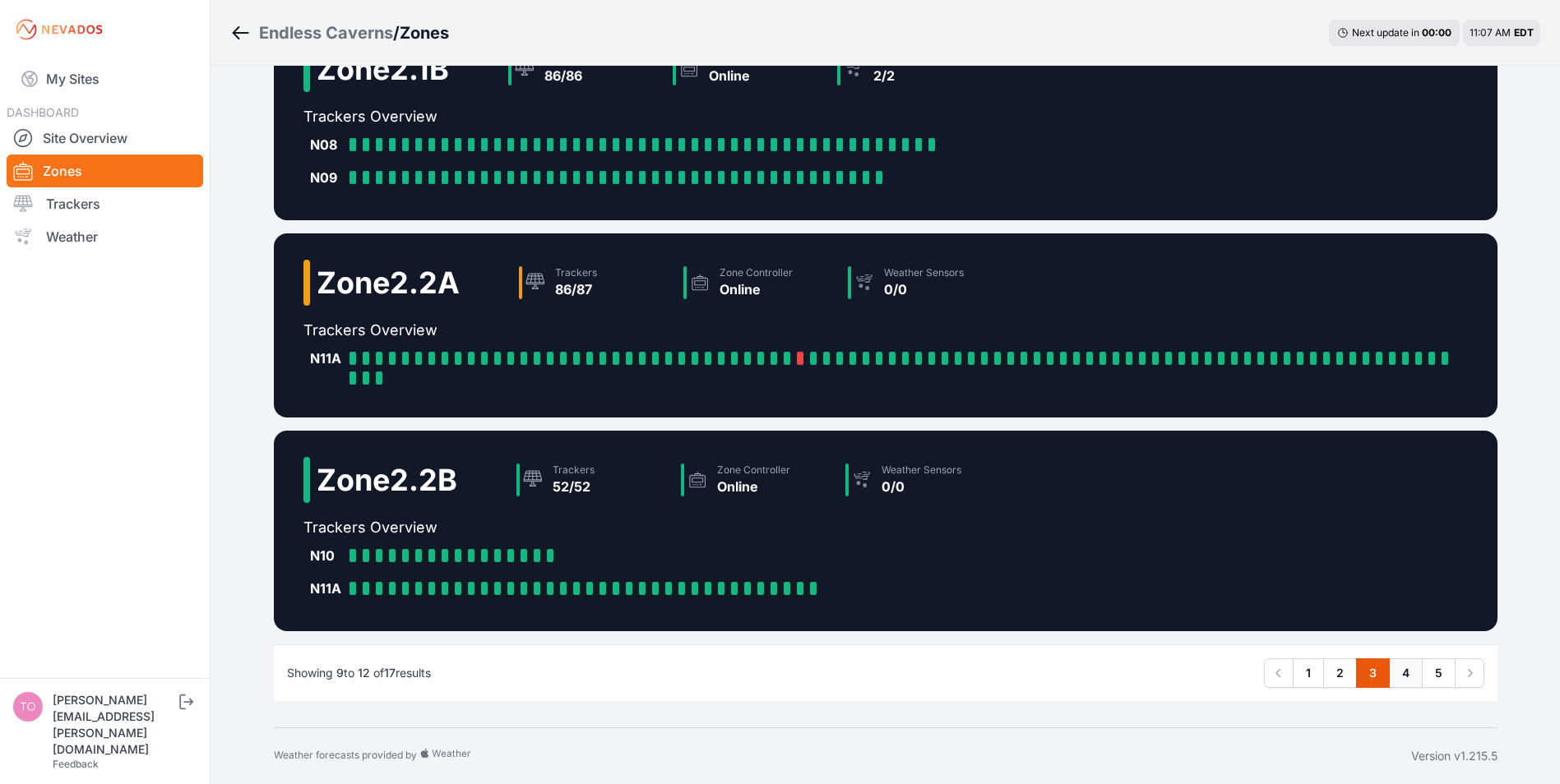
click at [1407, 666] on link "4" at bounding box center [1405, 672] width 34 height 30
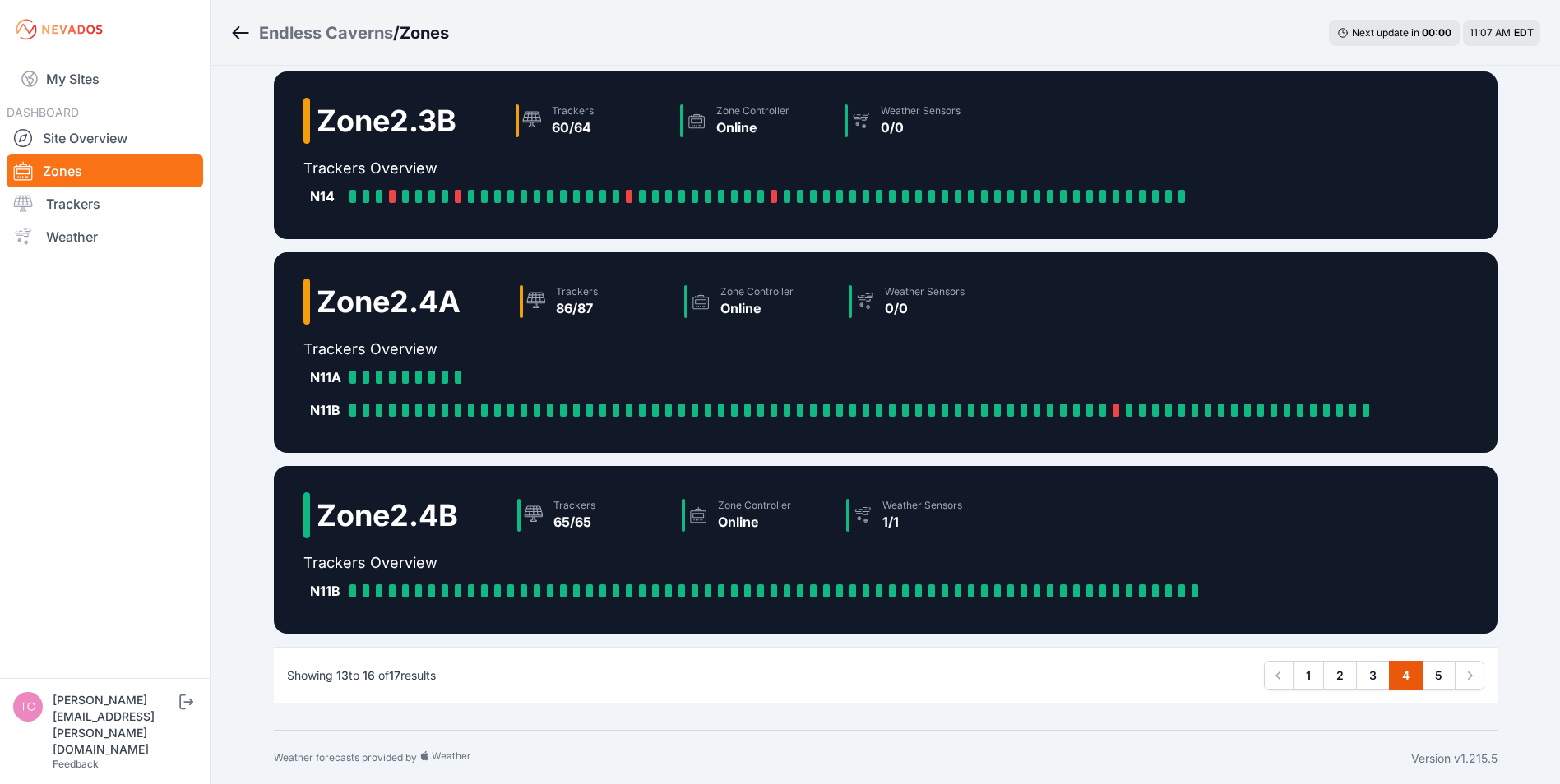
scroll to position [197, 0]
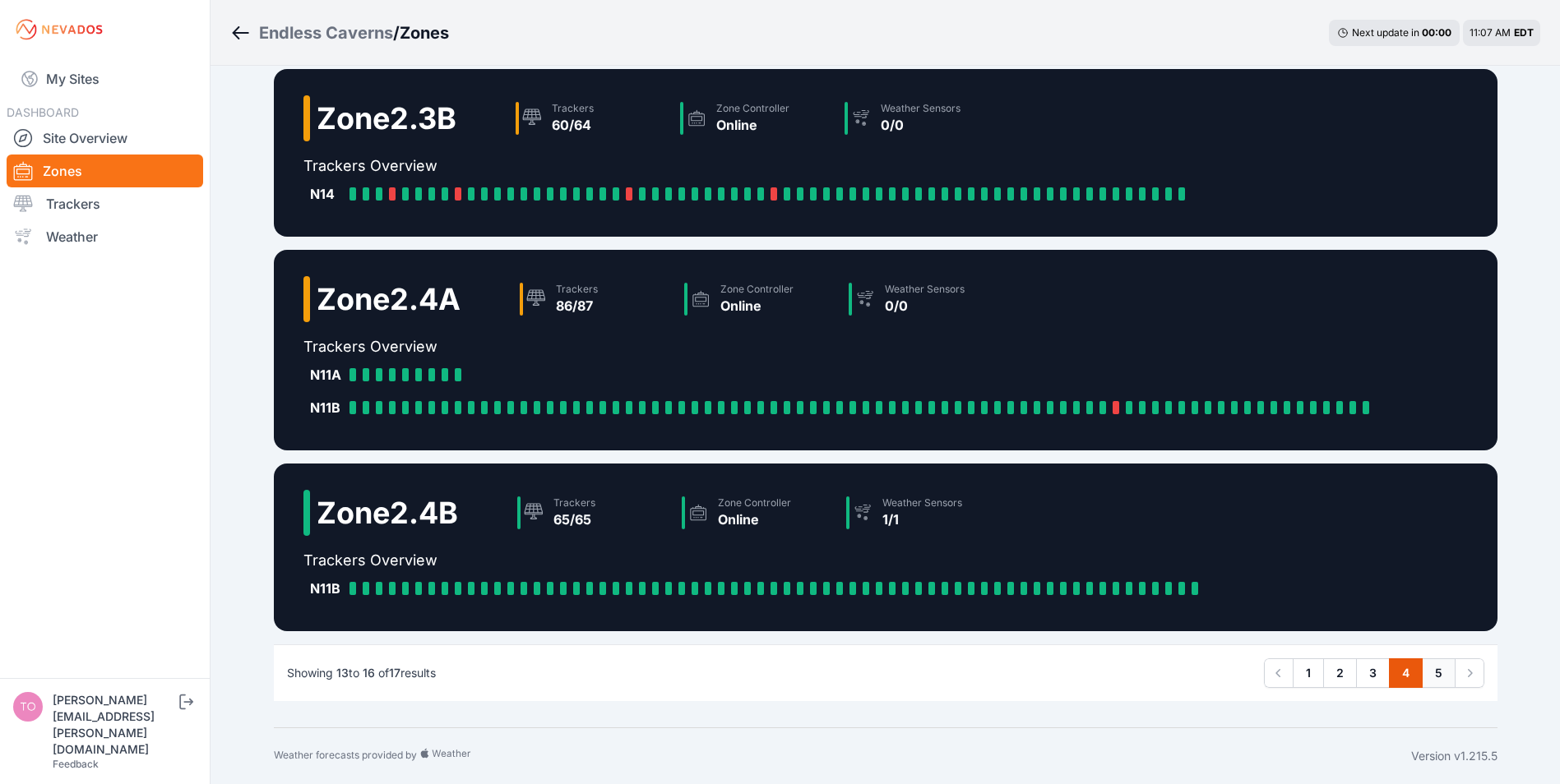
click at [1445, 664] on link "5" at bounding box center [1438, 672] width 34 height 30
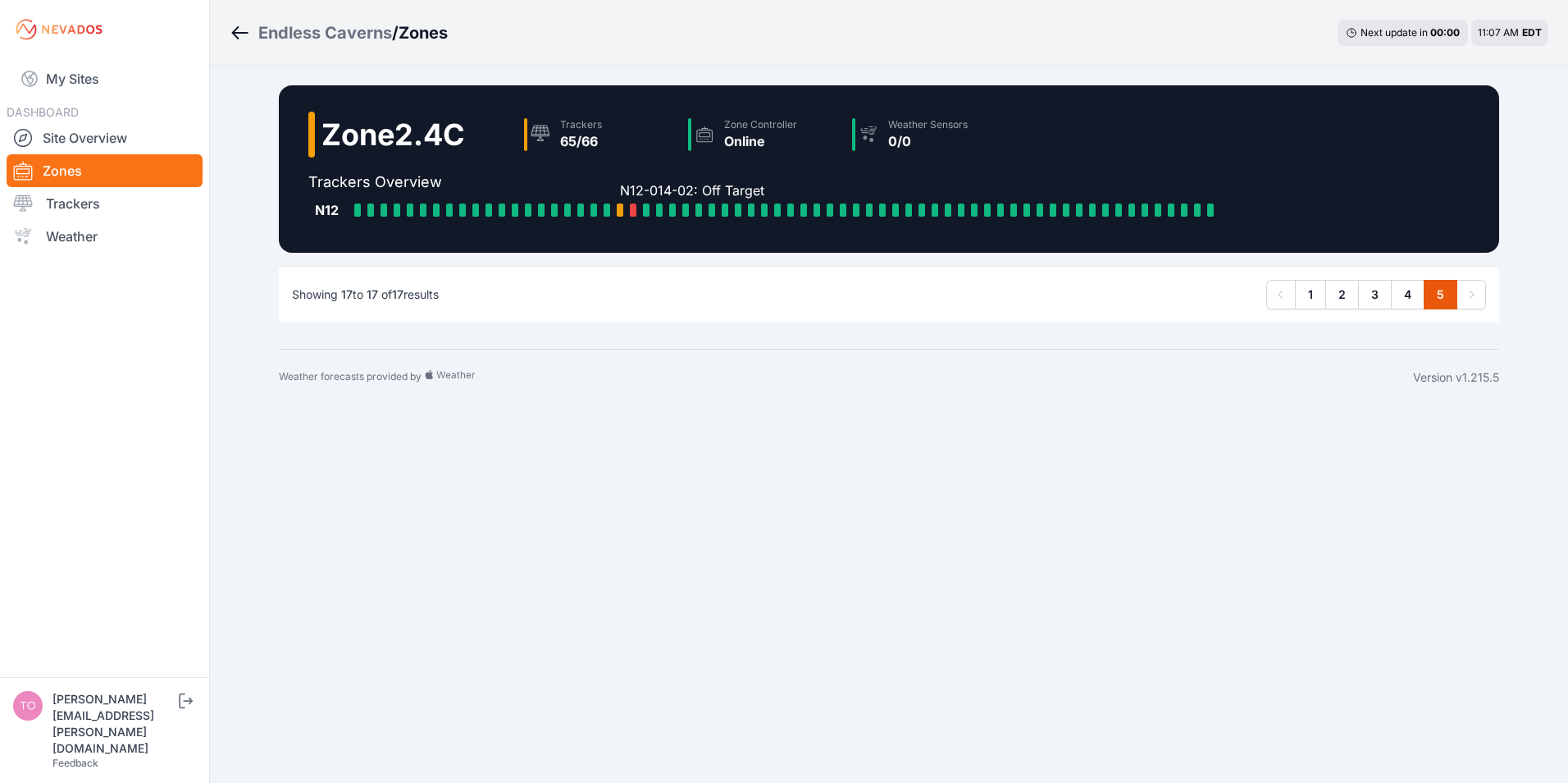
click at [617, 207] on div at bounding box center [620, 211] width 7 height 13
click at [634, 210] on div at bounding box center [633, 211] width 7 height 13
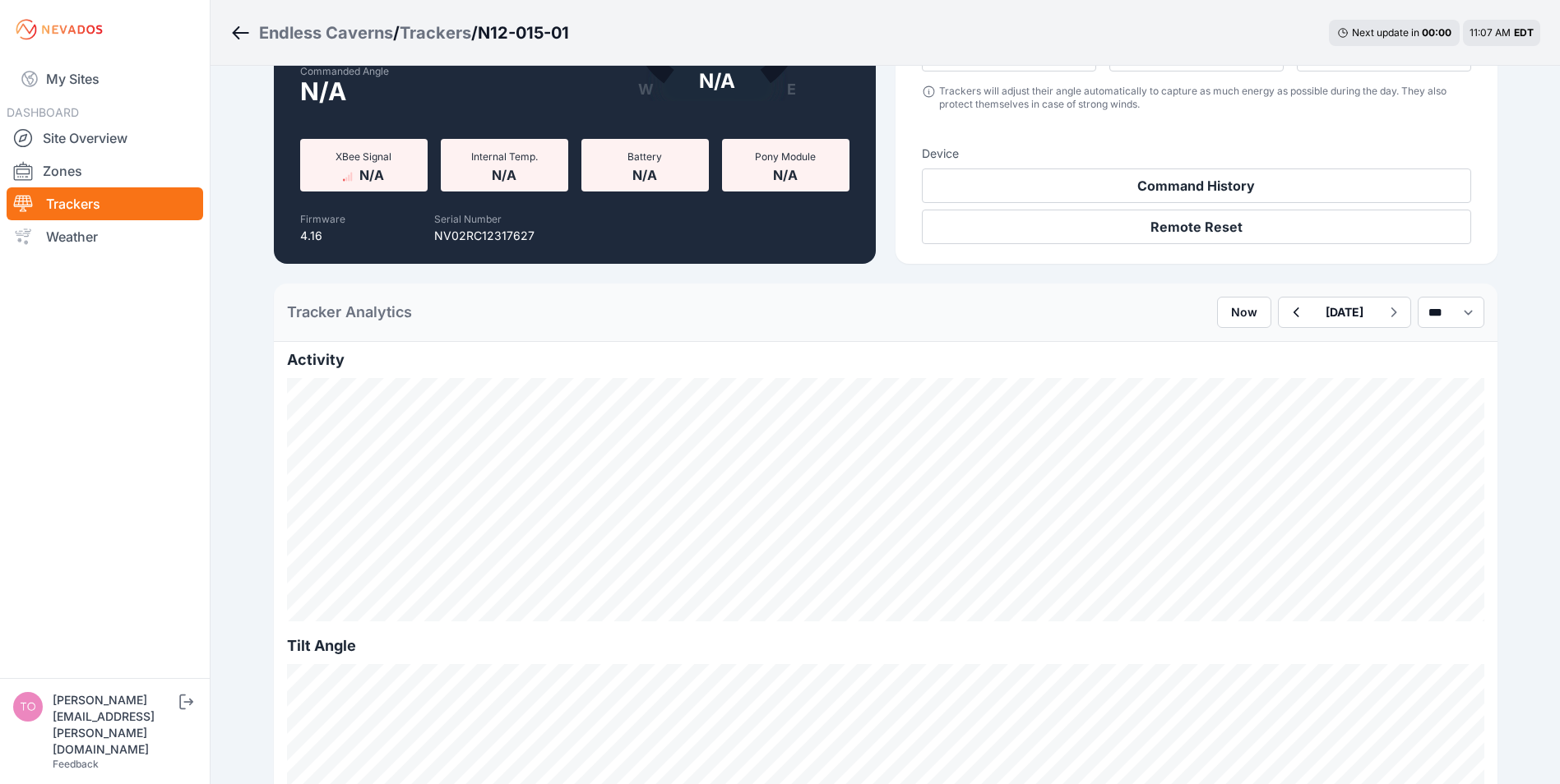
scroll to position [247, 0]
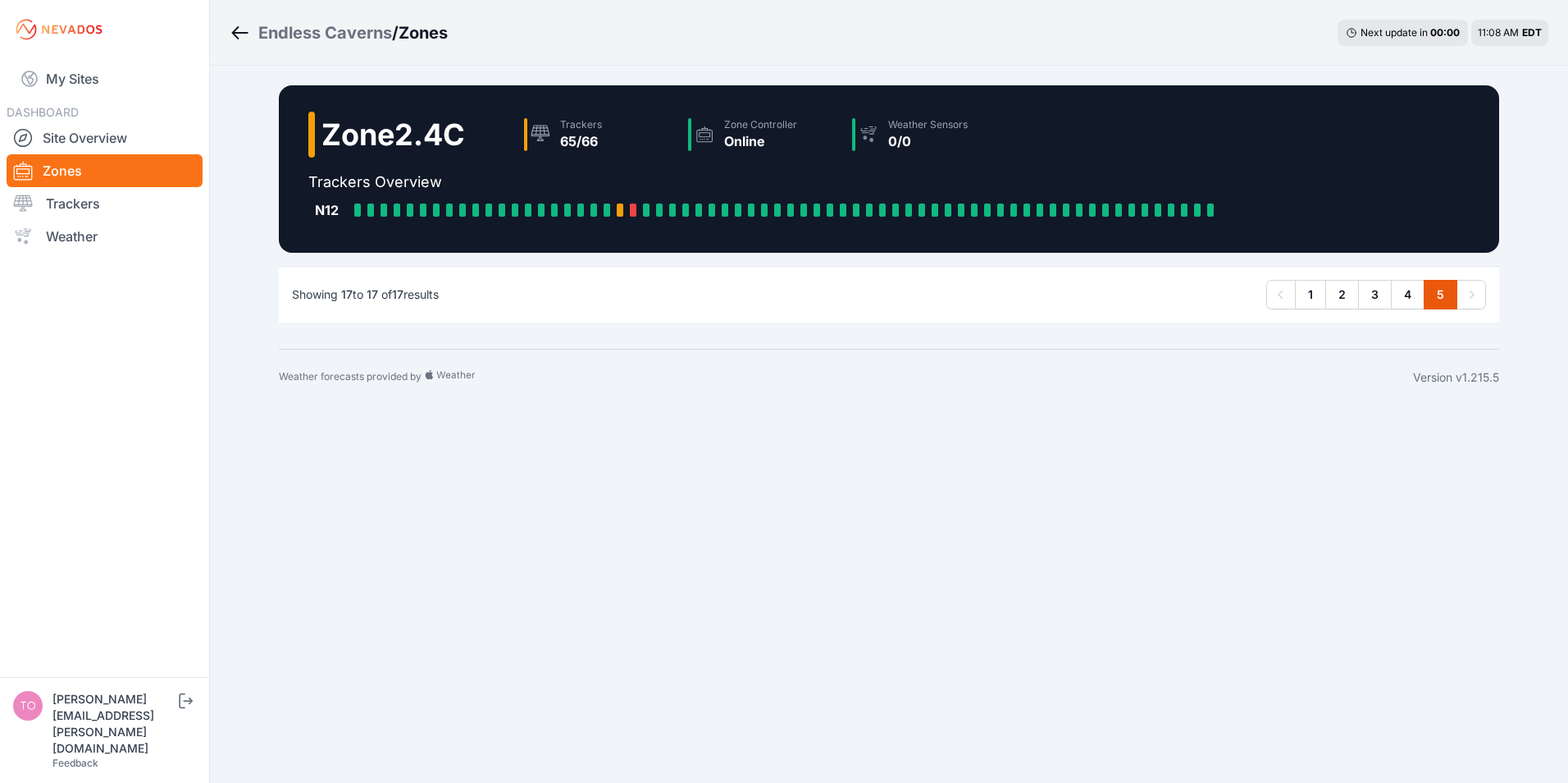
click at [756, 604] on body "My Sites DASHBOARD Site Overview Zones Trackers Weather [EMAIL_ADDRESS][DOMAIN_…" at bounding box center [784, 392] width 1568 height 783
